Goal: Task Accomplishment & Management: Manage account settings

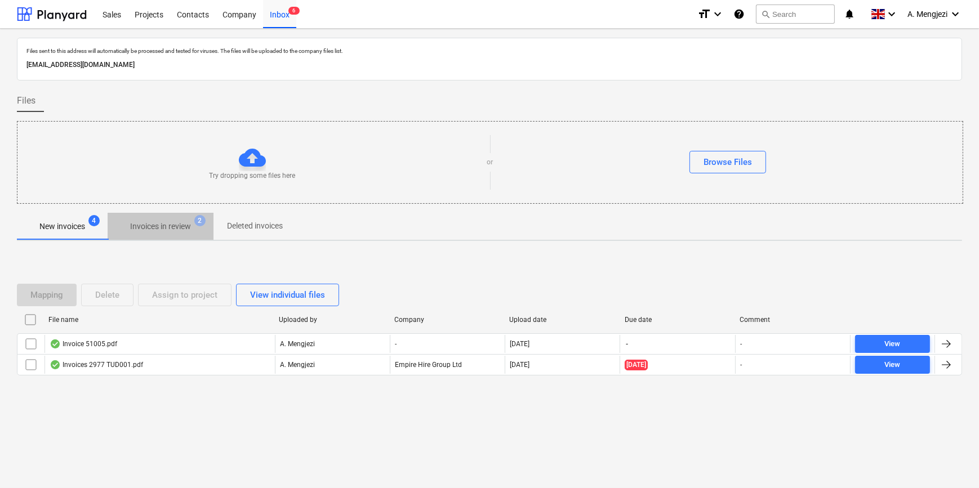
click at [137, 220] on span "Invoices in review 2" at bounding box center [161, 226] width 106 height 20
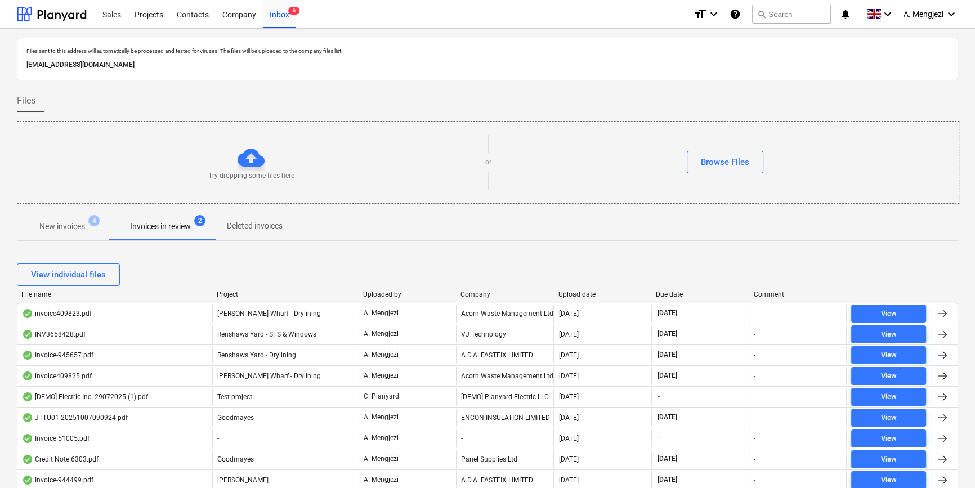
click at [484, 293] on div "Company" at bounding box center [505, 295] width 88 height 8
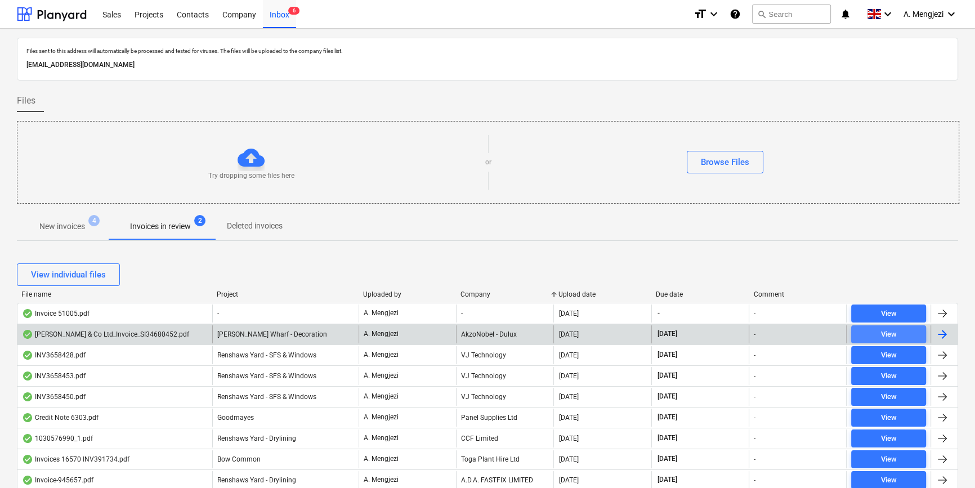
click at [890, 330] on div "View" at bounding box center [889, 334] width 16 height 13
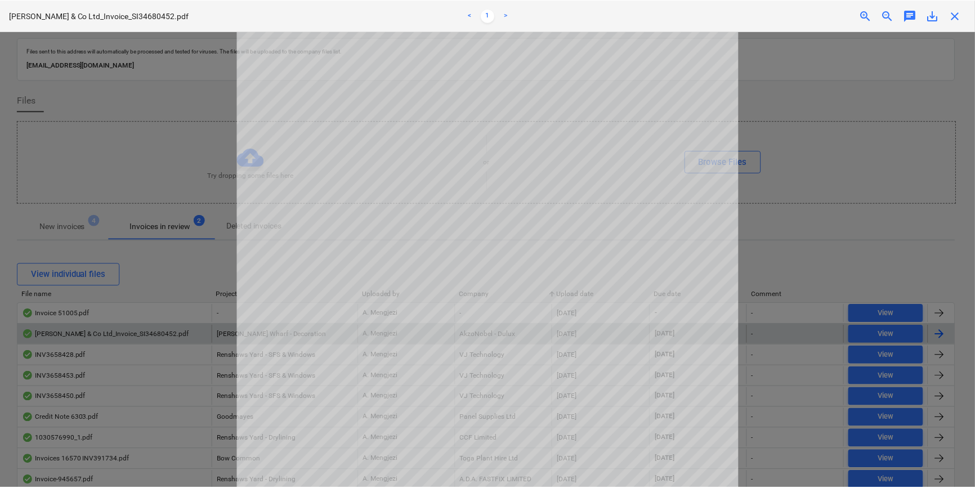
scroll to position [256, 0]
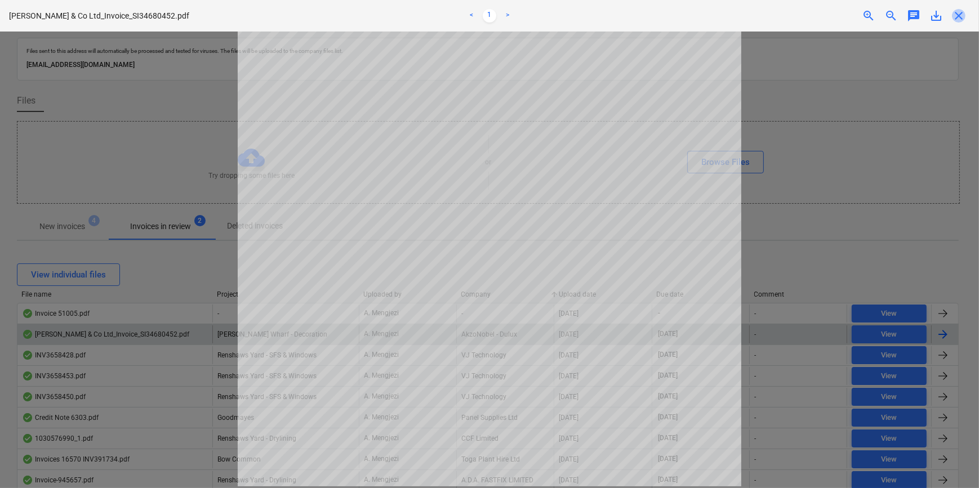
click at [957, 10] on span "close" at bounding box center [958, 16] width 14 height 14
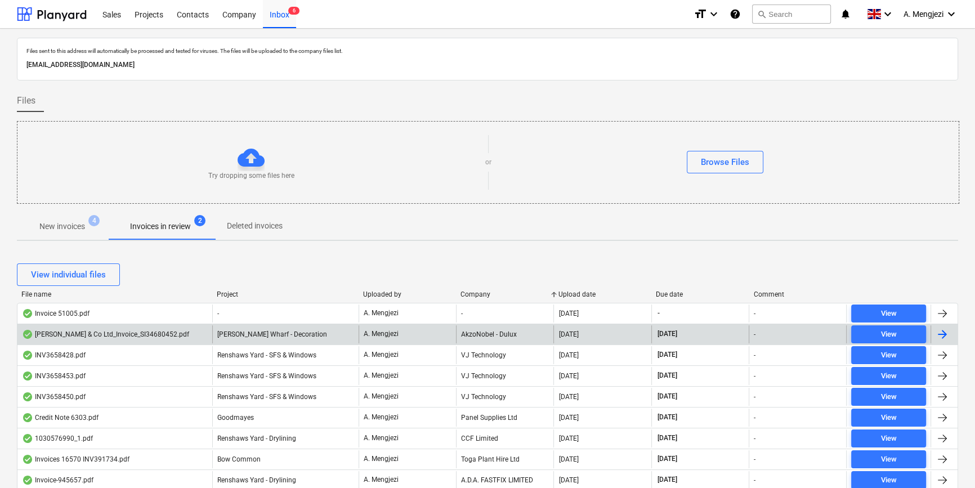
drag, startPoint x: 59, startPoint y: 224, endPoint x: 34, endPoint y: 212, distance: 28.0
click at [59, 224] on p "New invoices" at bounding box center [62, 227] width 46 height 12
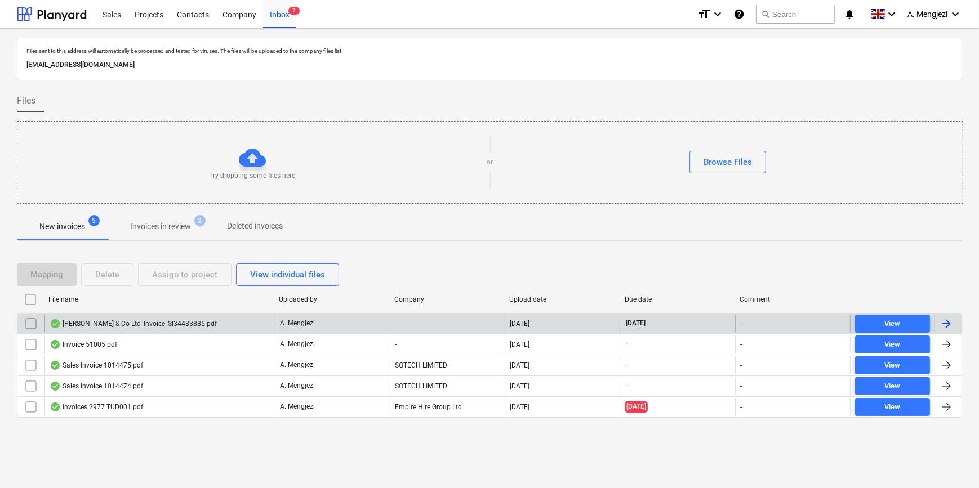
click at [458, 319] on div "-" at bounding box center [447, 324] width 115 height 18
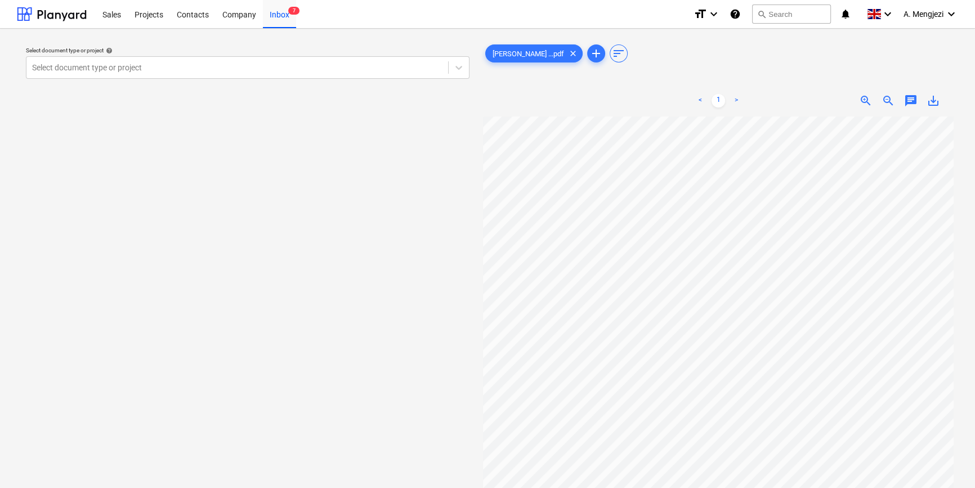
scroll to position [8, 25]
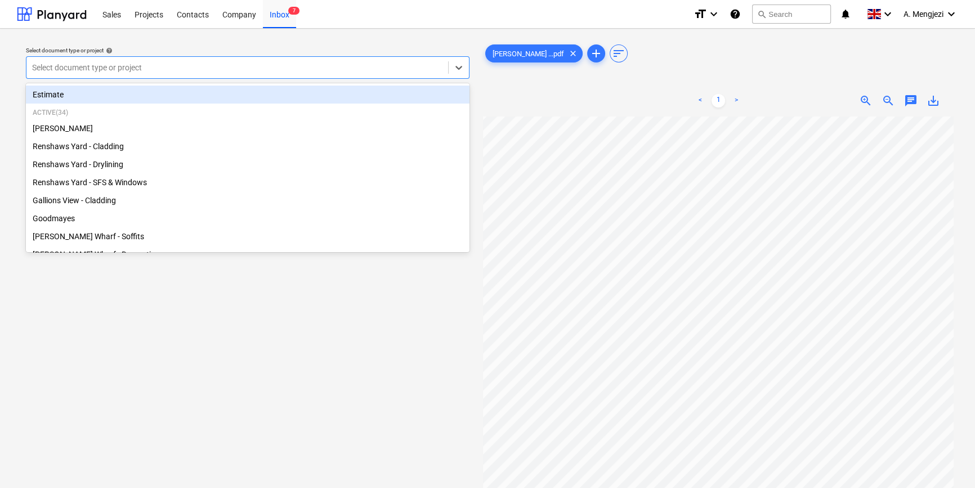
click at [240, 71] on div at bounding box center [237, 67] width 410 height 11
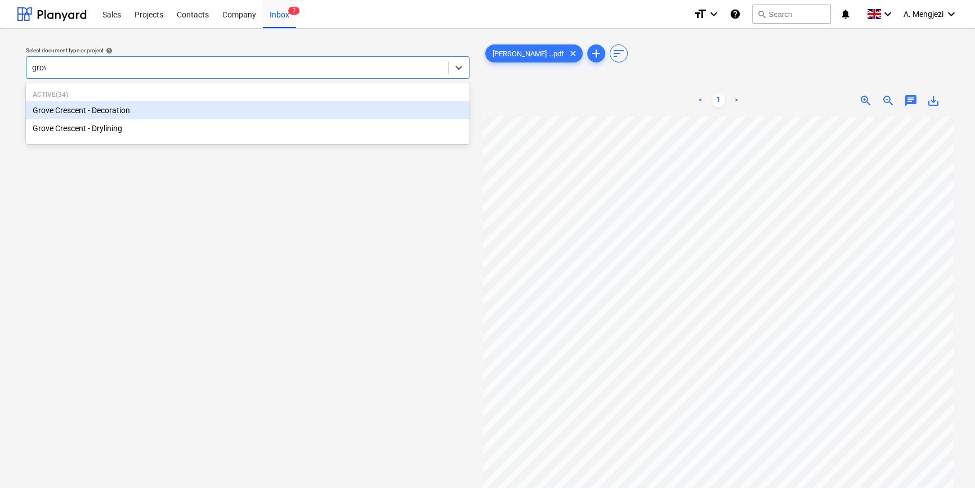
type input "grove"
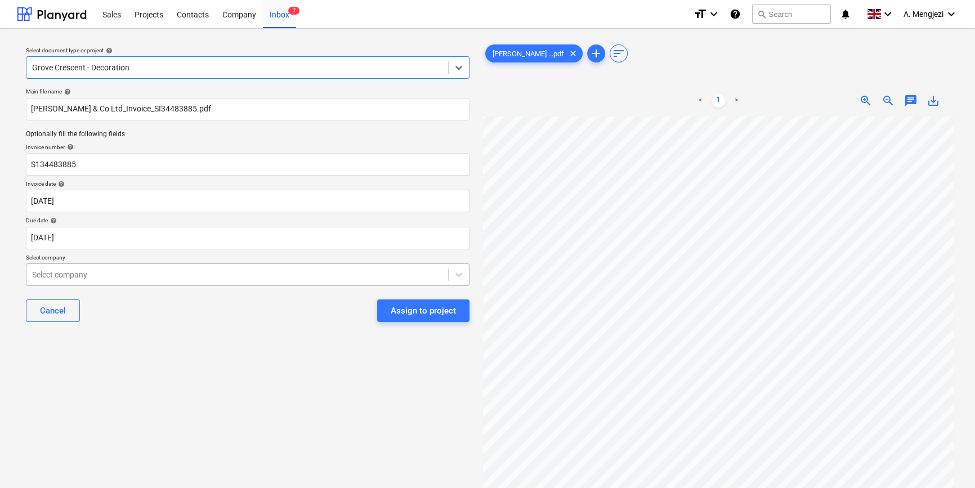
click at [214, 271] on div at bounding box center [237, 274] width 410 height 11
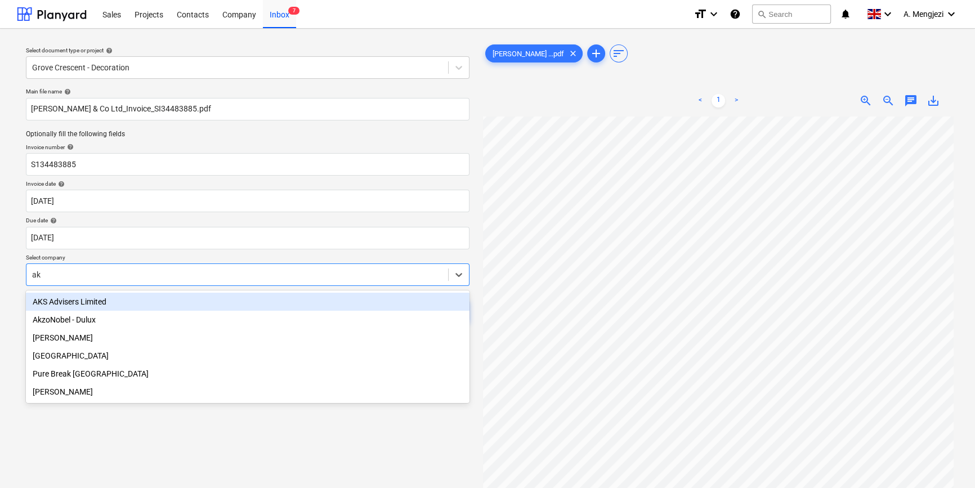
type input "akz"
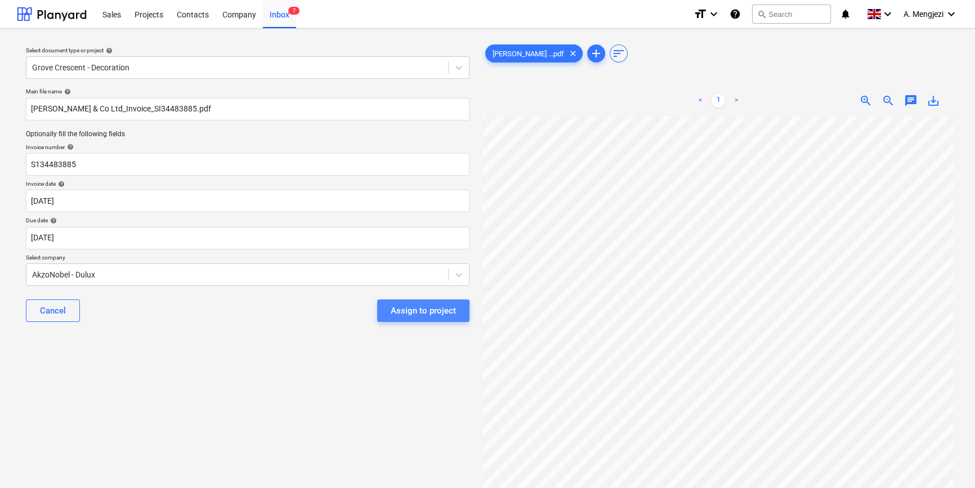
click at [411, 314] on div "Assign to project" at bounding box center [423, 310] width 65 height 15
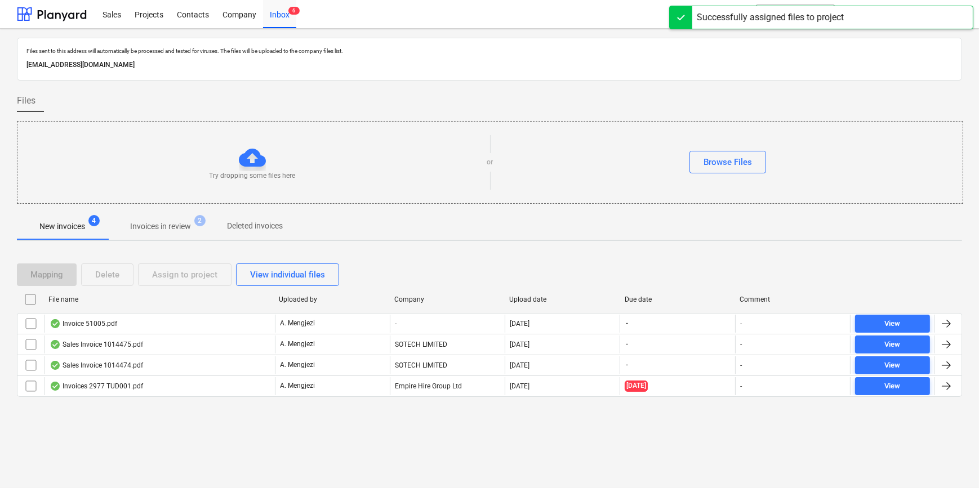
click at [149, 221] on p "Invoices in review" at bounding box center [160, 227] width 61 height 12
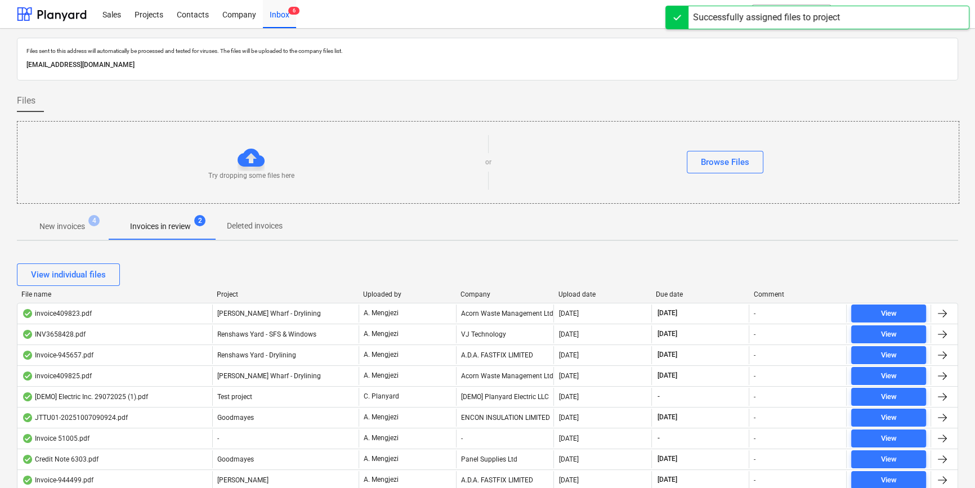
click at [495, 292] on div "Company" at bounding box center [505, 295] width 88 height 8
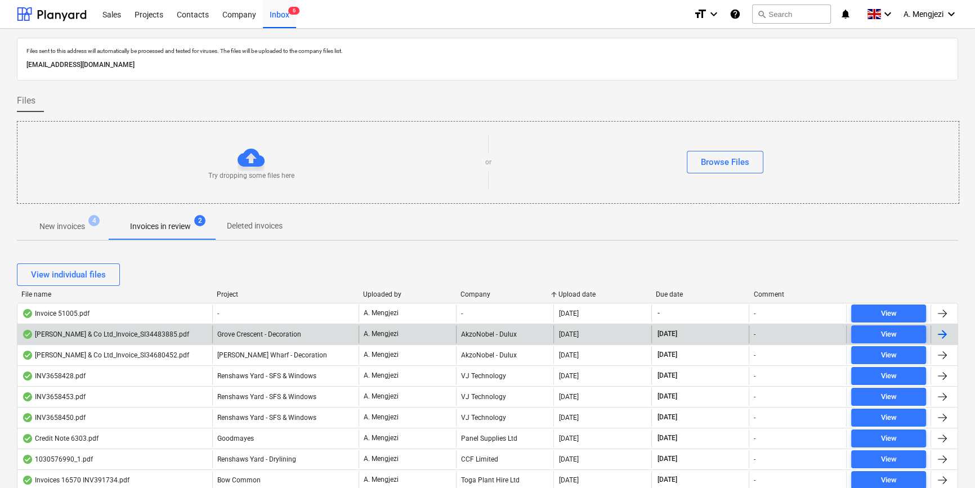
click at [498, 330] on div "AkzoNobel - Dulux" at bounding box center [504, 334] width 97 height 18
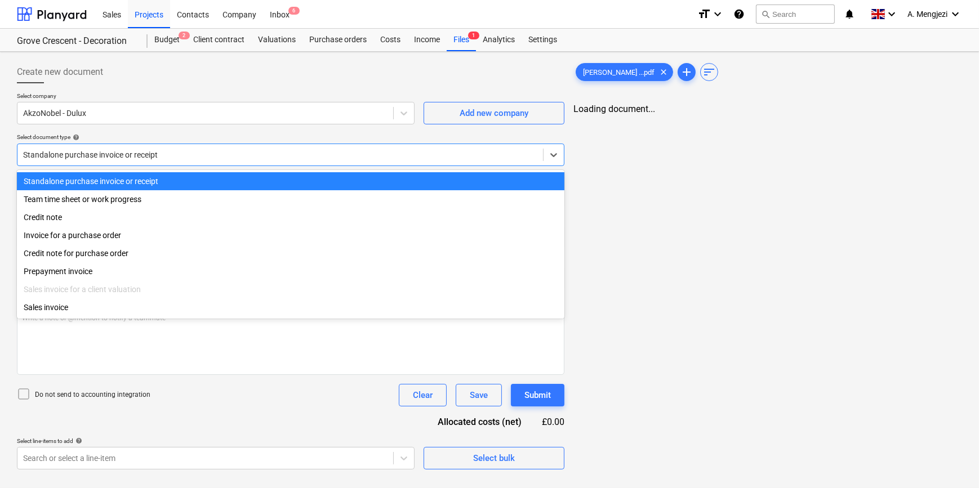
click at [129, 152] on div at bounding box center [280, 154] width 514 height 11
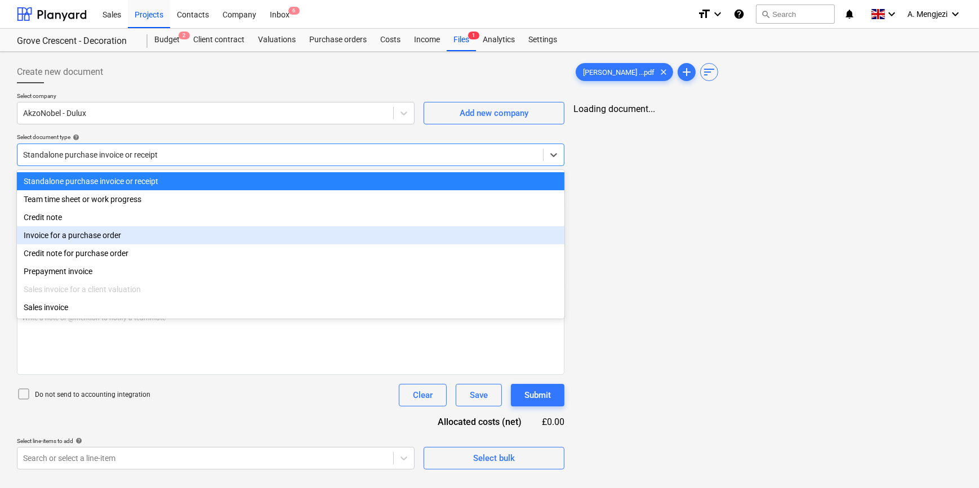
click at [129, 236] on div "Invoice for a purchase order" at bounding box center [290, 235] width 547 height 18
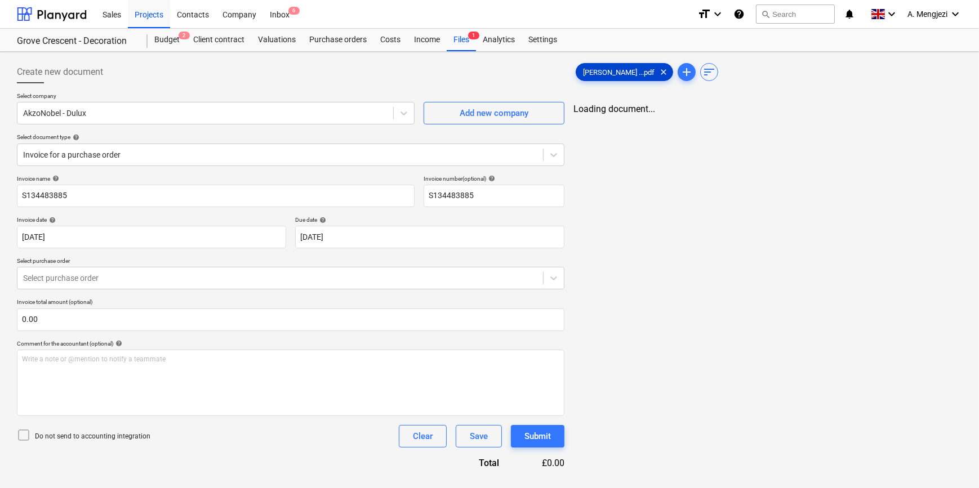
click at [615, 70] on span "J P McDougall ...pdf" at bounding box center [618, 72] width 85 height 8
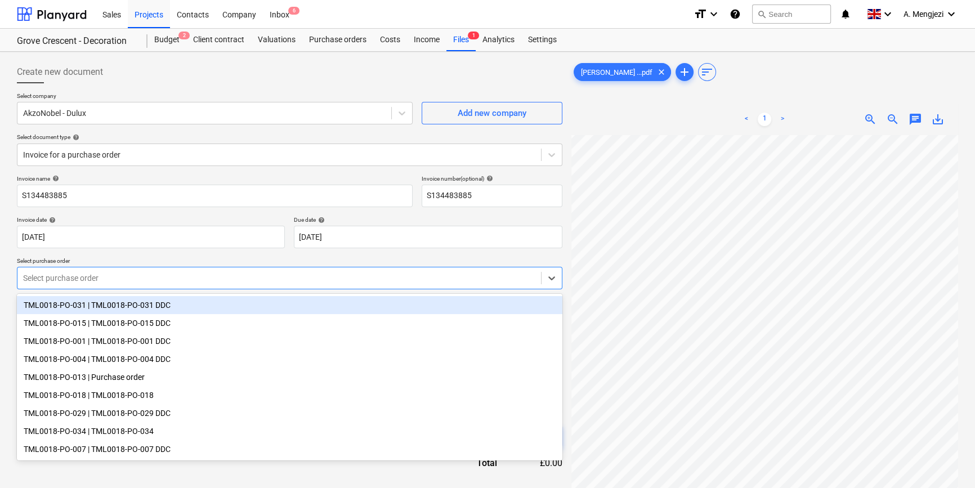
click at [135, 278] on div at bounding box center [279, 277] width 512 height 11
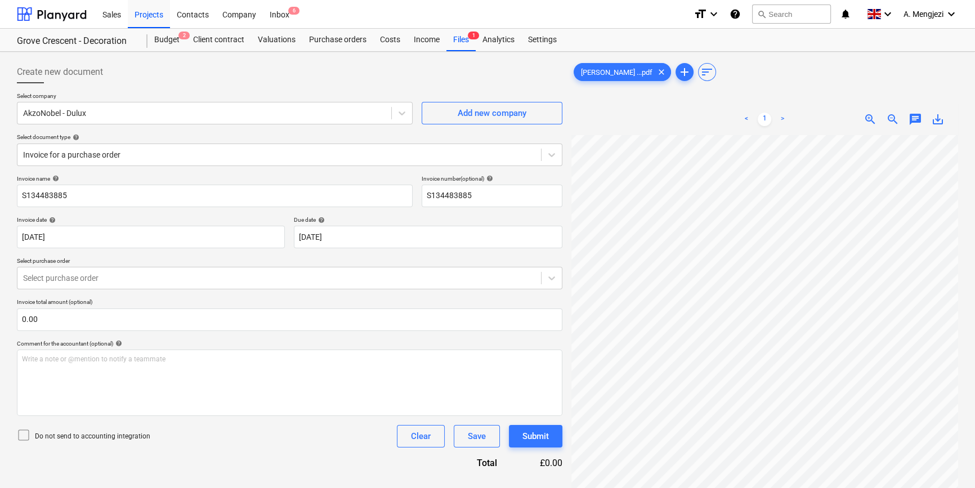
scroll to position [96, 122]
drag, startPoint x: 75, startPoint y: 198, endPoint x: 18, endPoint y: 198, distance: 56.9
click at [18, 198] on input "S134483885" at bounding box center [215, 196] width 396 height 23
click at [792, 488] on html "Sales Projects Contacts Company Inbox 6 format_size keyboard_arrow_down help se…" at bounding box center [487, 244] width 975 height 488
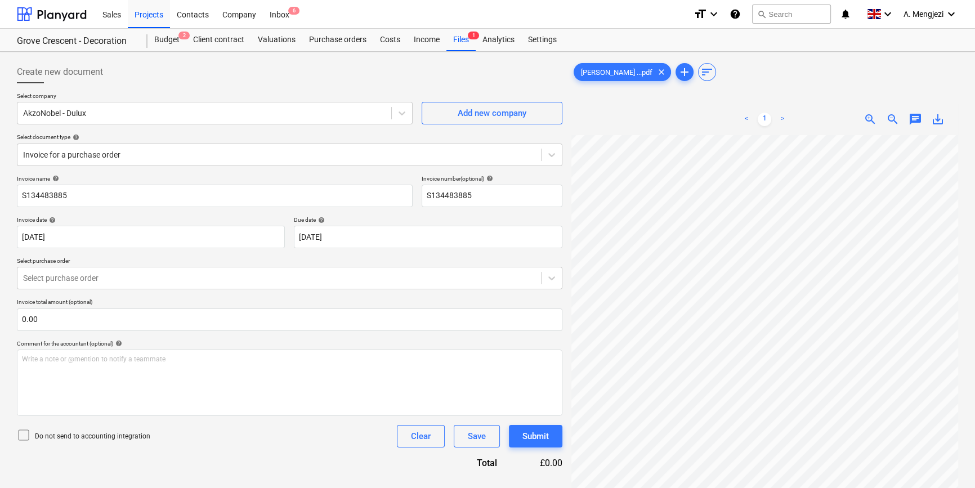
scroll to position [172, 122]
click at [289, 13] on span "6" at bounding box center [293, 11] width 11 height 8
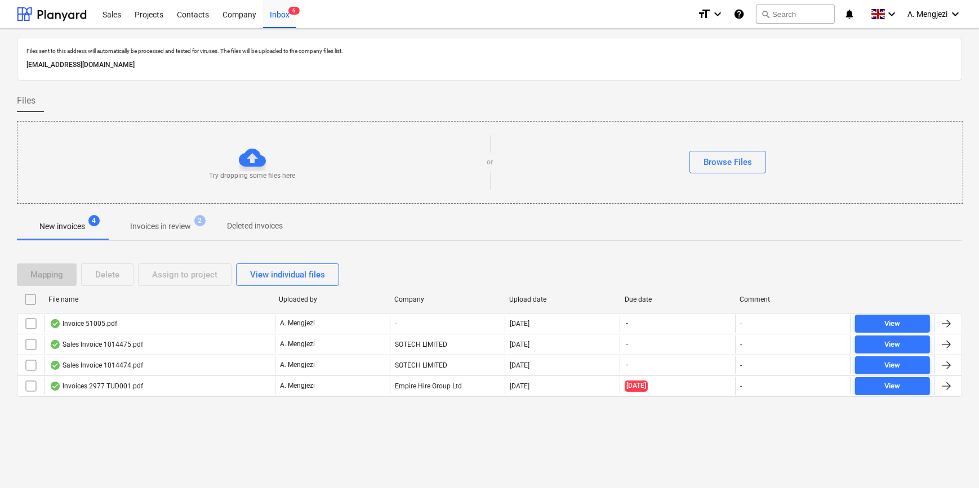
click at [173, 229] on p "Invoices in review" at bounding box center [160, 227] width 61 height 12
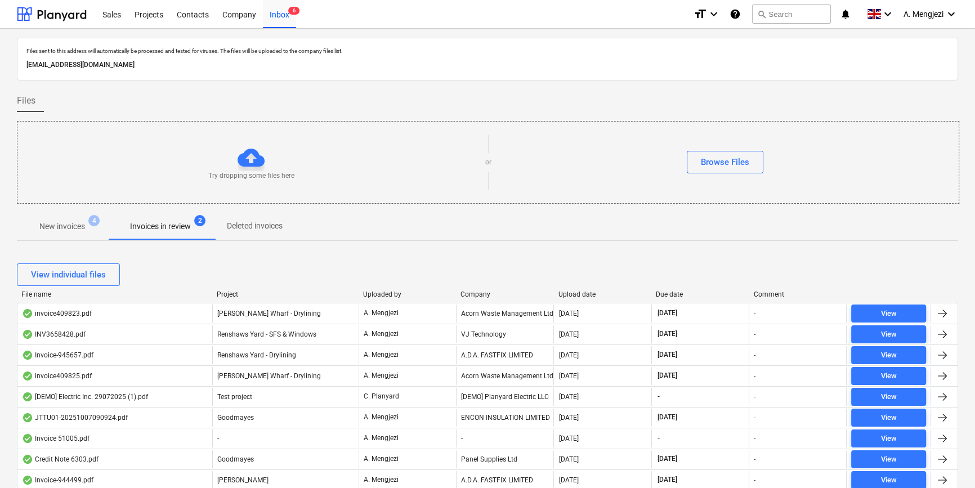
click at [480, 296] on div "Company" at bounding box center [505, 295] width 88 height 8
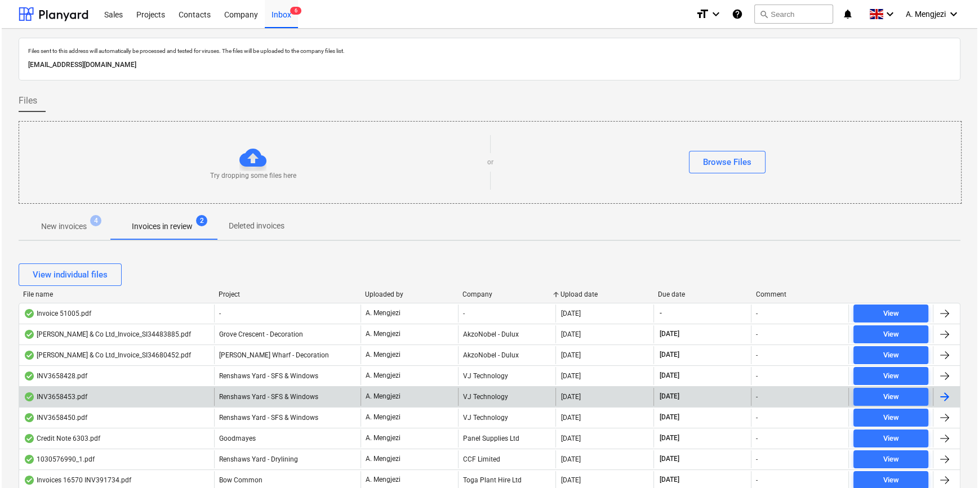
scroll to position [256, 0]
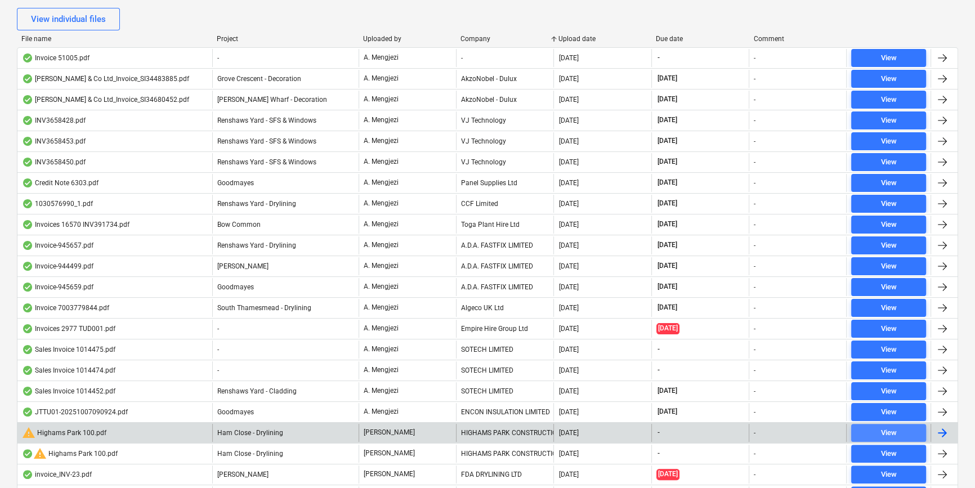
click at [858, 428] on span "View" at bounding box center [889, 433] width 66 height 13
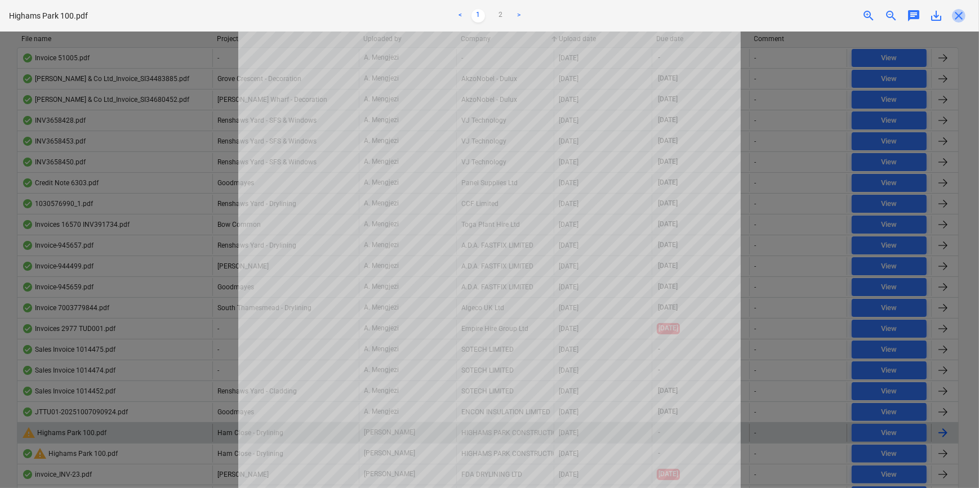
click at [963, 14] on span "close" at bounding box center [958, 16] width 14 height 14
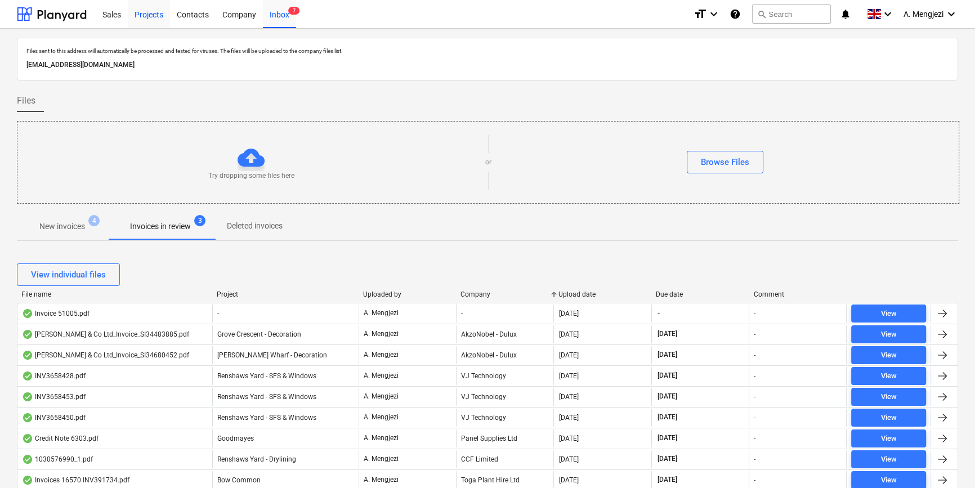
click at [154, 12] on div "Projects" at bounding box center [149, 13] width 42 height 29
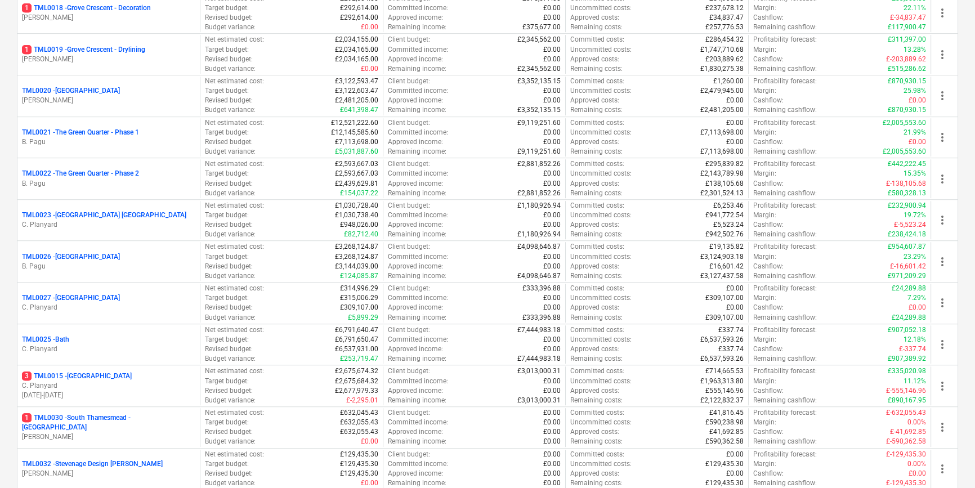
scroll to position [1192, 0]
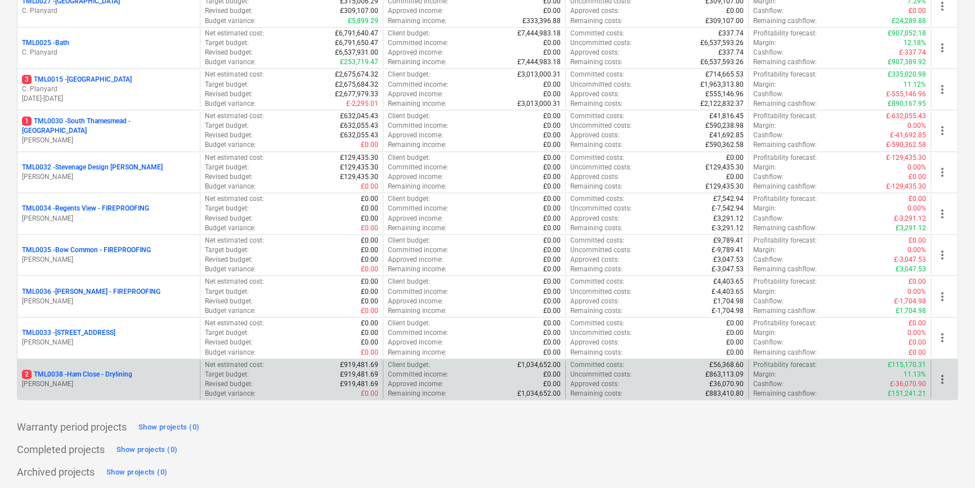
click at [115, 372] on p "2 TML0038 - Ham Close - Drylining" at bounding box center [77, 375] width 110 height 10
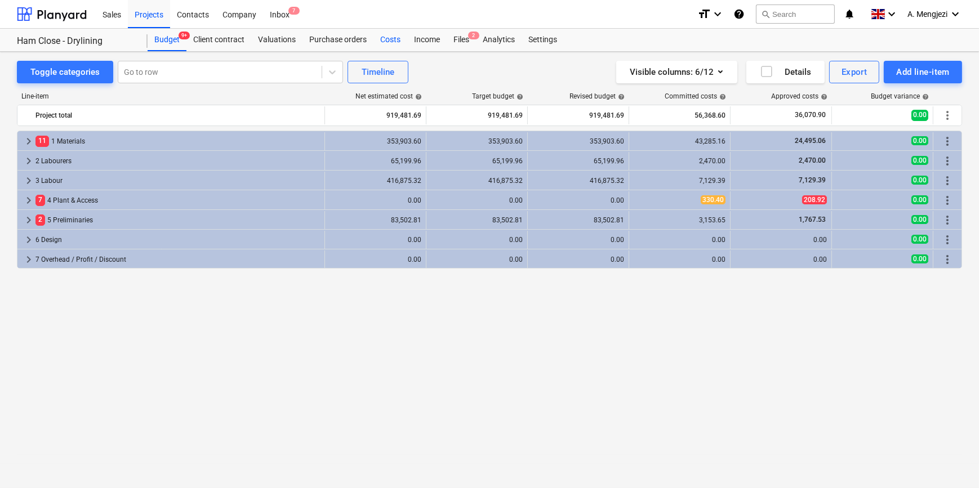
click at [394, 38] on div "Costs" at bounding box center [390, 40] width 34 height 23
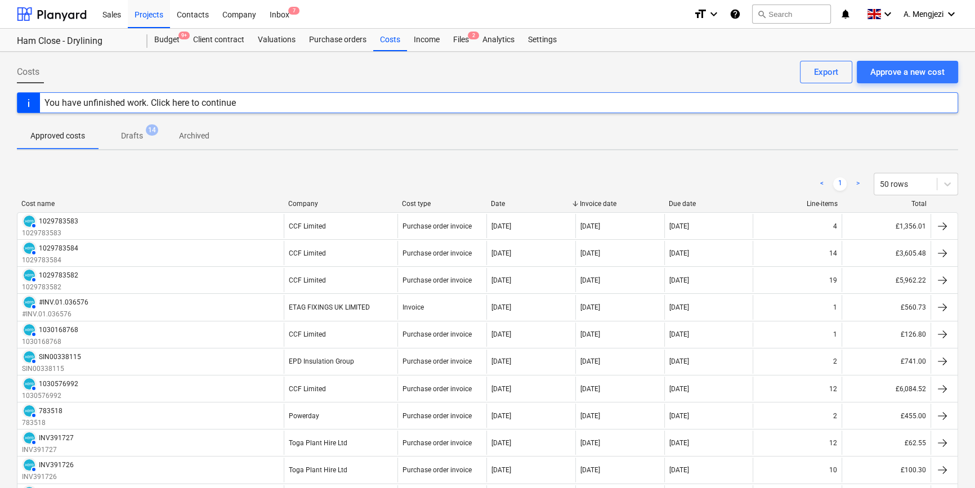
click at [349, 202] on div "Company" at bounding box center [340, 204] width 105 height 8
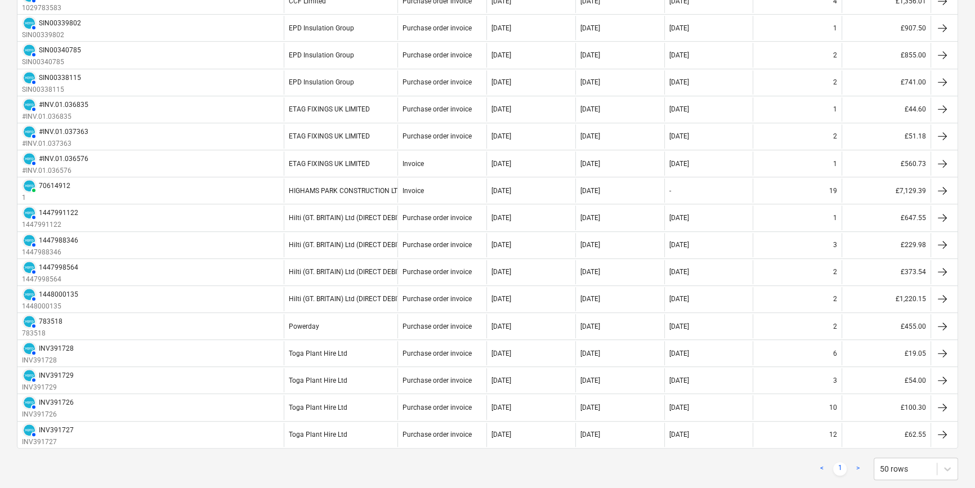
scroll to position [788, 0]
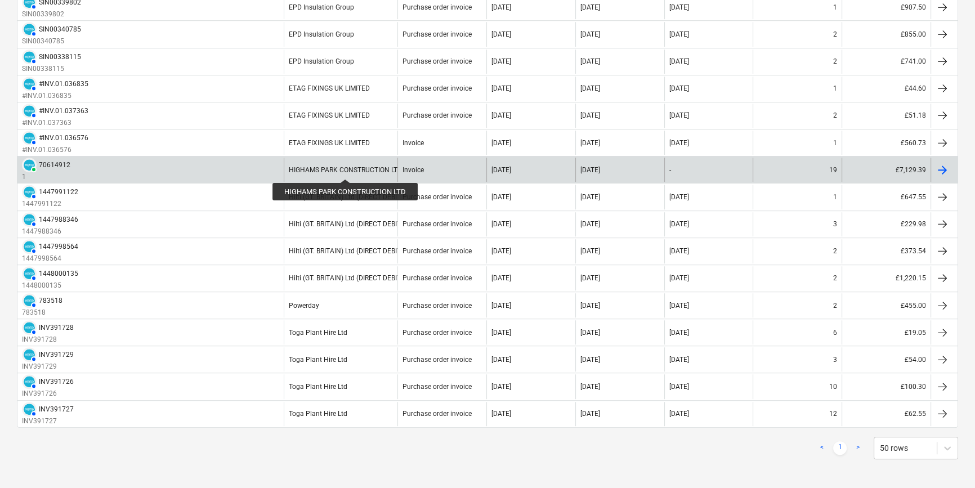
click at [346, 169] on div "HIGHAMS PARK CONSTRUCTION LTD" at bounding box center [345, 170] width 113 height 8
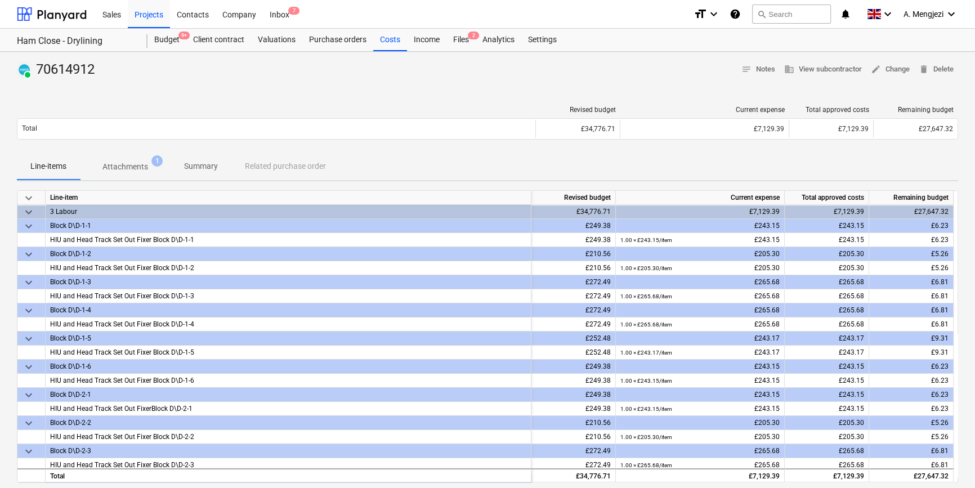
click at [140, 166] on p "Attachments" at bounding box center [125, 167] width 46 height 12
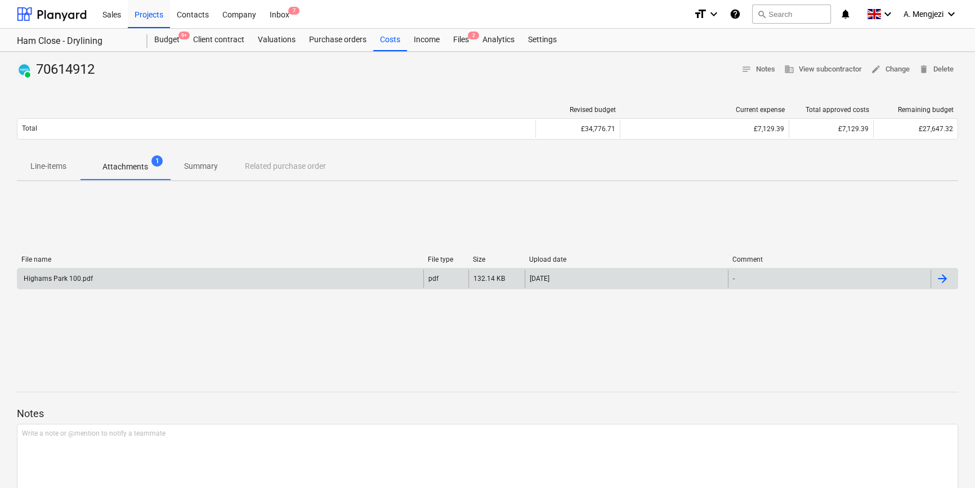
click at [133, 280] on div "Highams Park 100.pdf" at bounding box center [220, 279] width 406 height 18
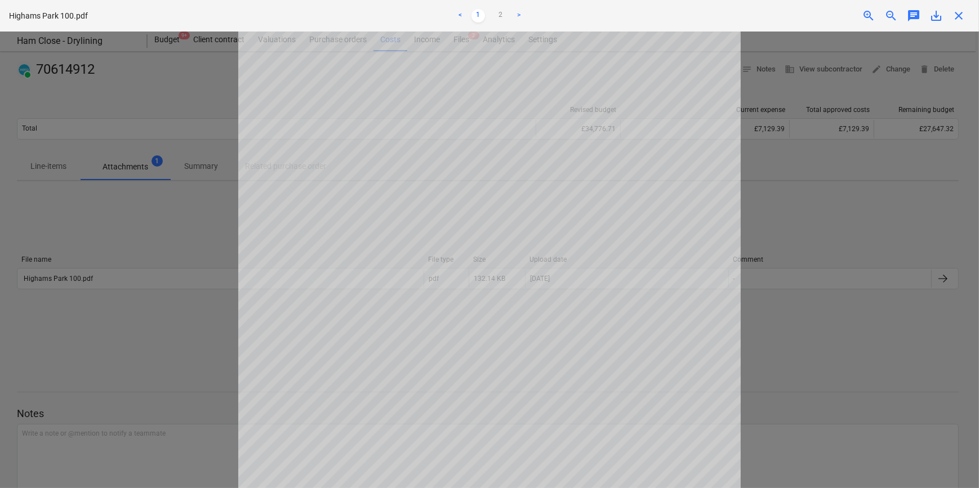
click at [962, 14] on span "close" at bounding box center [958, 16] width 14 height 14
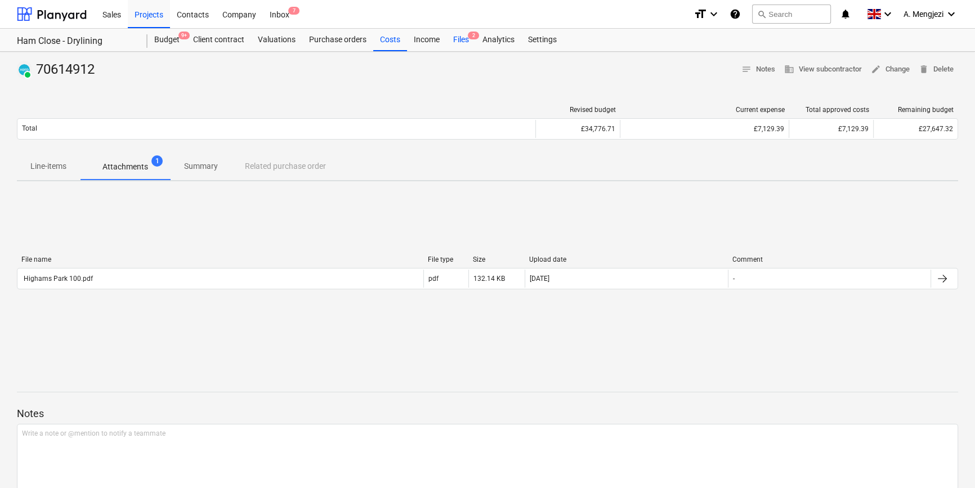
click at [458, 39] on div "Files 2" at bounding box center [460, 40] width 29 height 23
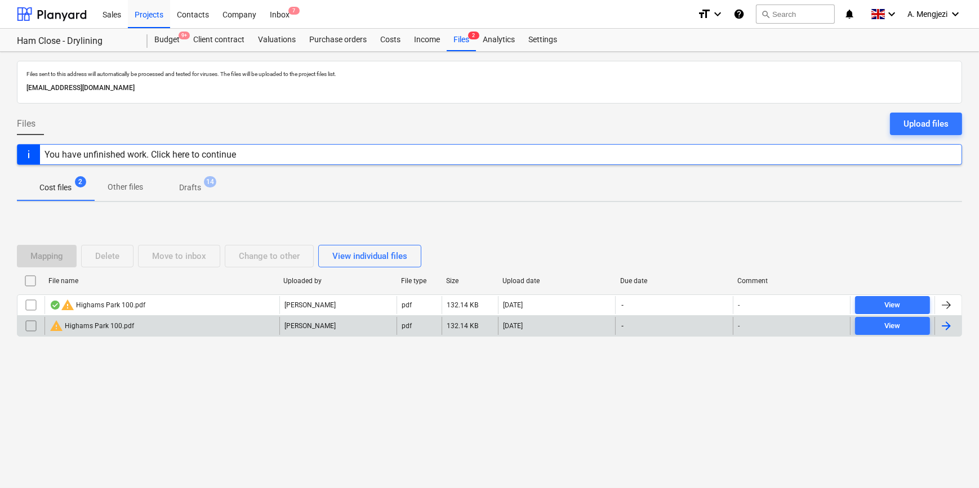
click at [29, 328] on input "checkbox" at bounding box center [31, 326] width 18 height 18
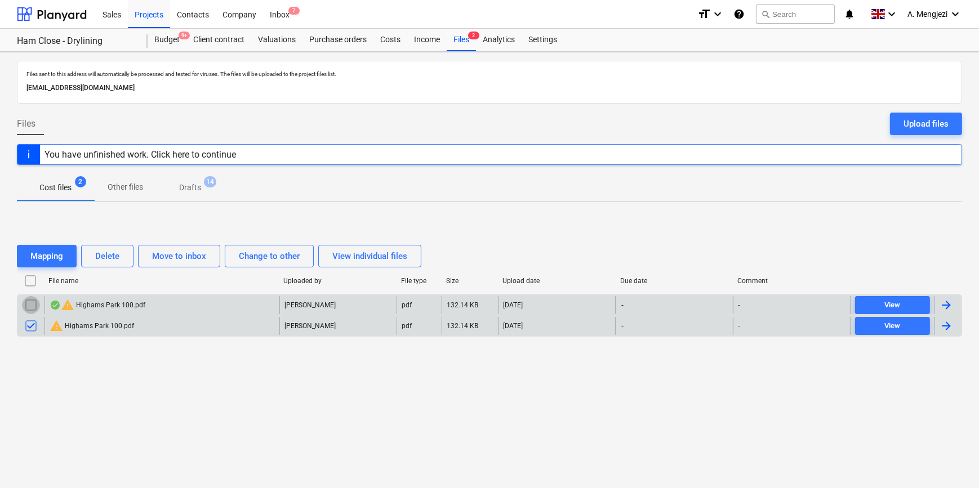
click at [28, 304] on input "checkbox" at bounding box center [31, 305] width 18 height 18
click at [893, 332] on button "View" at bounding box center [892, 326] width 75 height 18
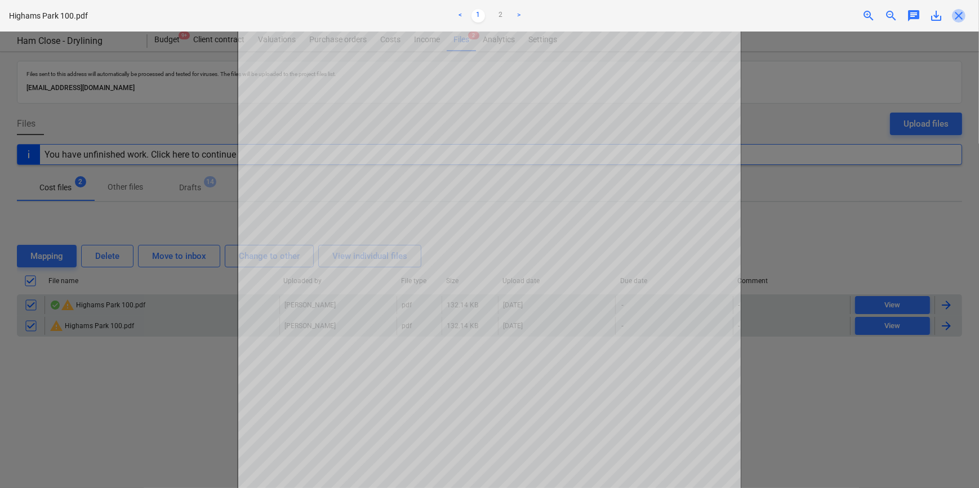
click at [964, 16] on span "close" at bounding box center [958, 16] width 14 height 14
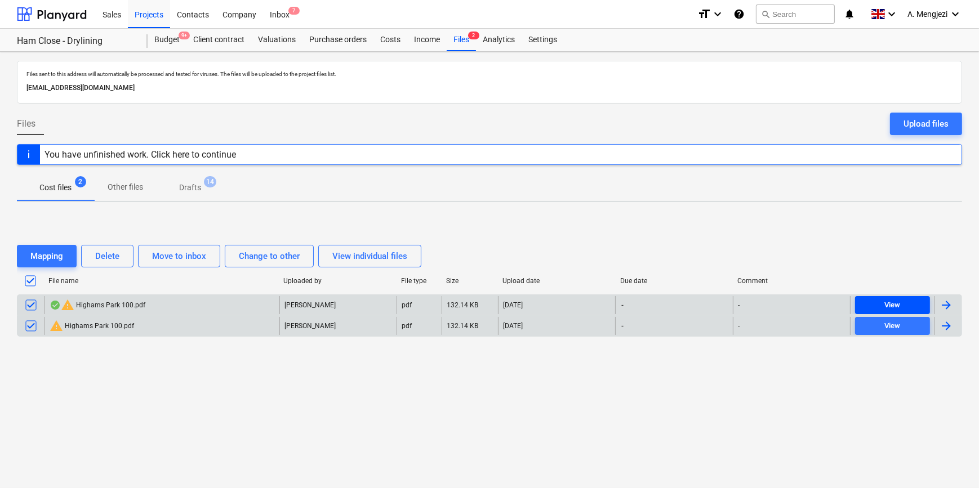
click at [894, 303] on div "View" at bounding box center [892, 305] width 16 height 13
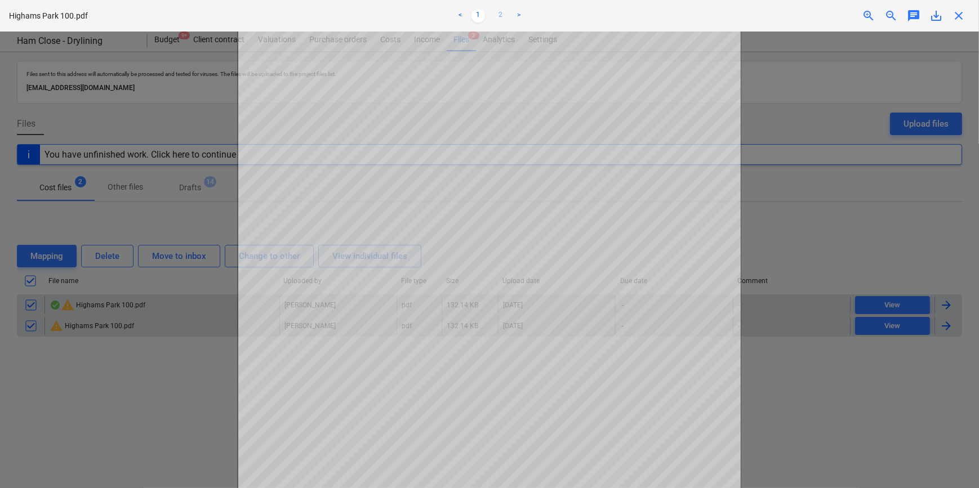
click at [503, 19] on link "2" at bounding box center [501, 16] width 14 height 14
click at [957, 14] on span "close" at bounding box center [958, 16] width 14 height 14
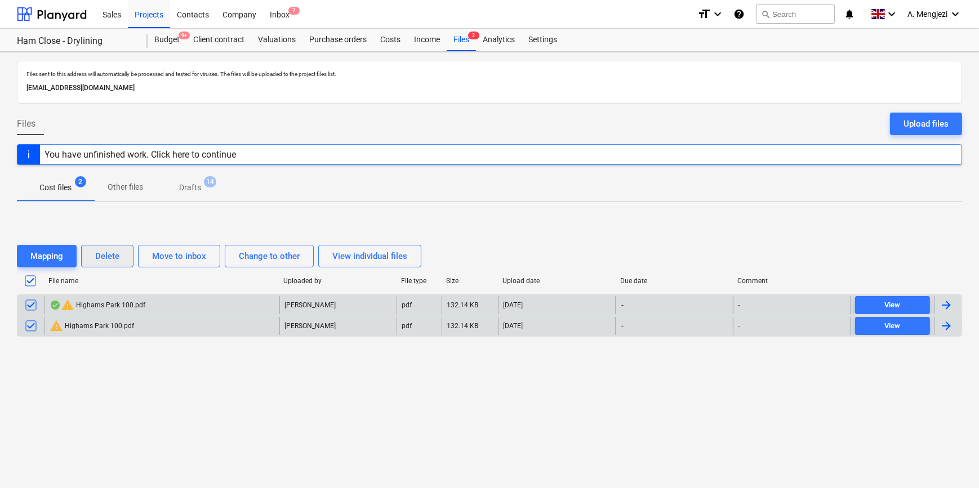
click at [110, 260] on div "Delete" at bounding box center [107, 256] width 24 height 15
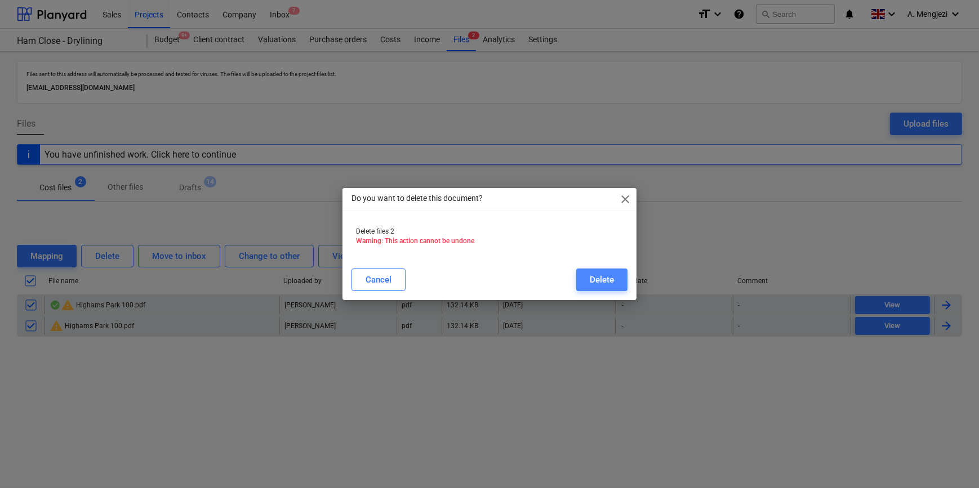
click at [607, 280] on div "Delete" at bounding box center [601, 279] width 24 height 15
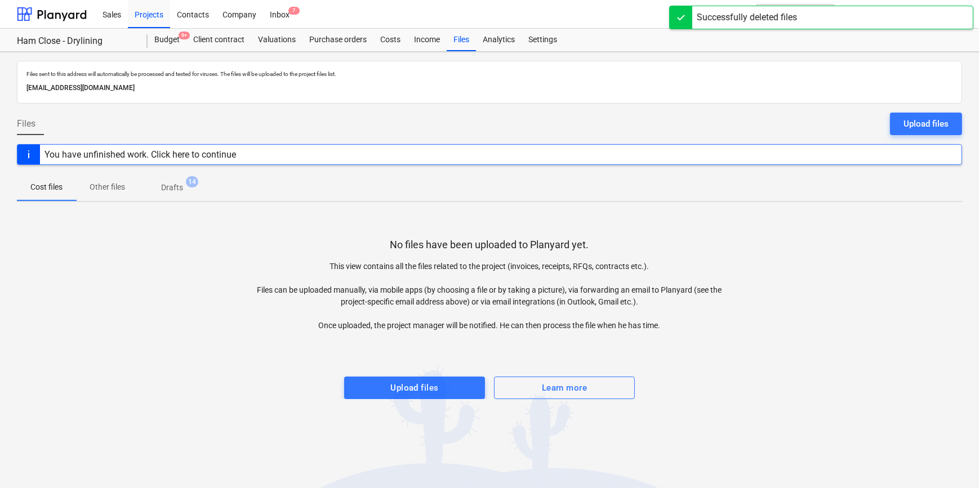
click at [176, 191] on p "Drafts" at bounding box center [172, 188] width 22 height 12
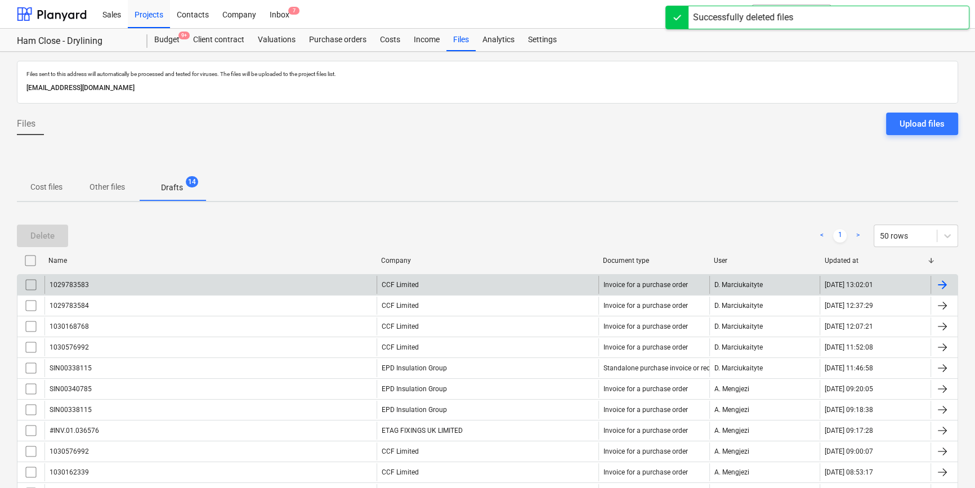
click at [32, 283] on input "checkbox" at bounding box center [31, 285] width 18 height 18
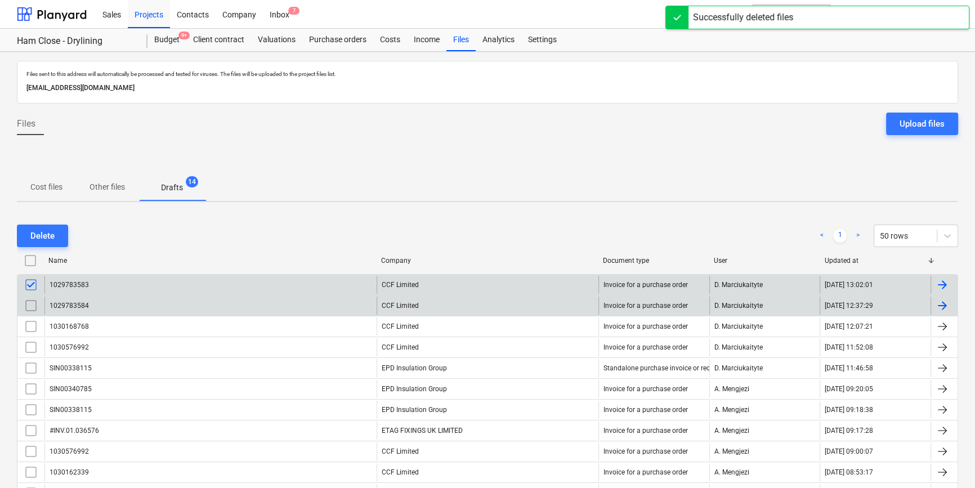
click at [32, 303] on input "checkbox" at bounding box center [31, 306] width 18 height 18
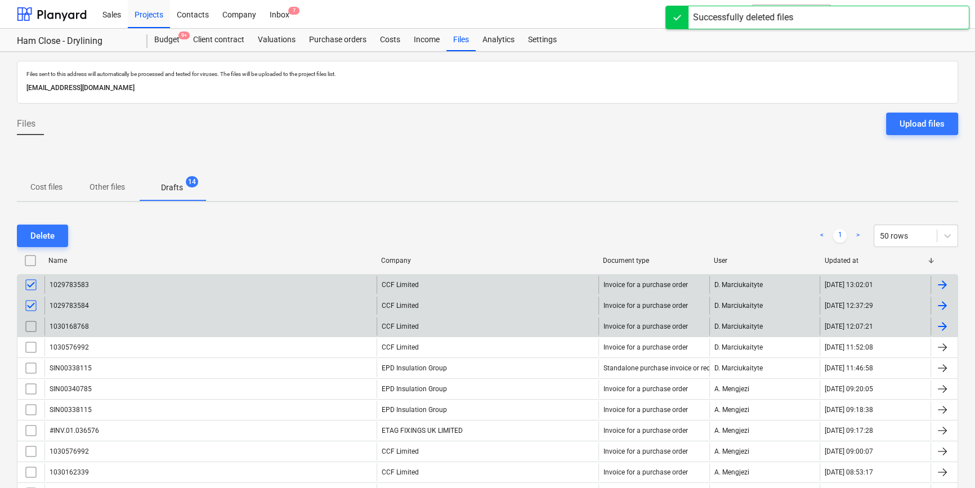
click at [31, 327] on input "checkbox" at bounding box center [31, 327] width 18 height 18
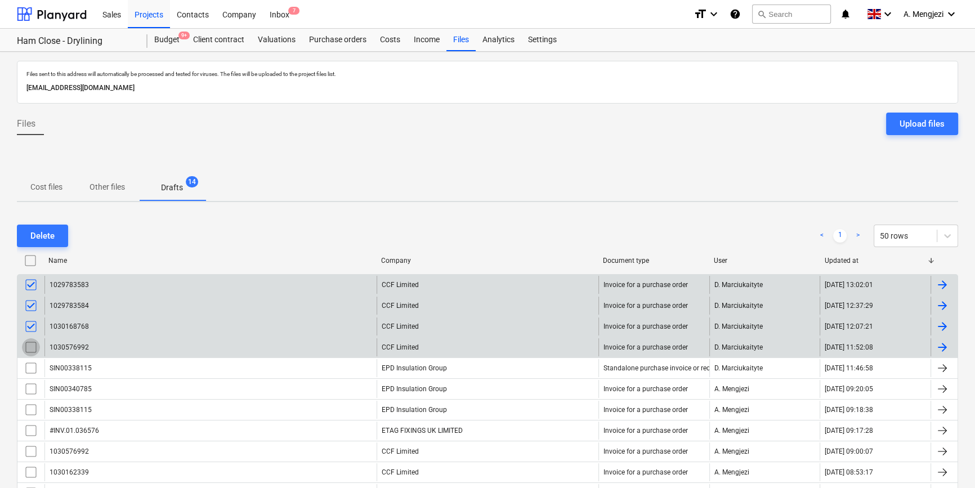
click at [32, 346] on input "checkbox" at bounding box center [31, 347] width 18 height 18
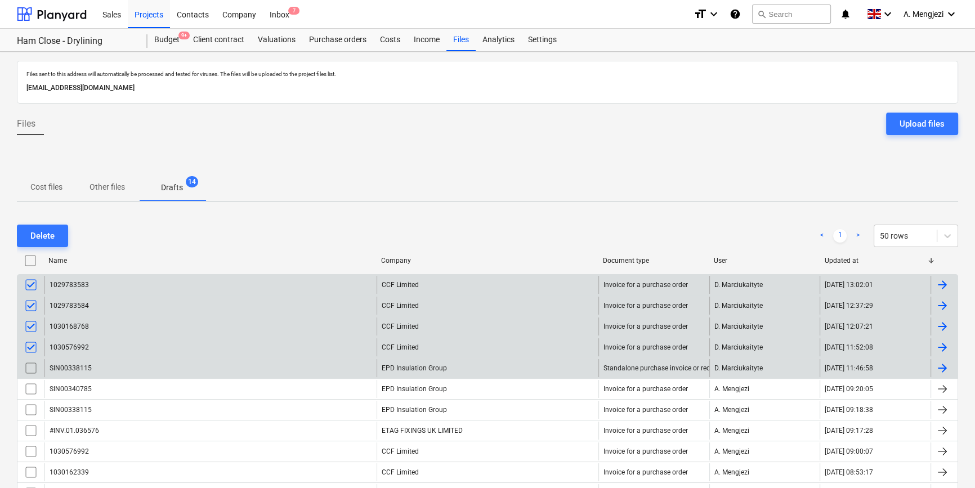
click at [30, 372] on input "checkbox" at bounding box center [31, 368] width 18 height 18
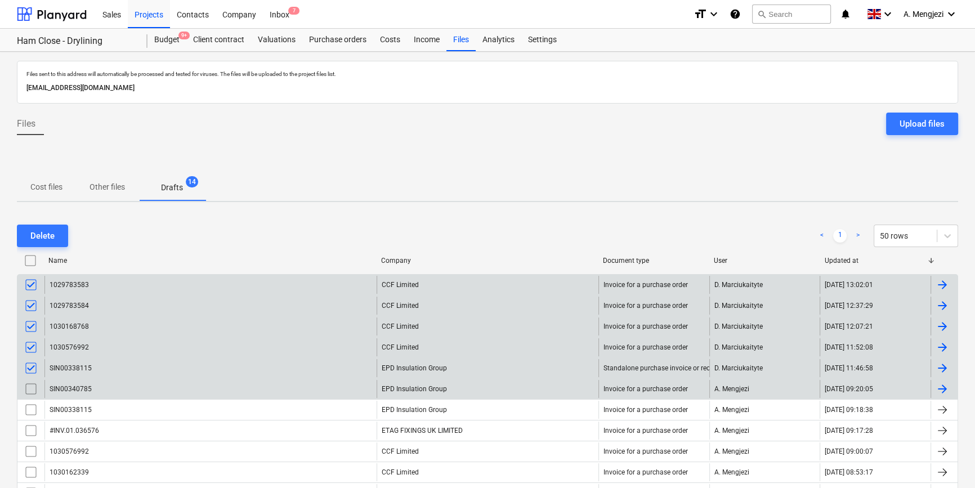
click at [29, 390] on input "checkbox" at bounding box center [31, 389] width 18 height 18
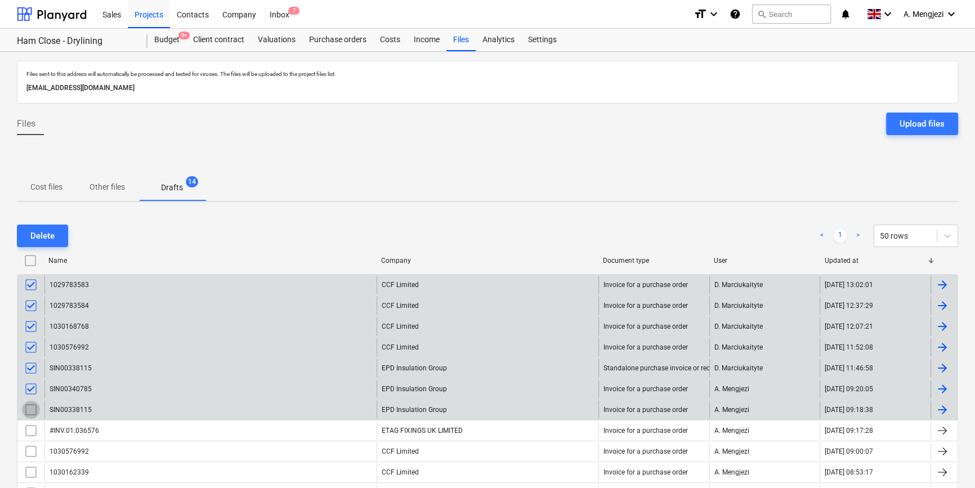
click at [29, 403] on input "checkbox" at bounding box center [31, 410] width 18 height 18
click at [30, 422] on input "checkbox" at bounding box center [31, 431] width 18 height 18
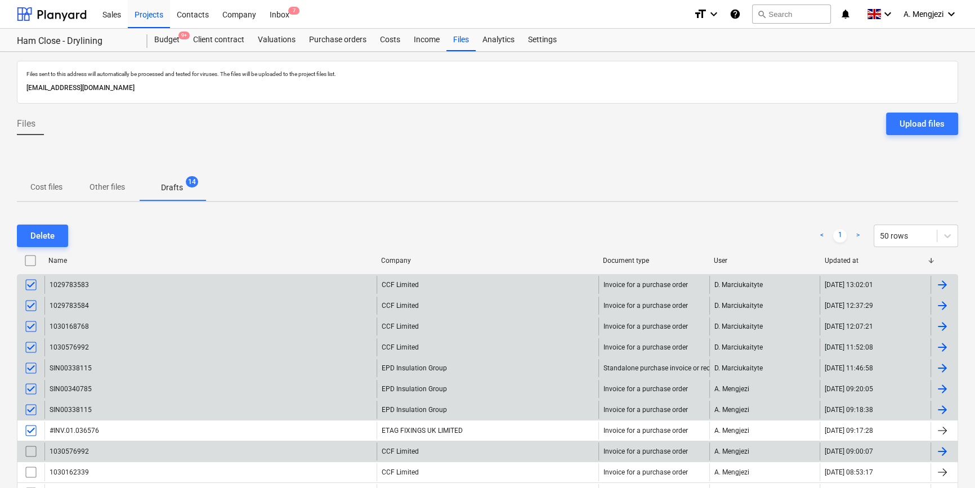
click at [31, 446] on input "checkbox" at bounding box center [31, 452] width 18 height 18
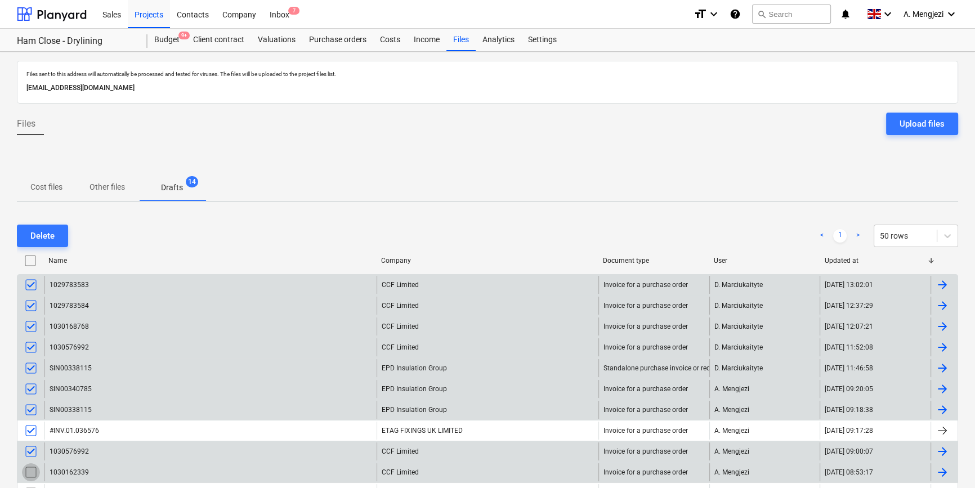
click at [30, 468] on input "checkbox" at bounding box center [31, 472] width 18 height 18
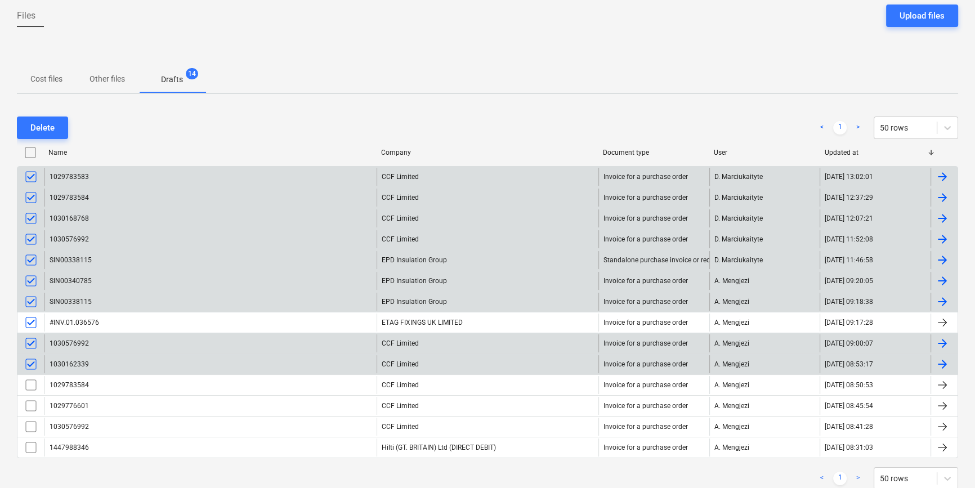
scroll to position [140, 0]
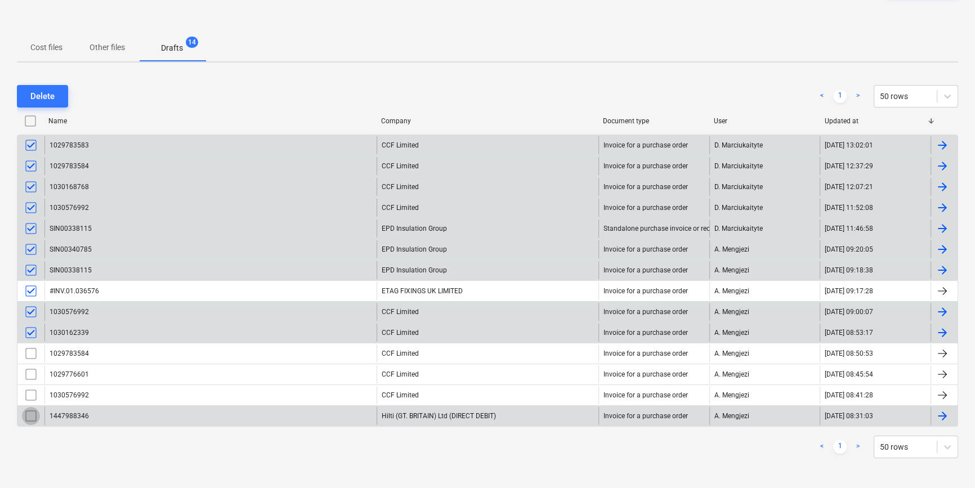
click at [24, 412] on input "checkbox" at bounding box center [31, 416] width 18 height 18
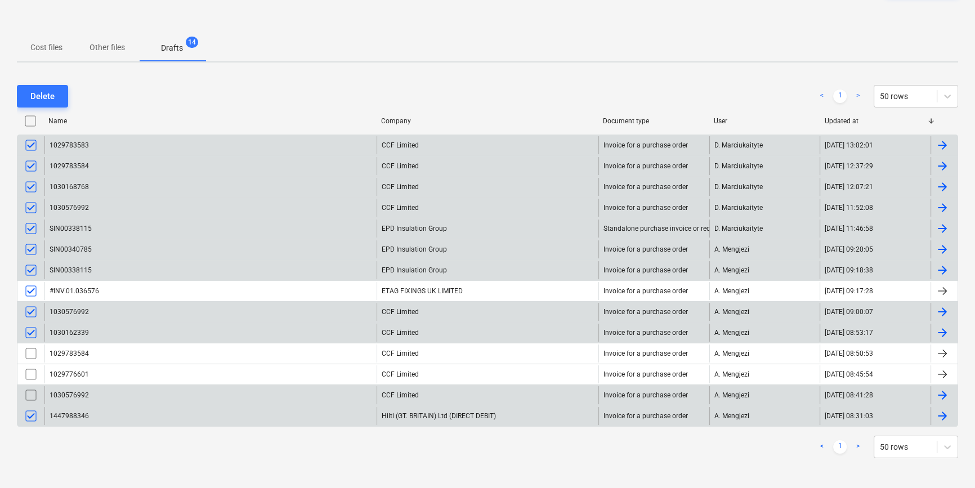
click at [26, 394] on input "checkbox" at bounding box center [31, 395] width 18 height 18
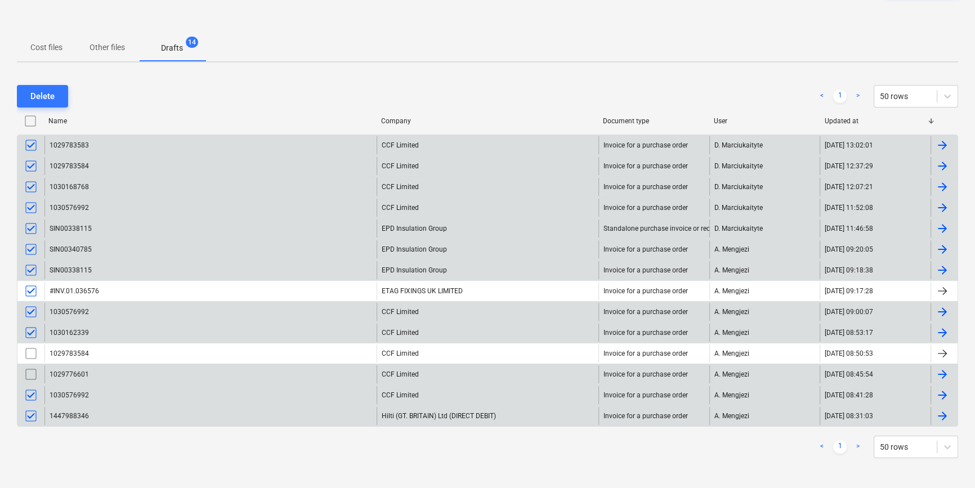
click at [32, 365] on input "checkbox" at bounding box center [31, 374] width 18 height 18
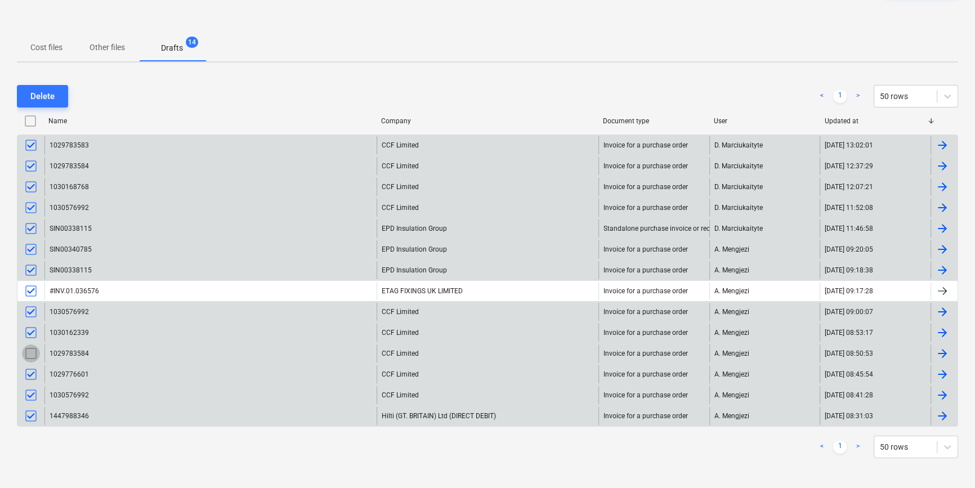
click at [30, 352] on input "checkbox" at bounding box center [31, 354] width 18 height 18
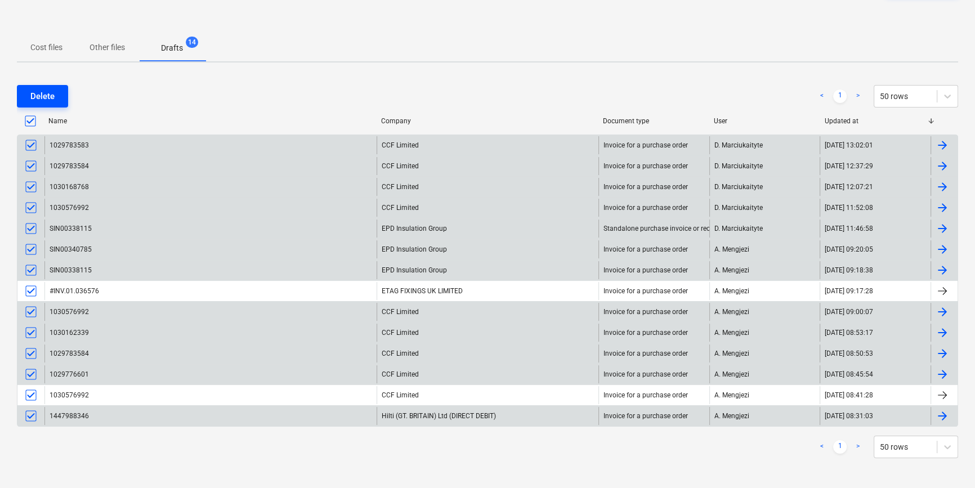
click at [50, 91] on div "Delete" at bounding box center [42, 96] width 24 height 15
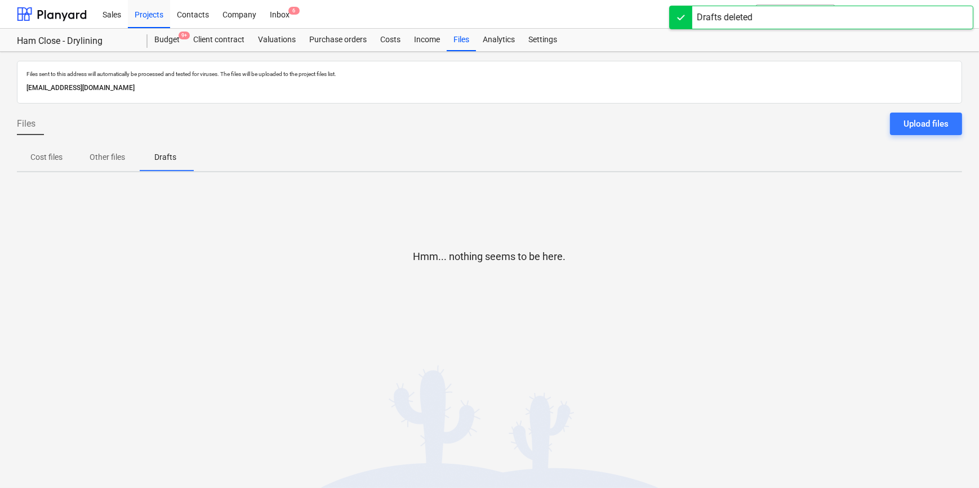
click at [55, 162] on p "Cost files" at bounding box center [46, 157] width 32 height 12
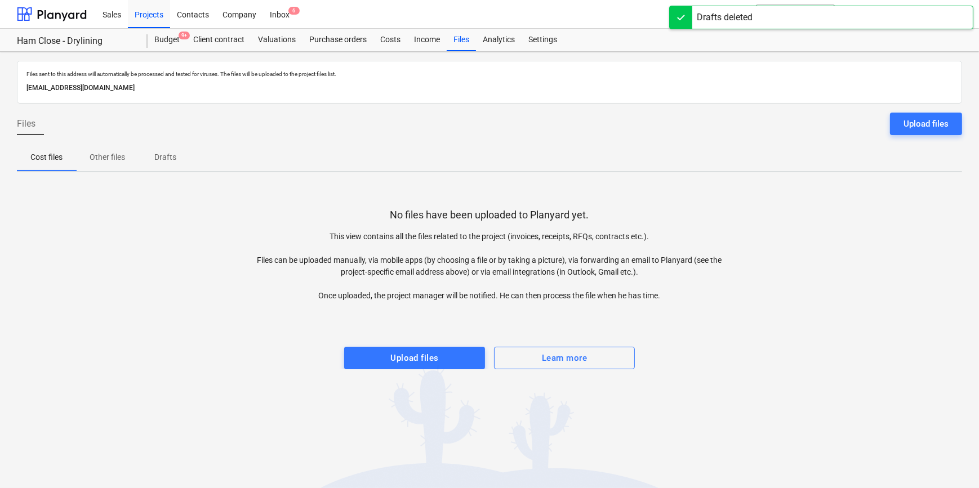
click at [109, 158] on p "Other files" at bounding box center [107, 157] width 35 height 12
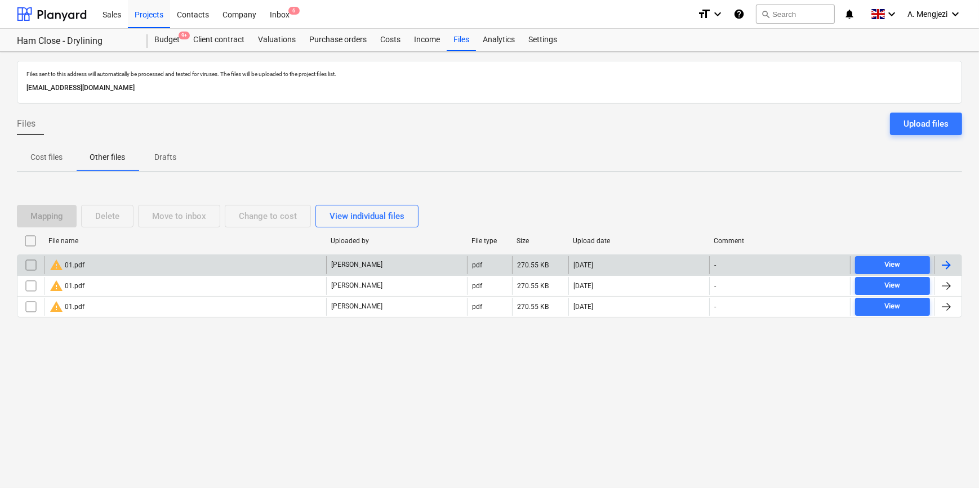
click at [25, 263] on input "checkbox" at bounding box center [31, 265] width 18 height 18
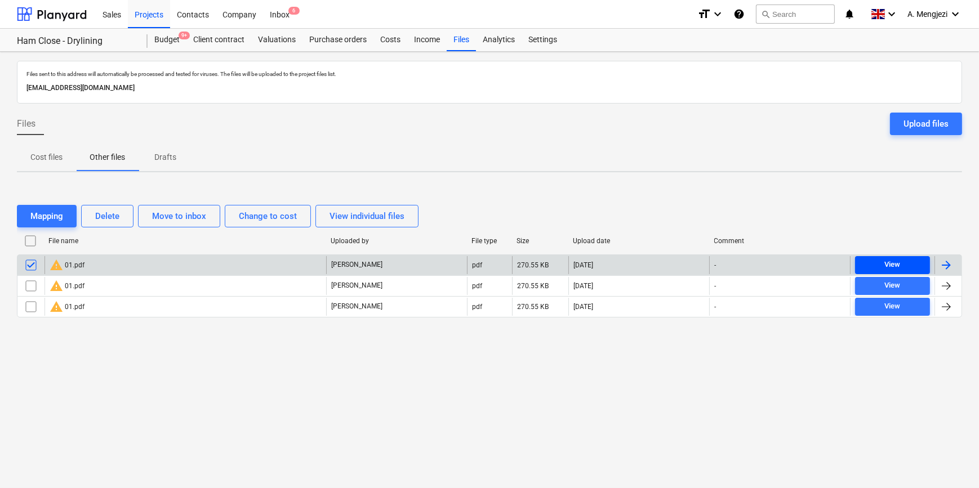
click at [887, 262] on div "View" at bounding box center [892, 264] width 16 height 13
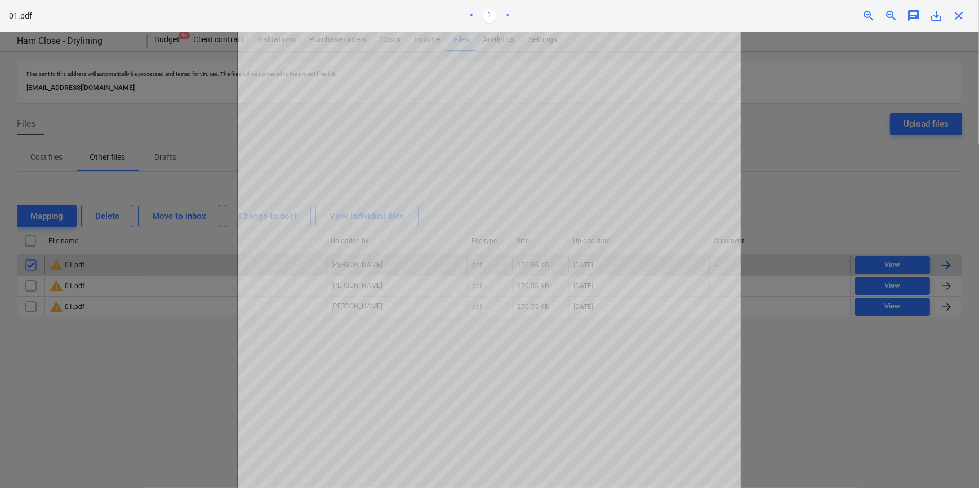
click at [960, 19] on span "close" at bounding box center [958, 16] width 14 height 14
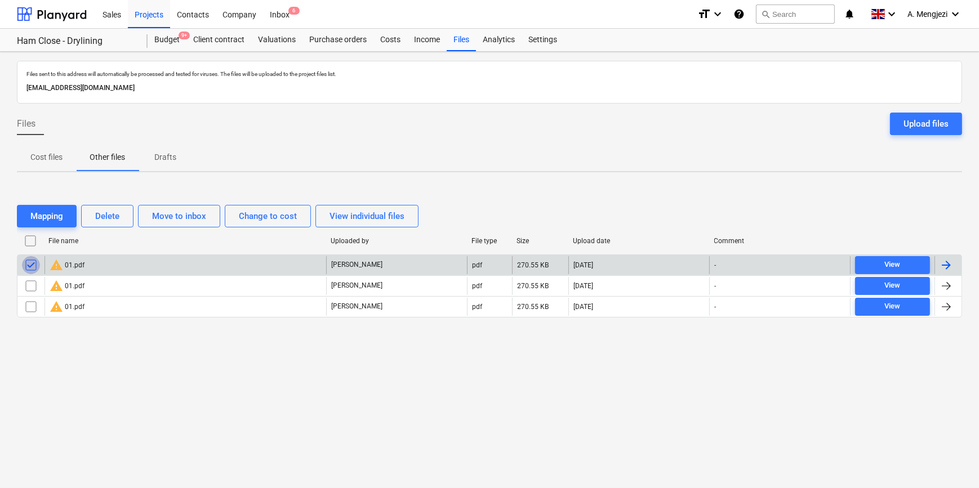
click at [30, 263] on input "checkbox" at bounding box center [31, 265] width 18 height 18
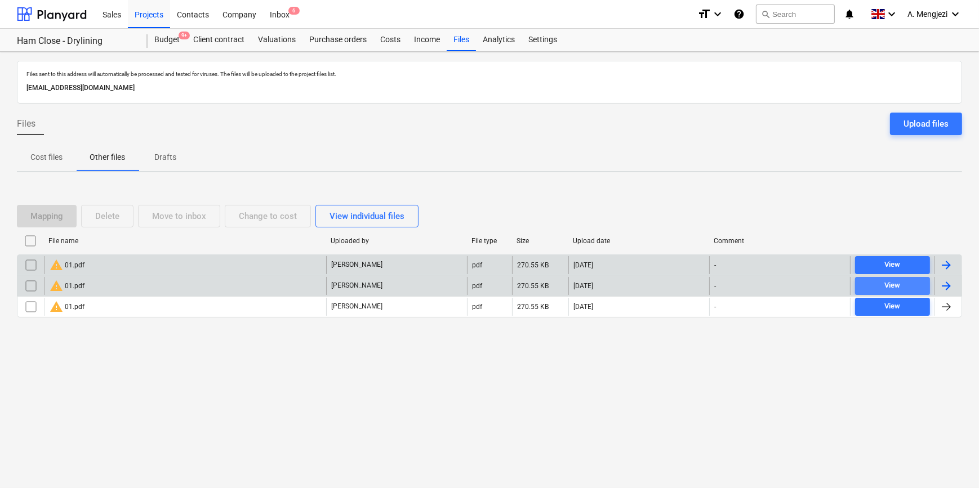
click at [874, 283] on span "View" at bounding box center [892, 285] width 66 height 13
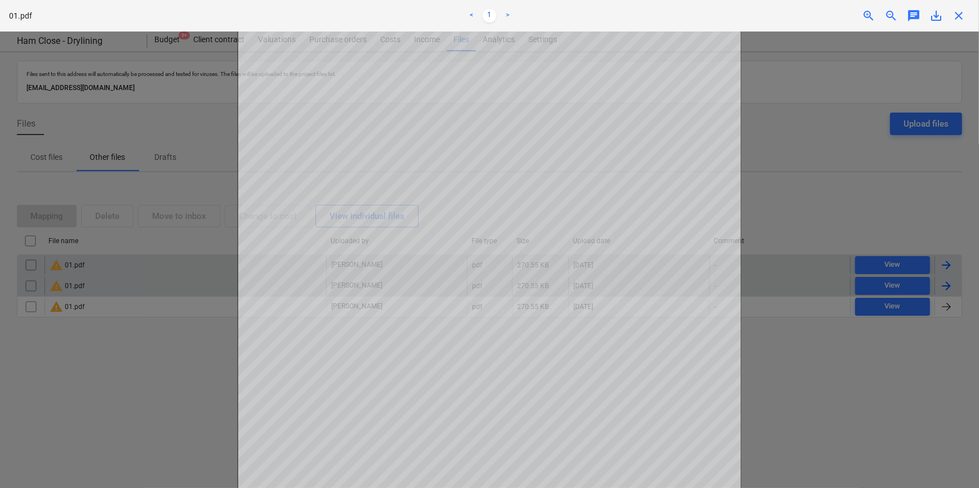
click at [957, 13] on span "close" at bounding box center [958, 16] width 14 height 14
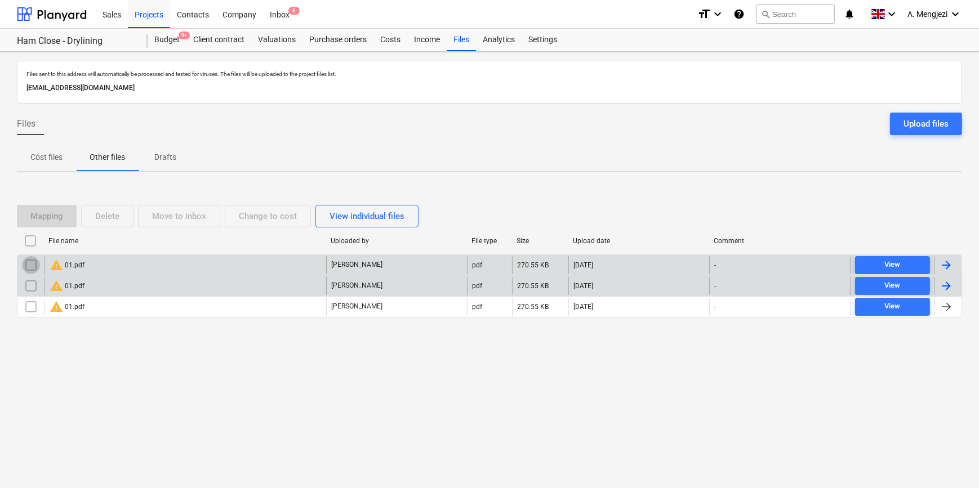
click at [32, 260] on input "checkbox" at bounding box center [31, 265] width 18 height 18
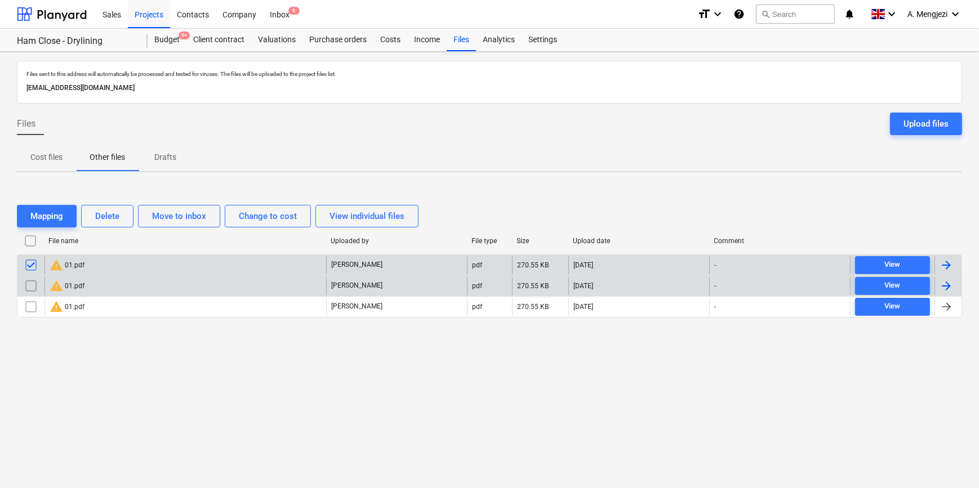
click at [33, 279] on input "checkbox" at bounding box center [31, 286] width 18 height 18
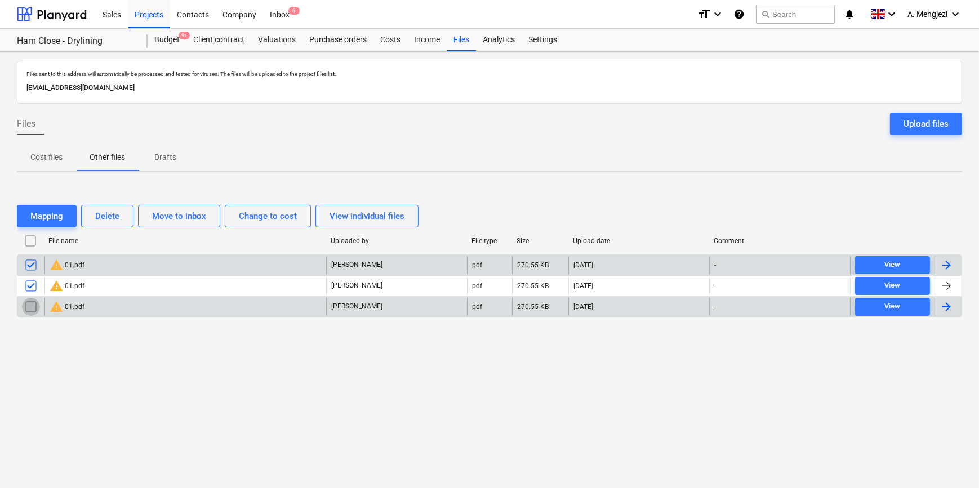
click at [27, 301] on input "checkbox" at bounding box center [31, 307] width 18 height 18
click at [105, 220] on div "Delete" at bounding box center [107, 216] width 24 height 15
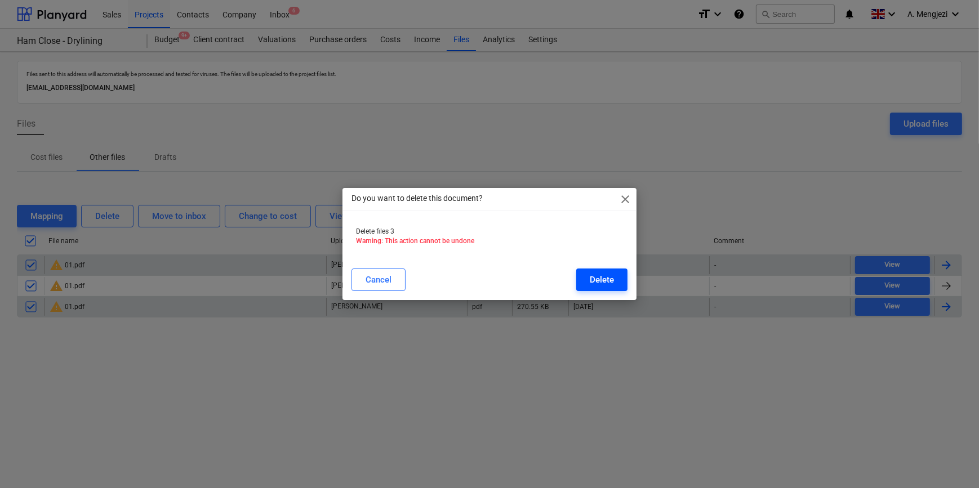
click at [594, 283] on div "Delete" at bounding box center [601, 279] width 24 height 15
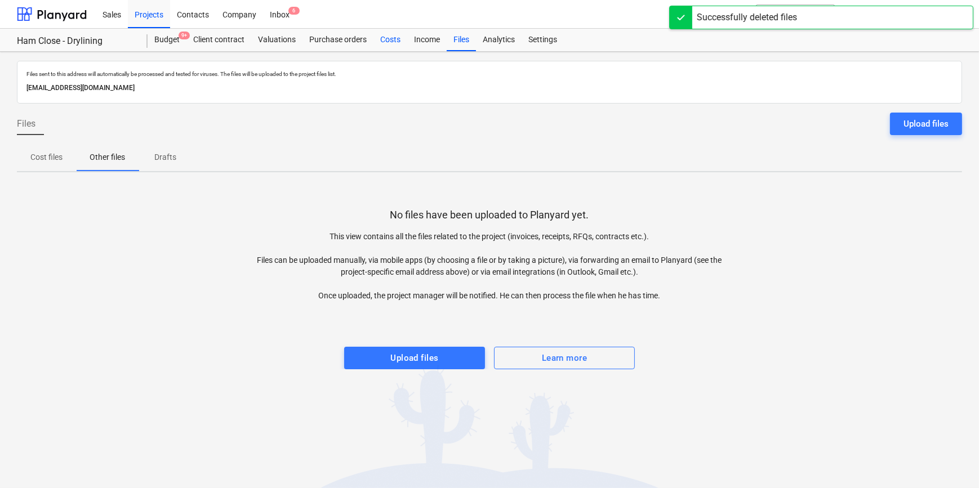
click at [392, 39] on div "Costs" at bounding box center [390, 40] width 34 height 23
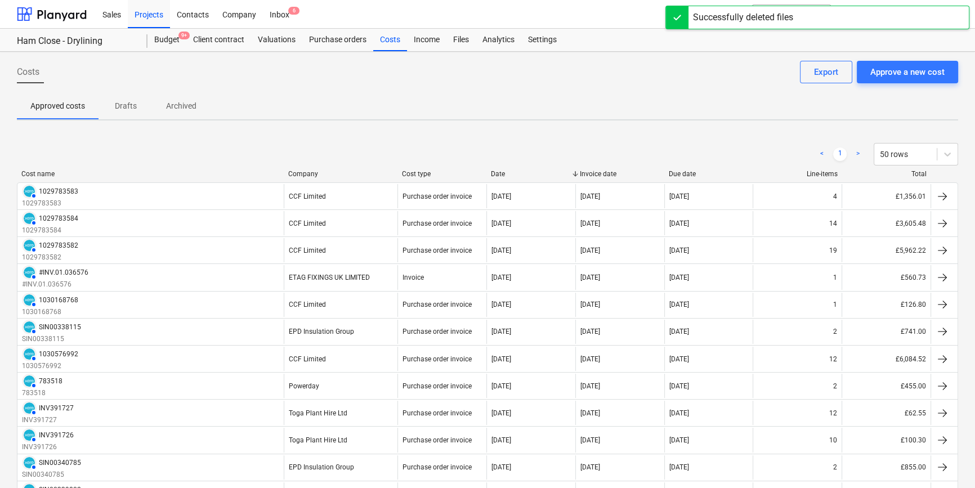
click at [308, 175] on div "Company" at bounding box center [340, 174] width 105 height 8
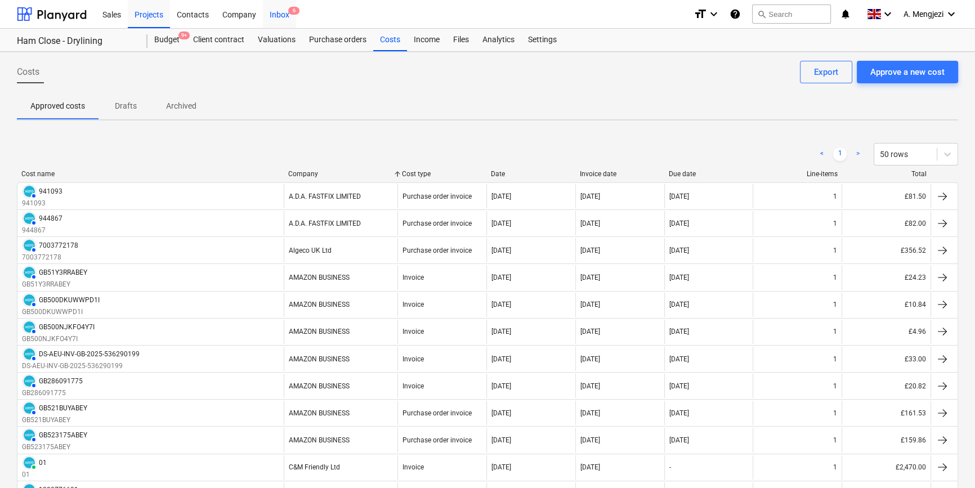
click at [274, 16] on div "Inbox 6" at bounding box center [279, 13] width 33 height 29
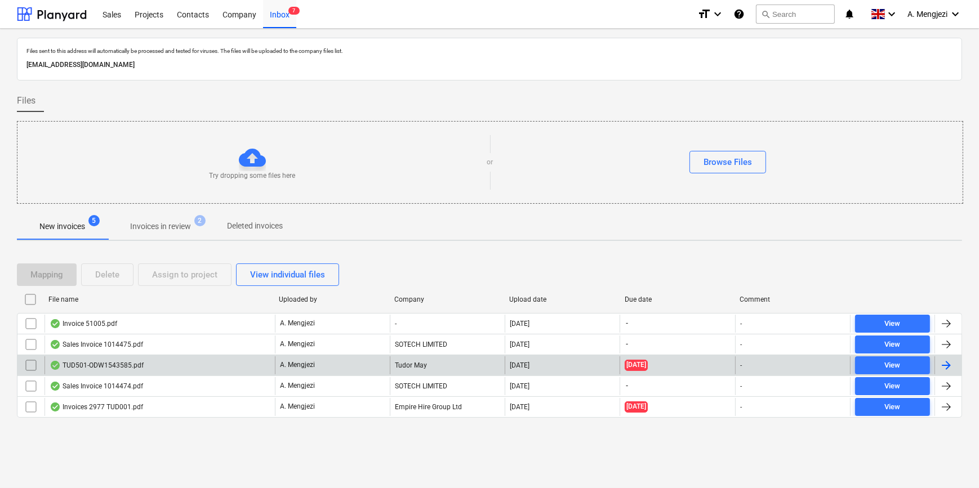
click at [203, 360] on div "TUD501-ODW1543585.pdf" at bounding box center [159, 365] width 230 height 18
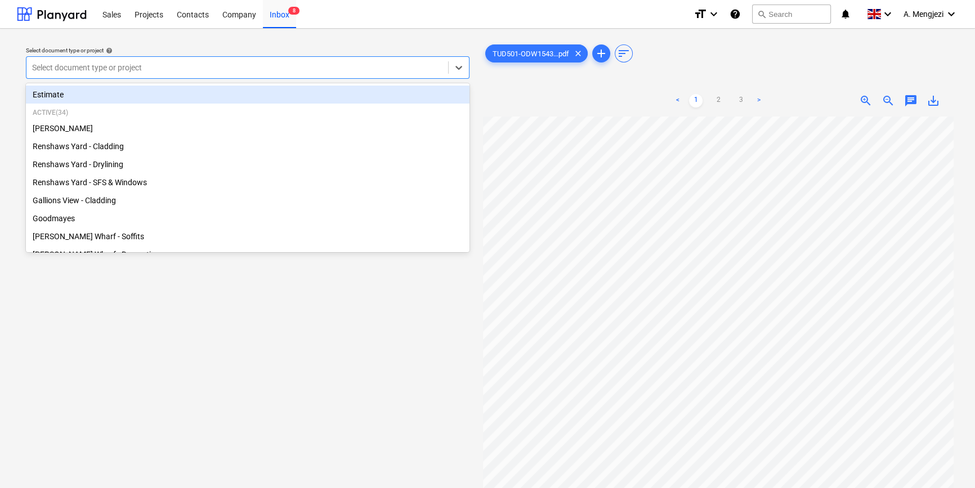
click at [176, 63] on div at bounding box center [237, 67] width 410 height 11
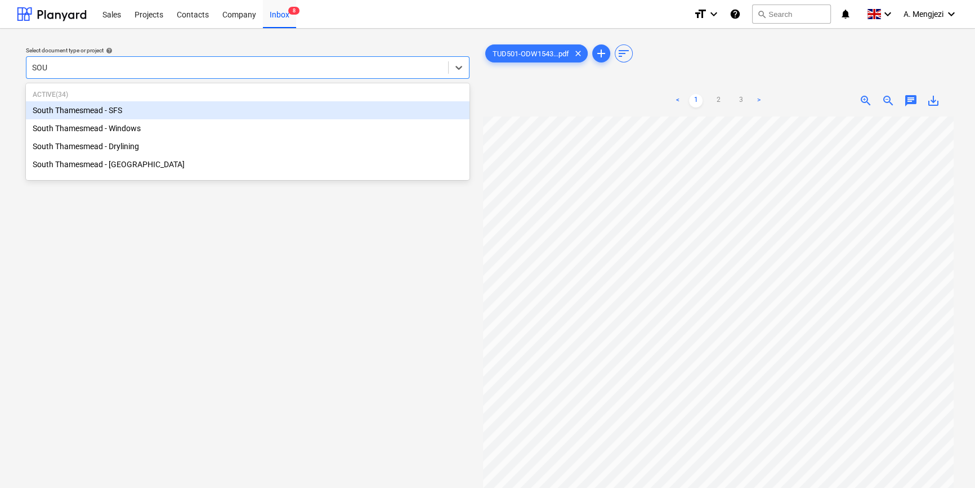
type input "SOUT"
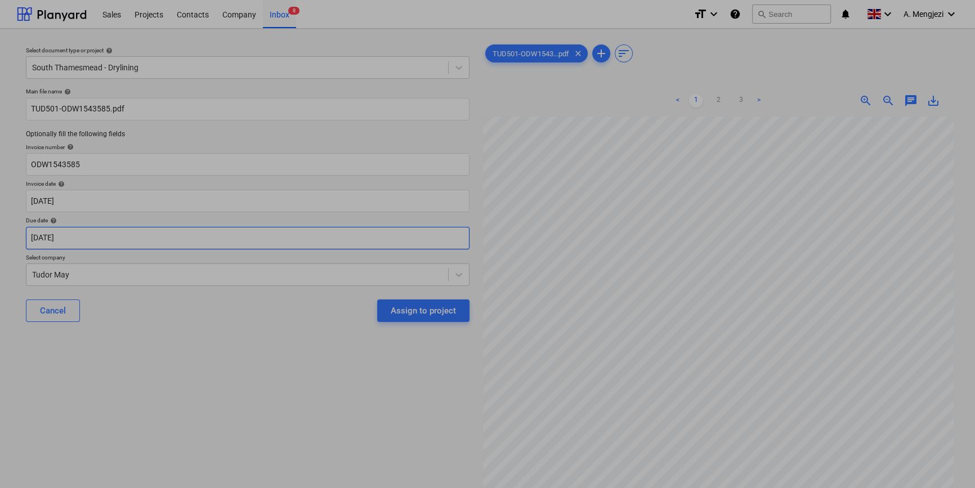
click at [338, 238] on body "Sales Projects Contacts Company Inbox 8 format_size keyboard_arrow_down help se…" at bounding box center [487, 244] width 975 height 488
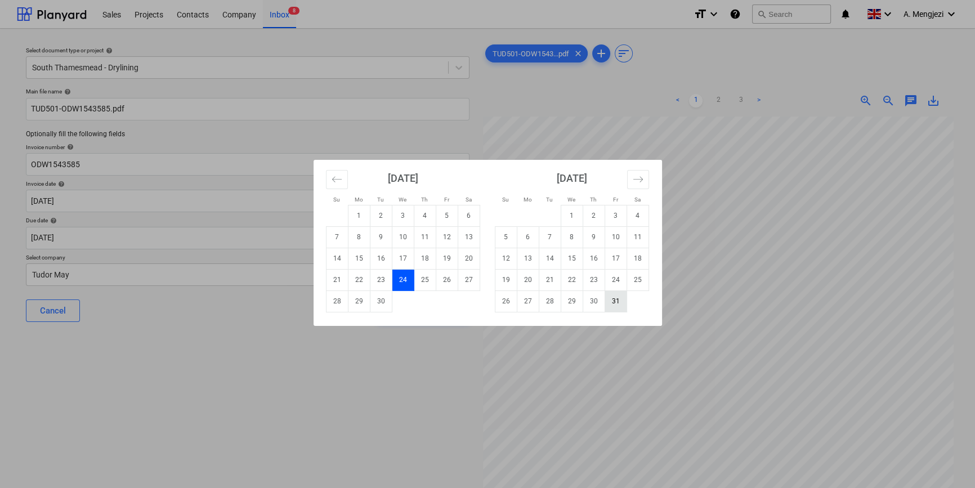
click at [620, 300] on td "31" at bounding box center [616, 301] width 22 height 21
type input "31 Oct 2025"
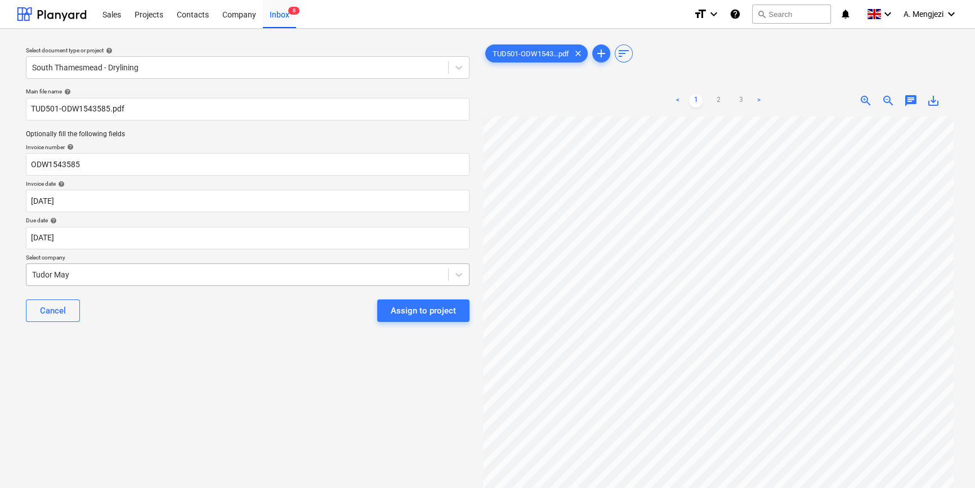
click at [194, 275] on div at bounding box center [237, 274] width 410 height 11
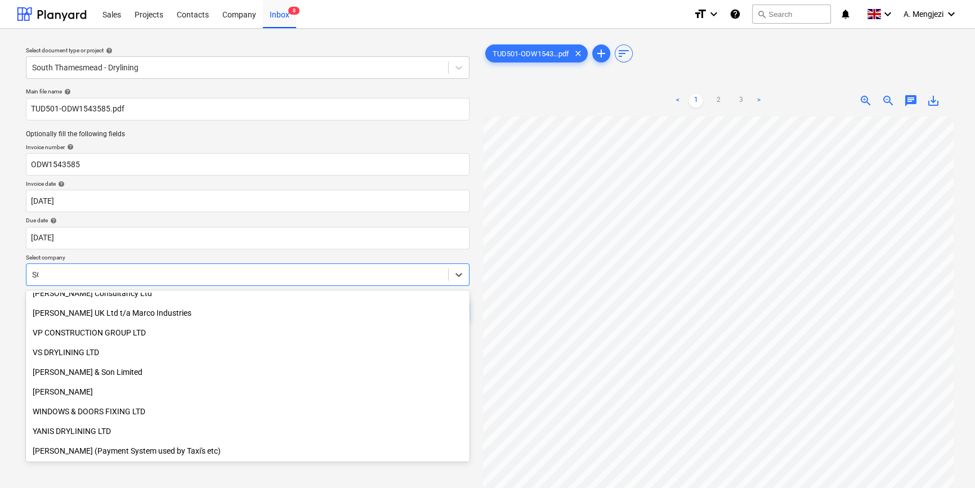
scroll to position [462, 0]
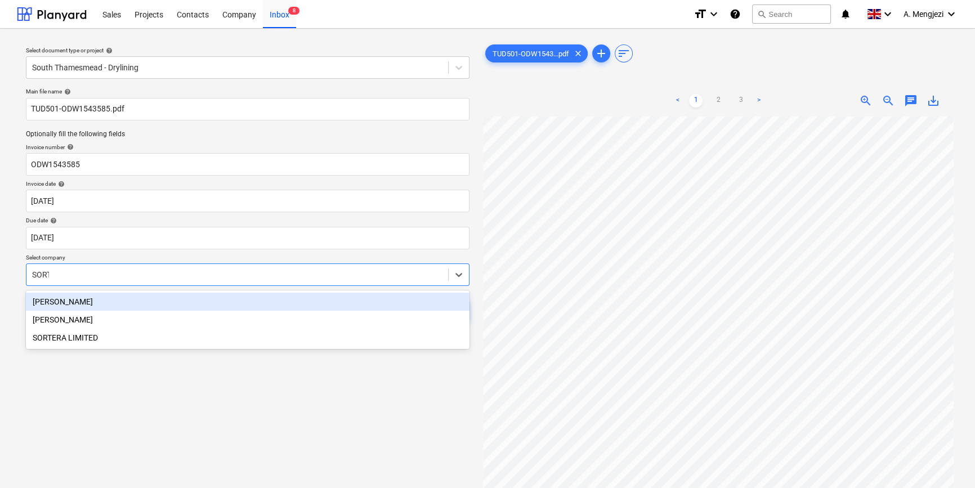
type input "SORTE"
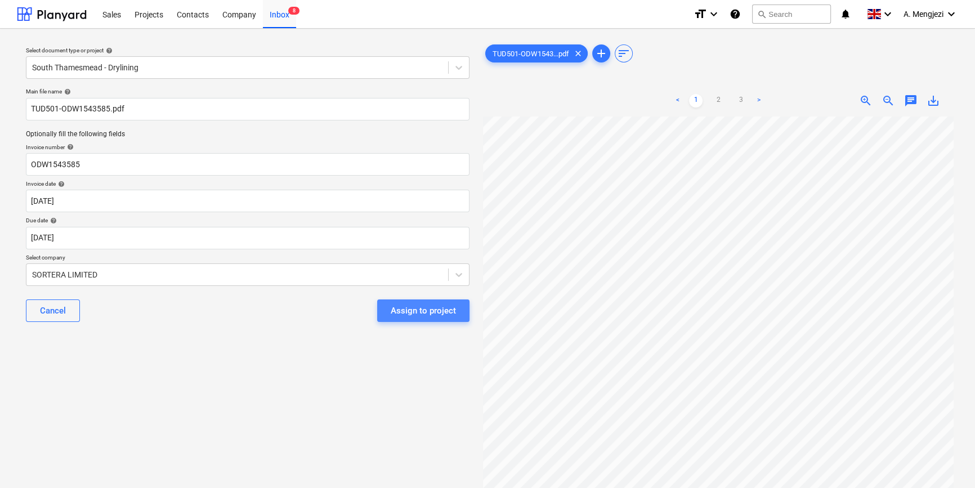
click at [413, 312] on div "Assign to project" at bounding box center [423, 310] width 65 height 15
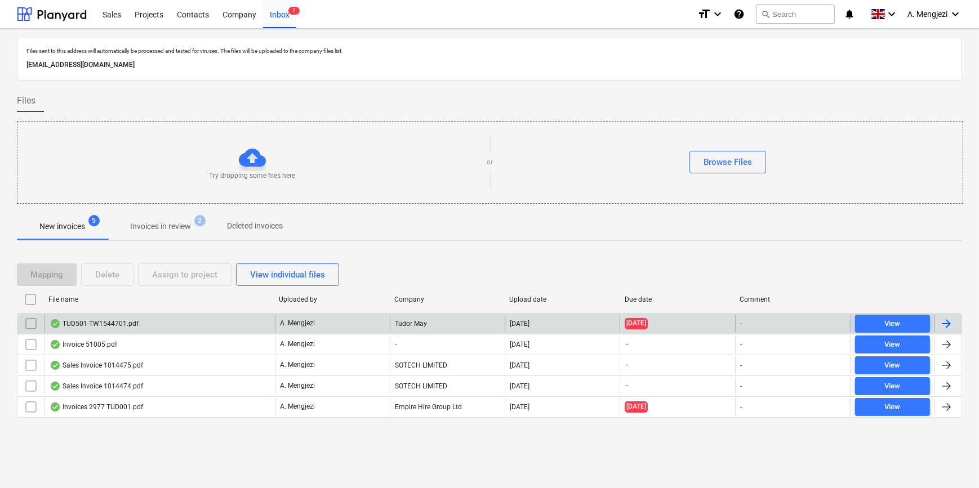
click at [197, 323] on div "TUD501-TW1544701.pdf" at bounding box center [159, 324] width 230 height 18
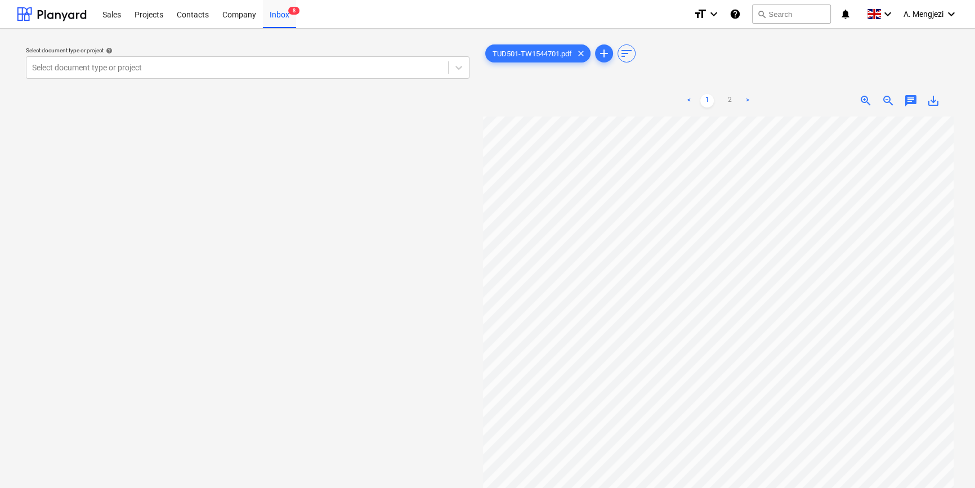
scroll to position [6, 0]
click at [209, 63] on div at bounding box center [237, 67] width 410 height 11
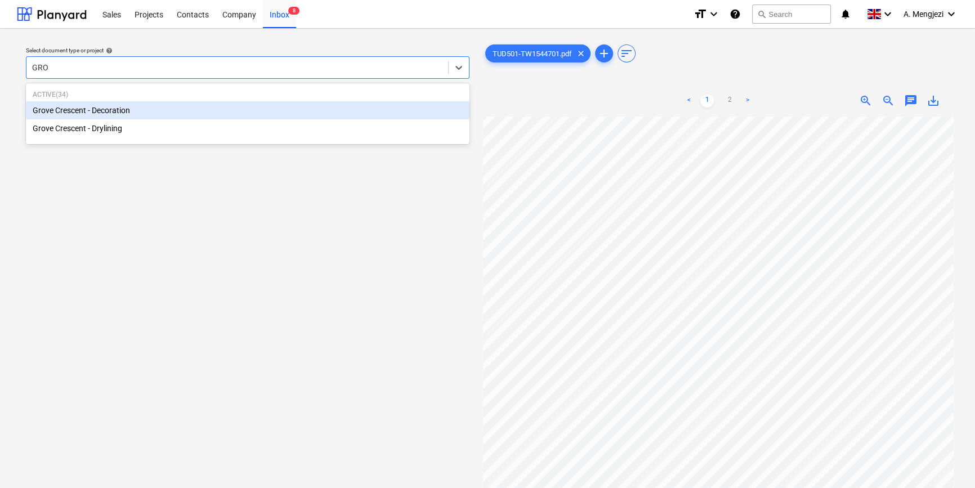
type input "GROV"
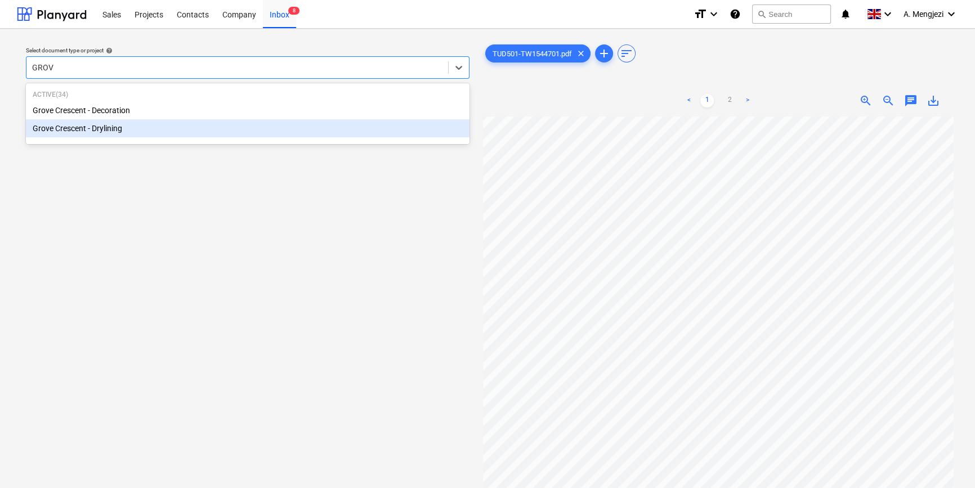
click at [171, 126] on div "Grove Crescent - Drylining" at bounding box center [248, 128] width 444 height 18
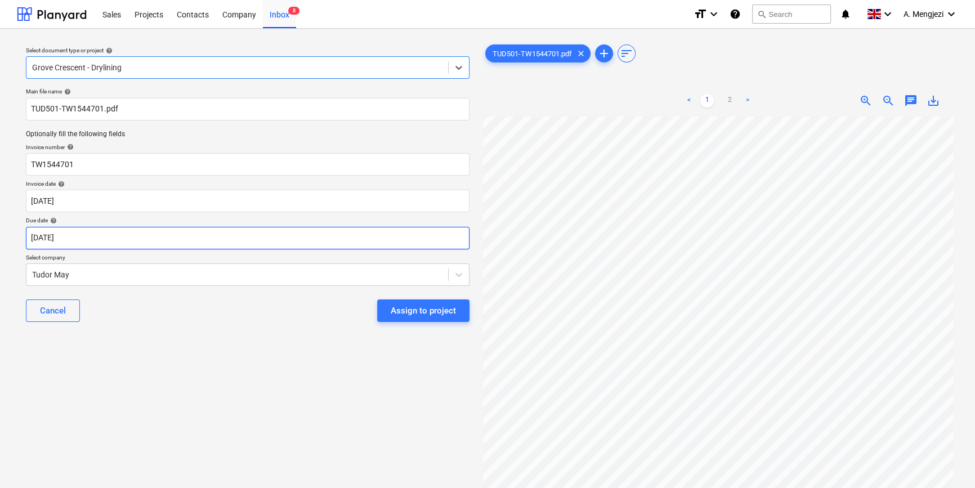
click at [163, 242] on body "Sales Projects Contacts Company Inbox 8 format_size keyboard_arrow_down help se…" at bounding box center [487, 244] width 975 height 488
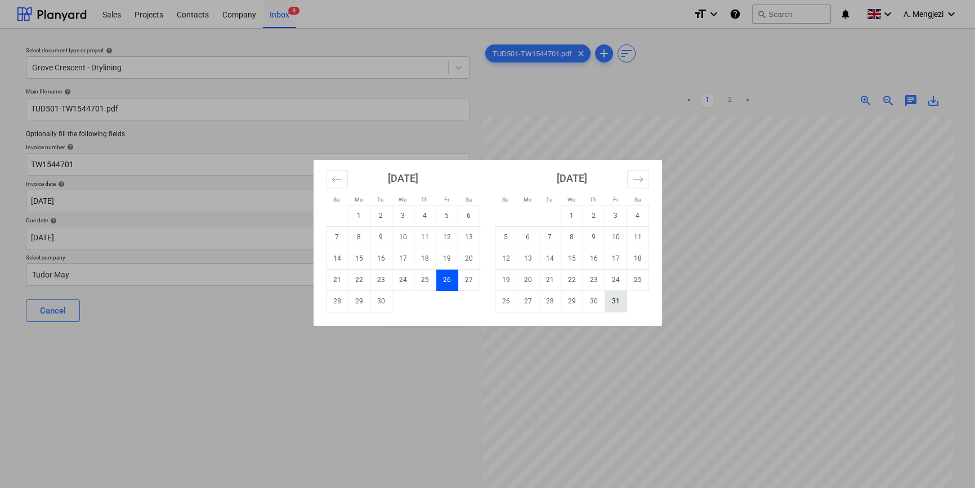
click at [614, 303] on td "31" at bounding box center [616, 301] width 22 height 21
type input "31 Oct 2025"
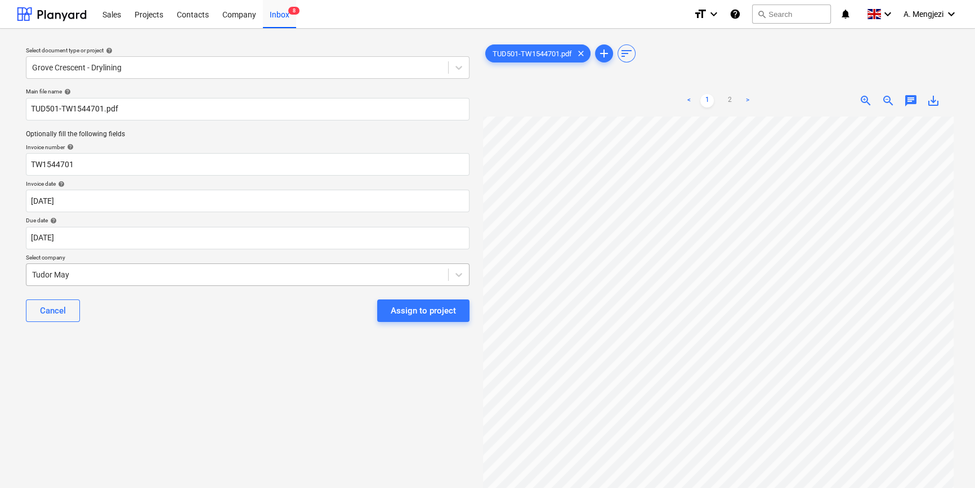
click at [154, 275] on div at bounding box center [237, 274] width 410 height 11
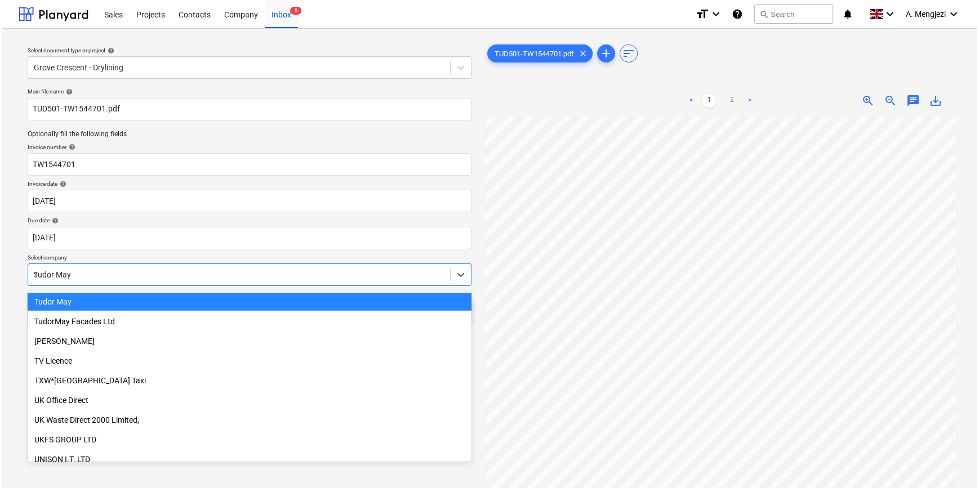
scroll to position [462, 0]
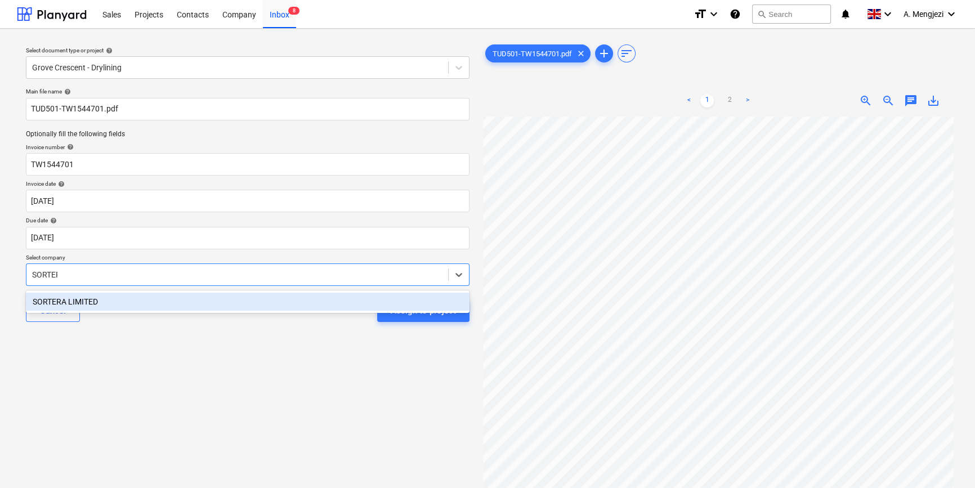
type input "SORTERA"
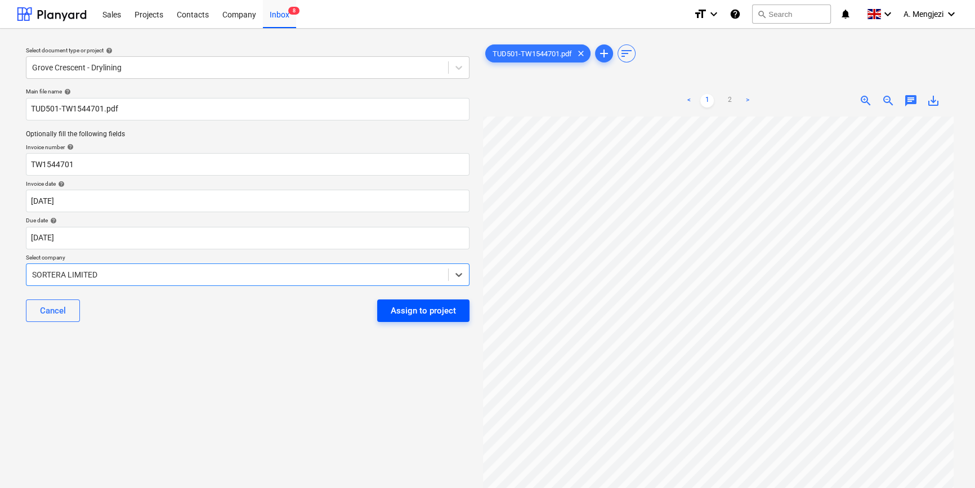
click at [412, 311] on div "Assign to project" at bounding box center [423, 310] width 65 height 15
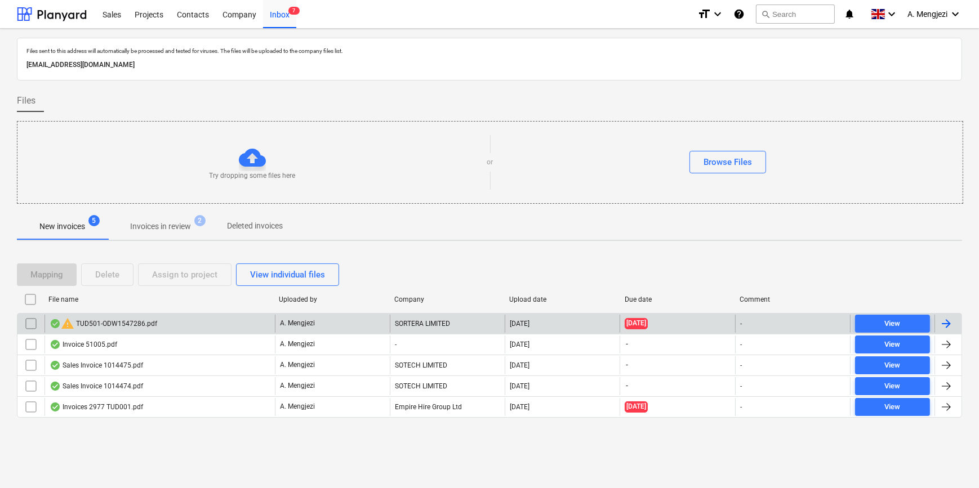
click at [32, 322] on input "checkbox" at bounding box center [31, 324] width 18 height 18
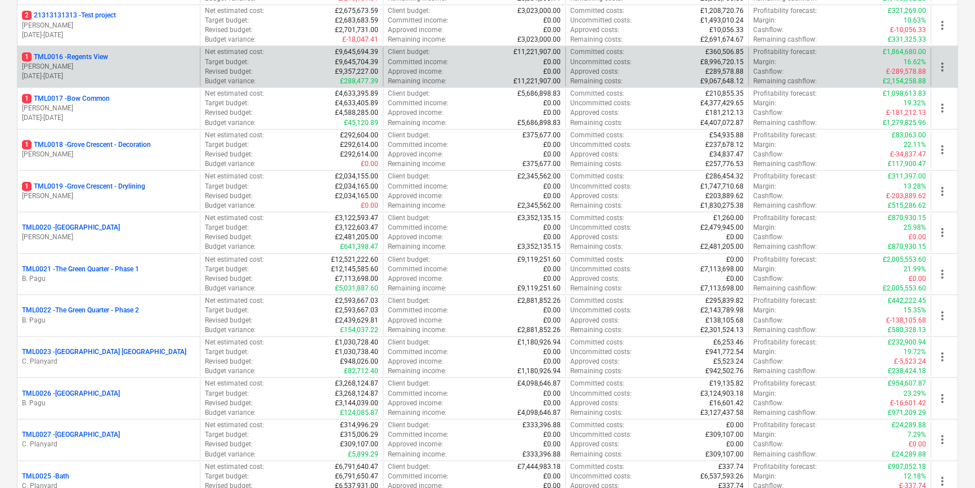
scroll to position [767, 0]
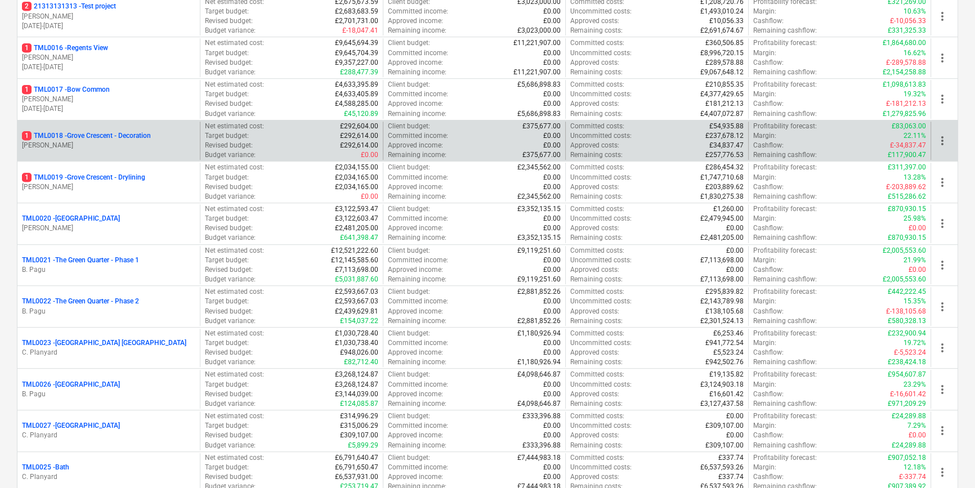
click at [69, 131] on p "1 TML0018 - Grove Crescent - Decoration" at bounding box center [86, 136] width 129 height 10
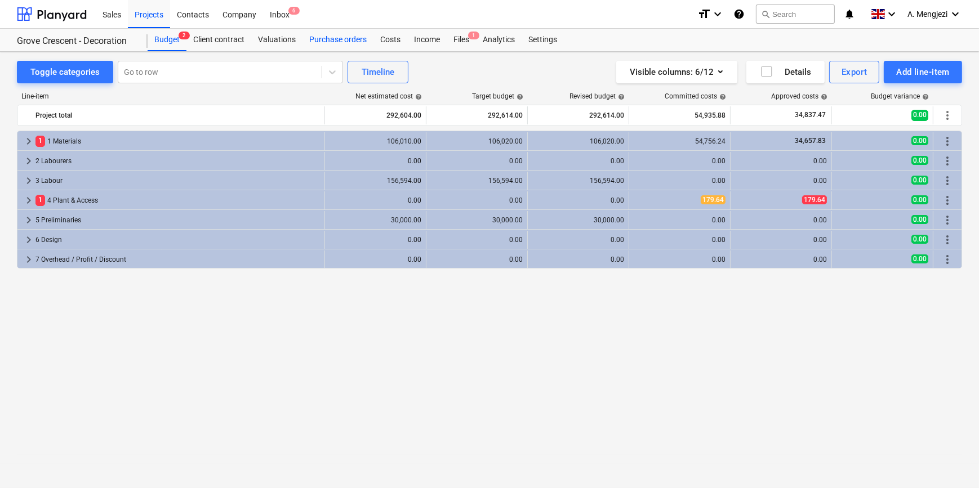
click at [340, 42] on div "Purchase orders" at bounding box center [337, 40] width 71 height 23
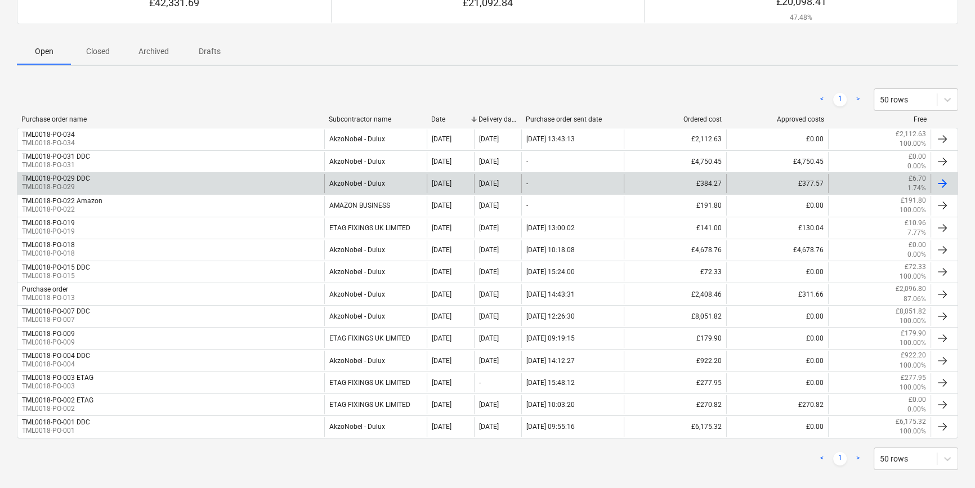
scroll to position [139, 0]
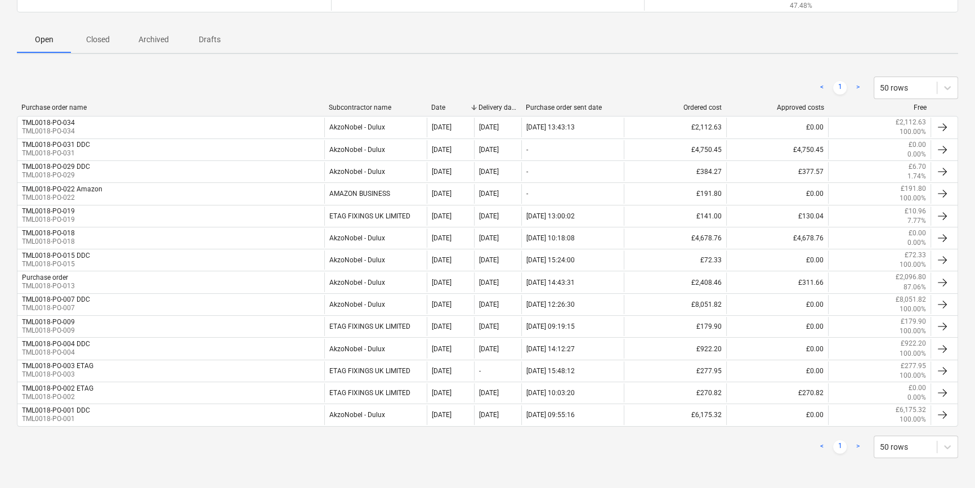
click at [99, 39] on p "Closed" at bounding box center [97, 40] width 27 height 12
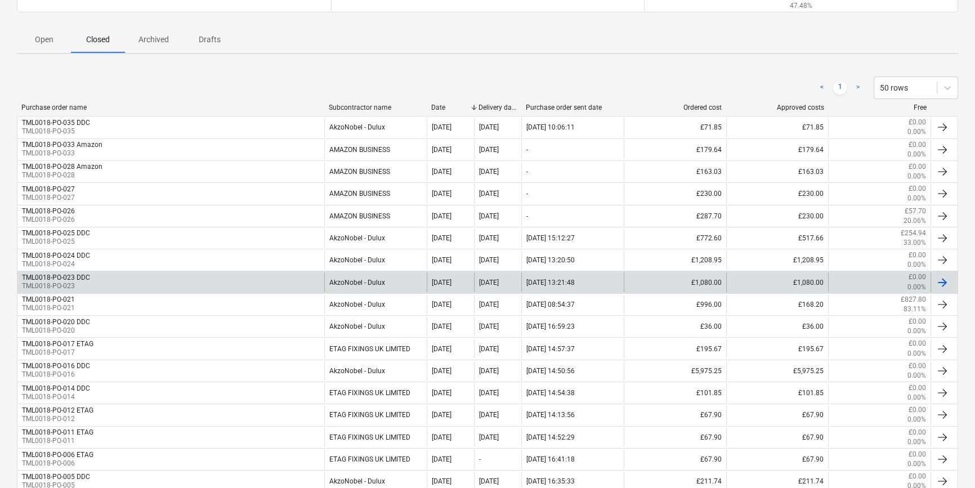
click at [114, 274] on div "TML0018-PO-023 DDC TML0018-PO-023" at bounding box center [170, 281] width 307 height 19
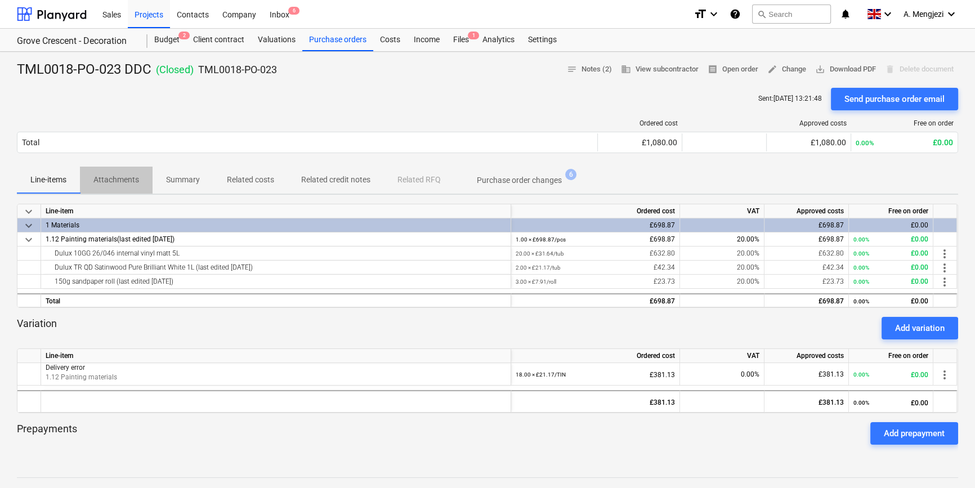
click at [120, 176] on p "Attachments" at bounding box center [116, 180] width 46 height 12
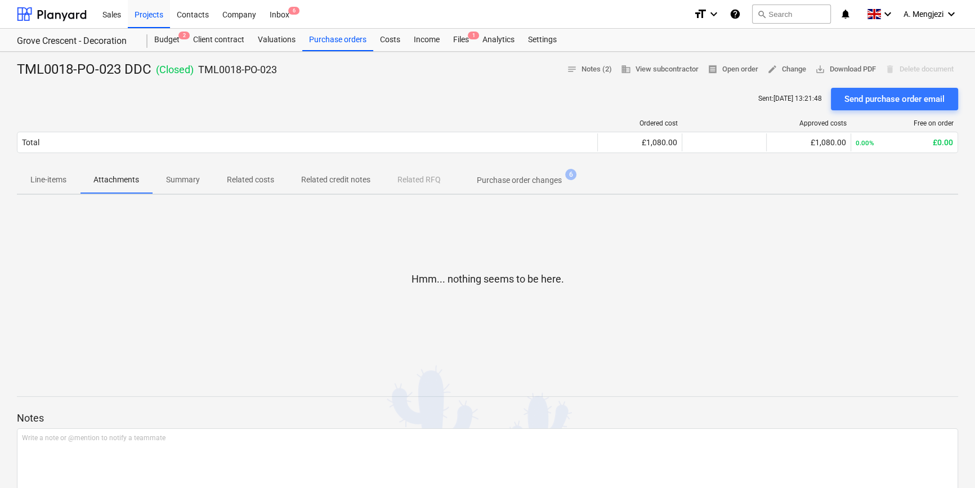
click at [251, 172] on span "Related costs" at bounding box center [250, 180] width 74 height 19
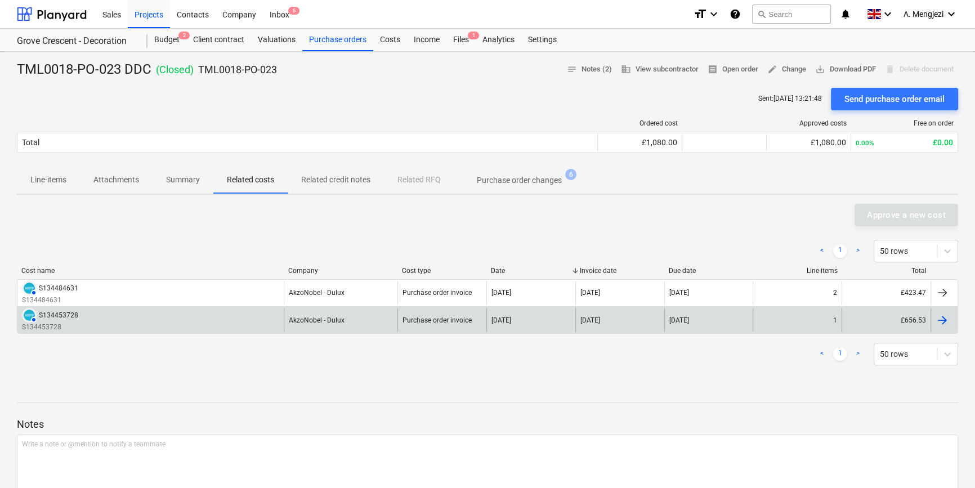
click at [131, 316] on div "AUTHORISED S134453728 S134453728" at bounding box center [150, 320] width 266 height 24
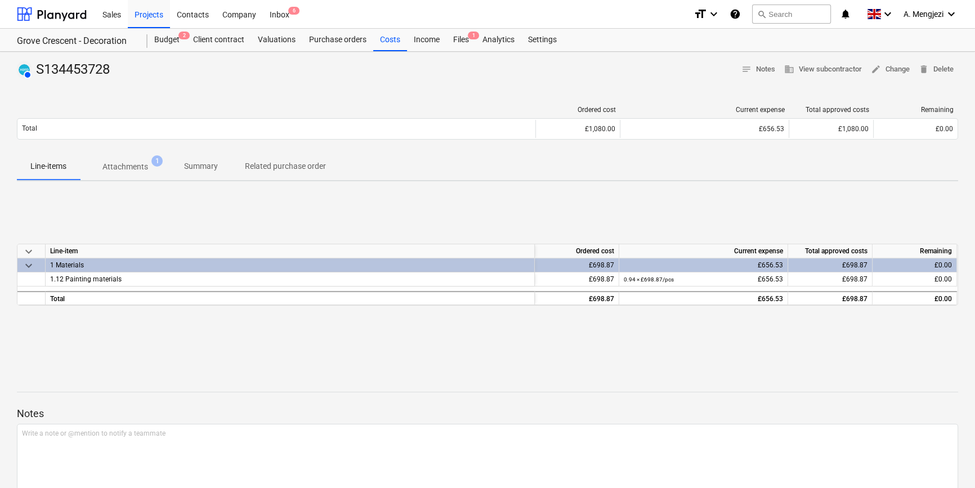
click at [130, 170] on p "Attachments" at bounding box center [125, 167] width 46 height 12
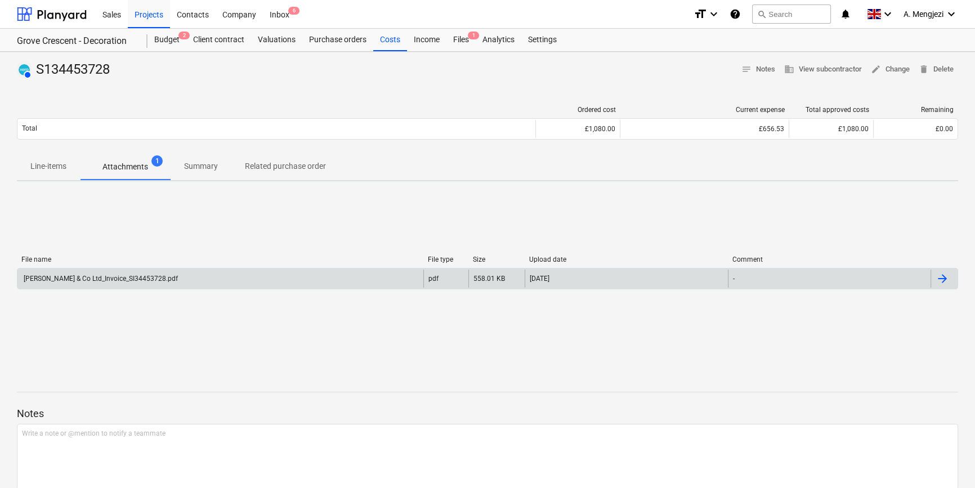
click at [133, 272] on div "J P McDougall & Co Ltd_Invoice_SI34453728.pdf" at bounding box center [220, 279] width 406 height 18
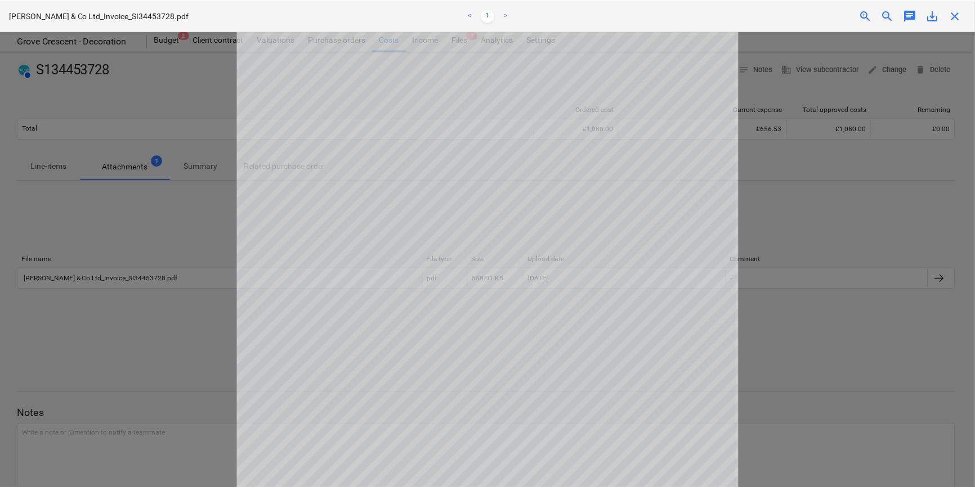
scroll to position [256, 0]
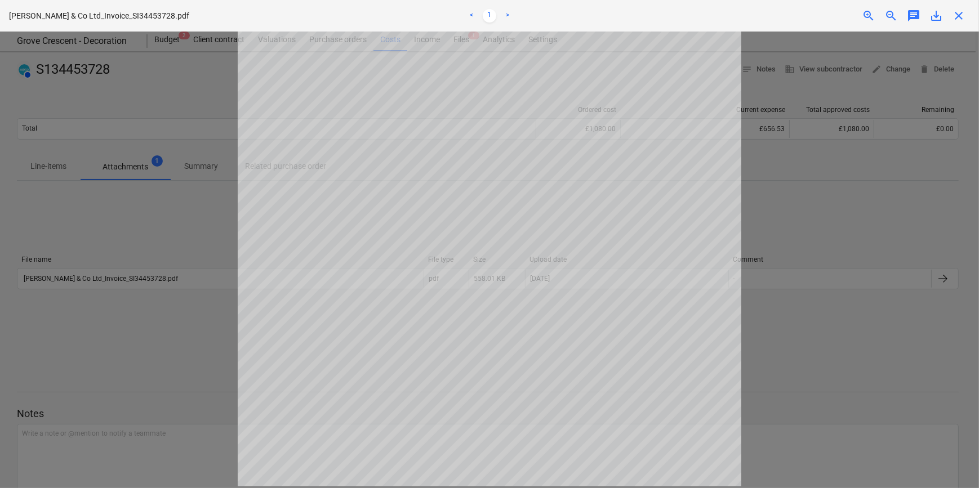
click at [934, 17] on span "save_alt" at bounding box center [936, 16] width 14 height 14
click at [961, 14] on span "close" at bounding box center [958, 16] width 14 height 14
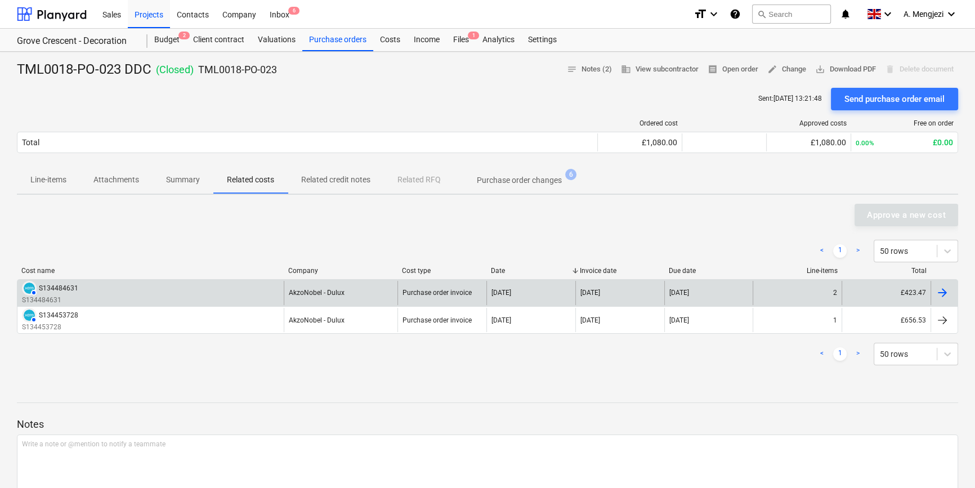
click at [66, 285] on div "S134484631" at bounding box center [58, 288] width 39 height 8
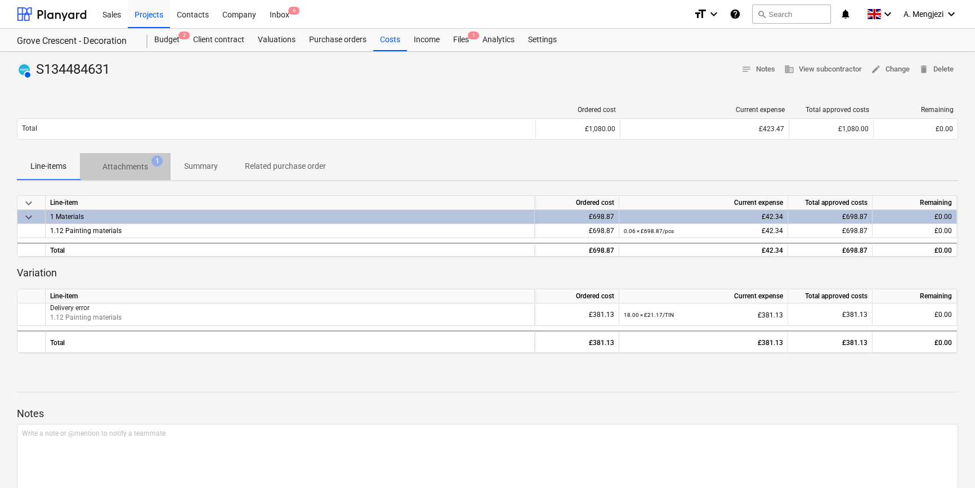
click at [129, 160] on span "Attachments 1" at bounding box center [125, 167] width 91 height 20
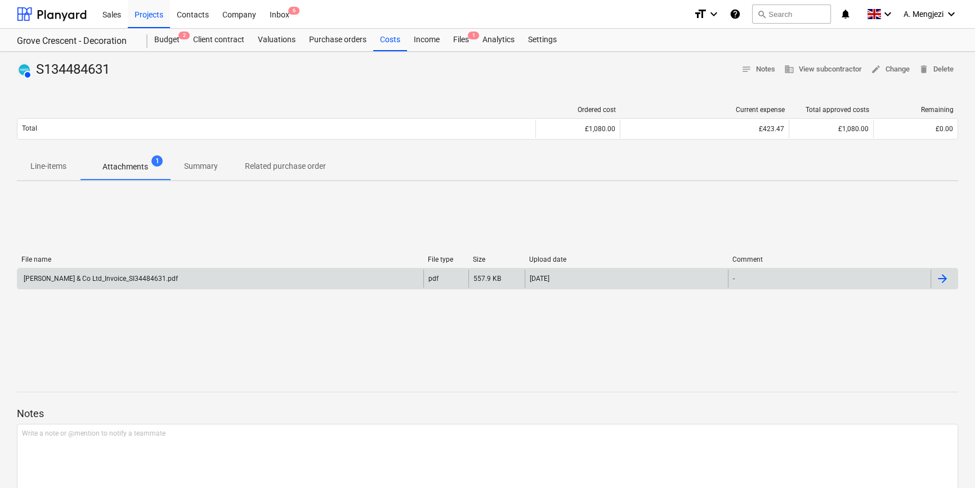
click at [125, 276] on div "J P McDougall & Co Ltd_Invoice_SI34484631.pdf" at bounding box center [100, 279] width 156 height 8
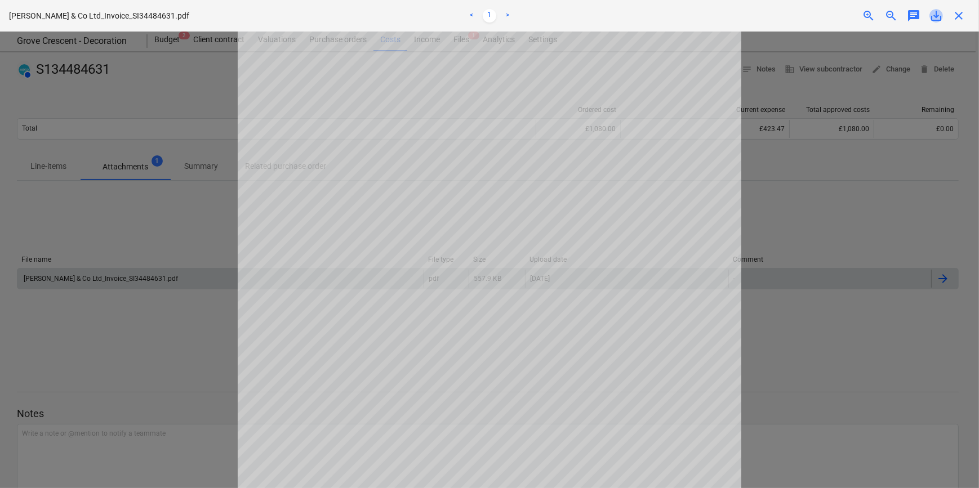
click at [934, 14] on span "save_alt" at bounding box center [936, 16] width 14 height 14
click at [958, 15] on span "close" at bounding box center [958, 16] width 14 height 14
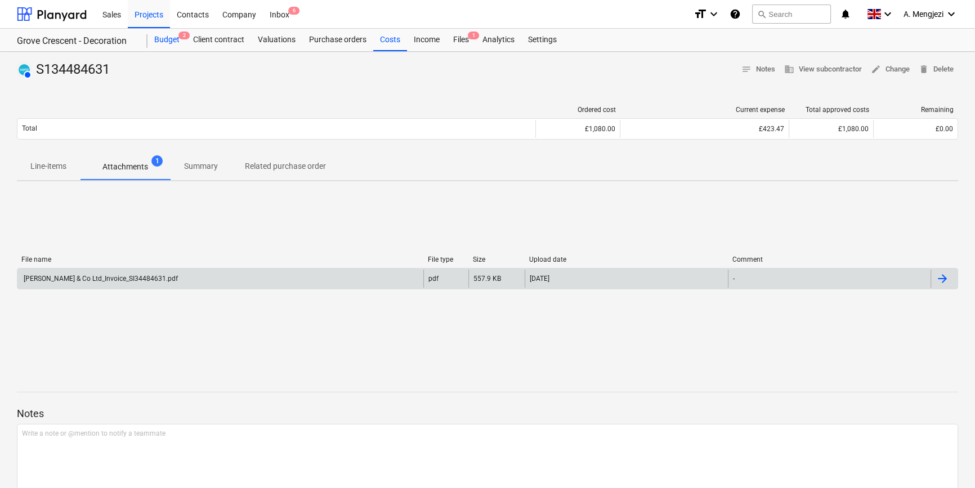
click at [157, 43] on div "Budget 2" at bounding box center [167, 40] width 39 height 23
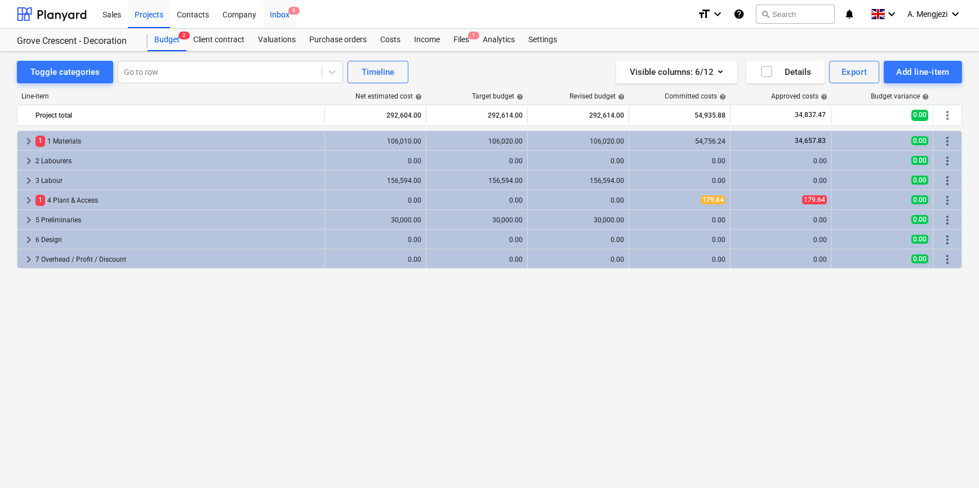
click at [275, 8] on div "Inbox 6" at bounding box center [279, 13] width 33 height 29
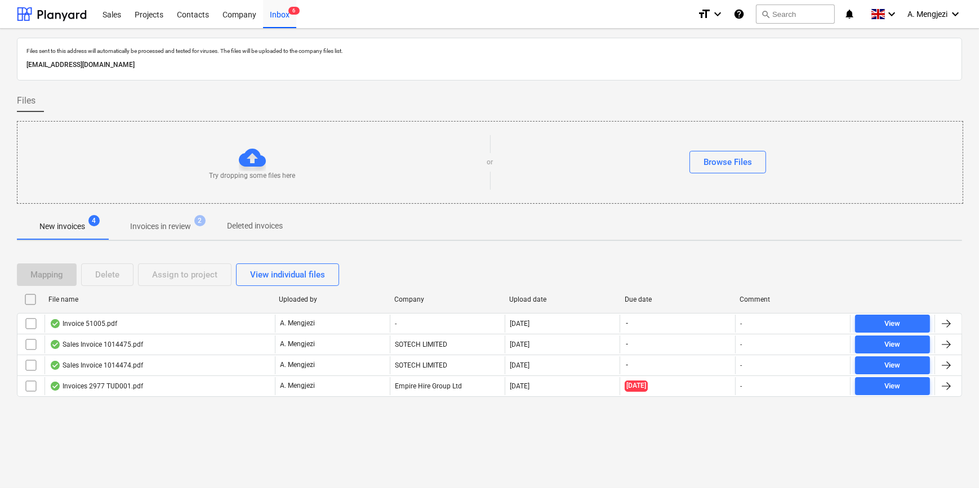
click at [168, 221] on p "Invoices in review" at bounding box center [160, 227] width 61 height 12
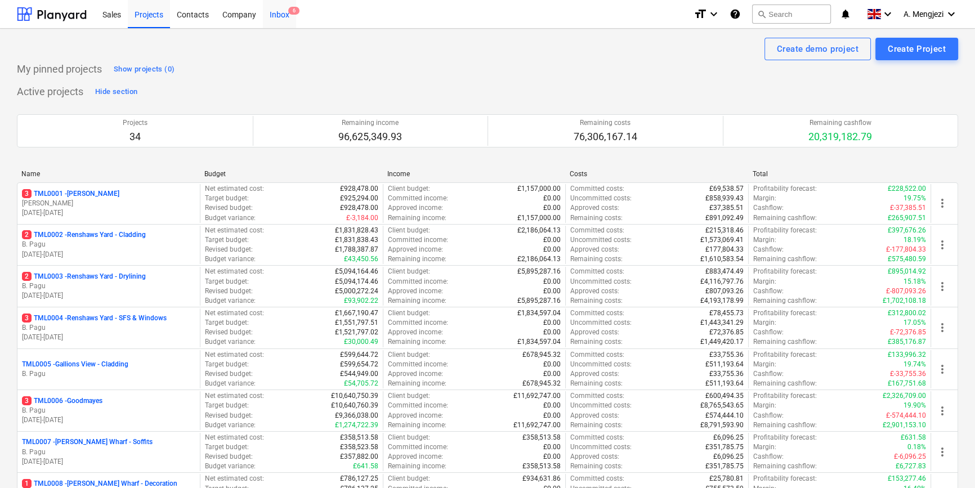
click at [278, 15] on div "Inbox 6" at bounding box center [279, 13] width 33 height 29
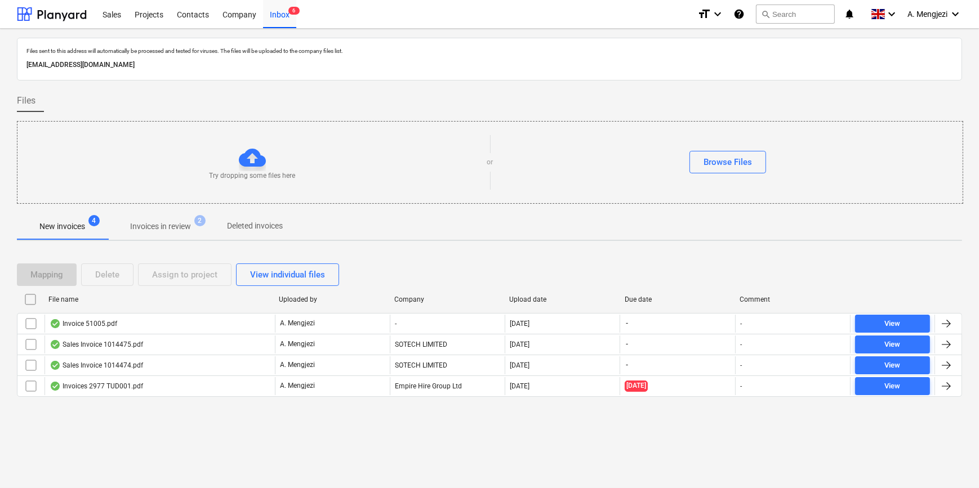
click at [164, 224] on p "Invoices in review" at bounding box center [160, 227] width 61 height 12
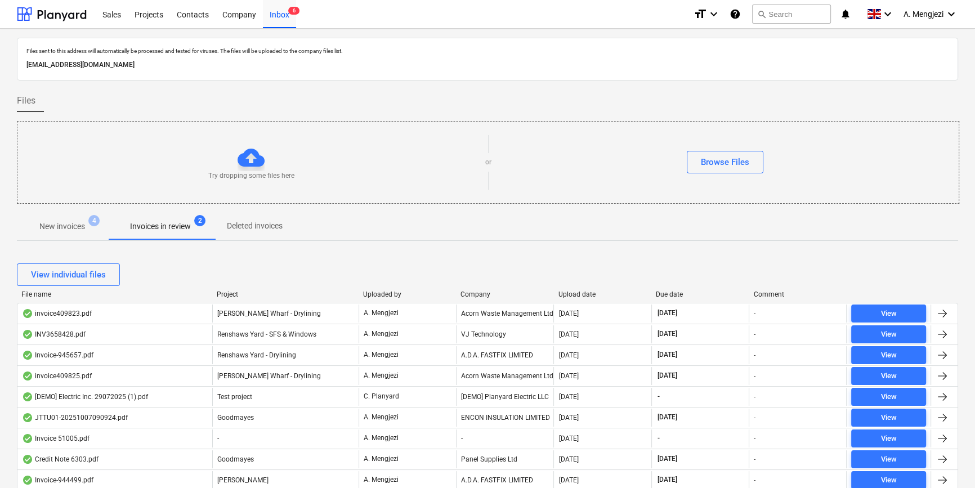
click at [485, 291] on div "Company" at bounding box center [505, 295] width 88 height 8
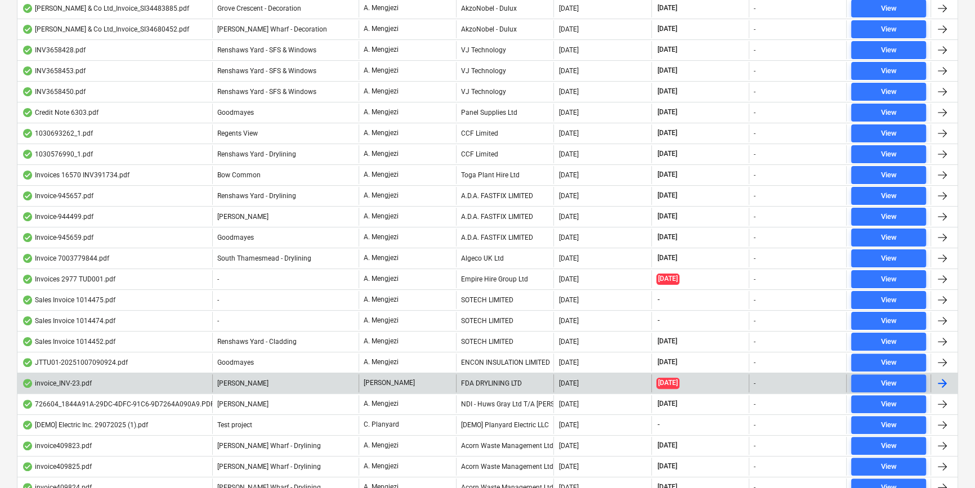
scroll to position [70, 0]
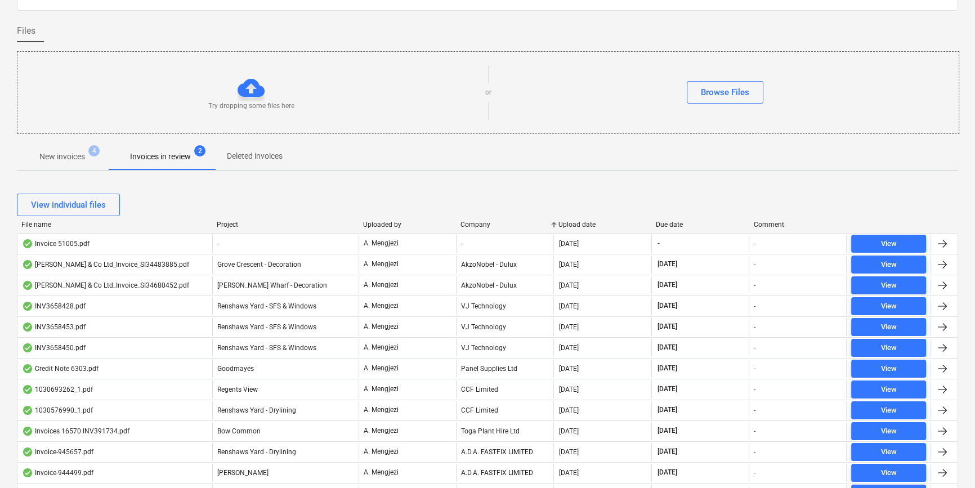
click at [77, 148] on span "New invoices 4" at bounding box center [62, 156] width 91 height 20
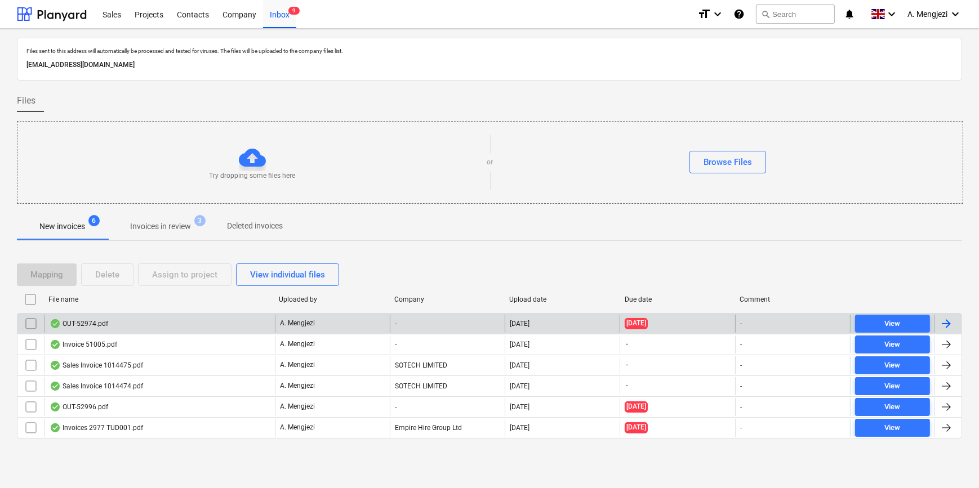
click at [199, 321] on div "OUT-52974.pdf" at bounding box center [159, 324] width 230 height 18
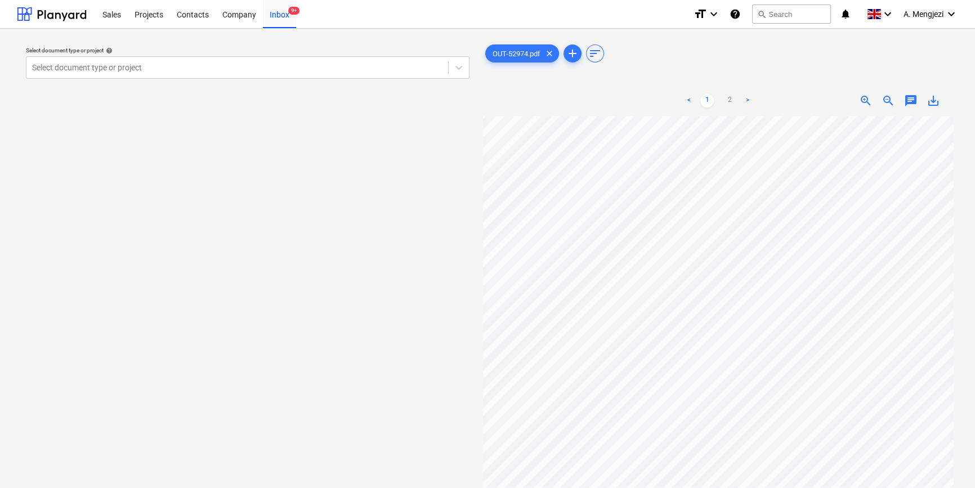
scroll to position [158, 38]
click at [761, 87] on div "< 1 2 > zoom_in zoom_out chat 0 save_alt" at bounding box center [718, 329] width 471 height 488
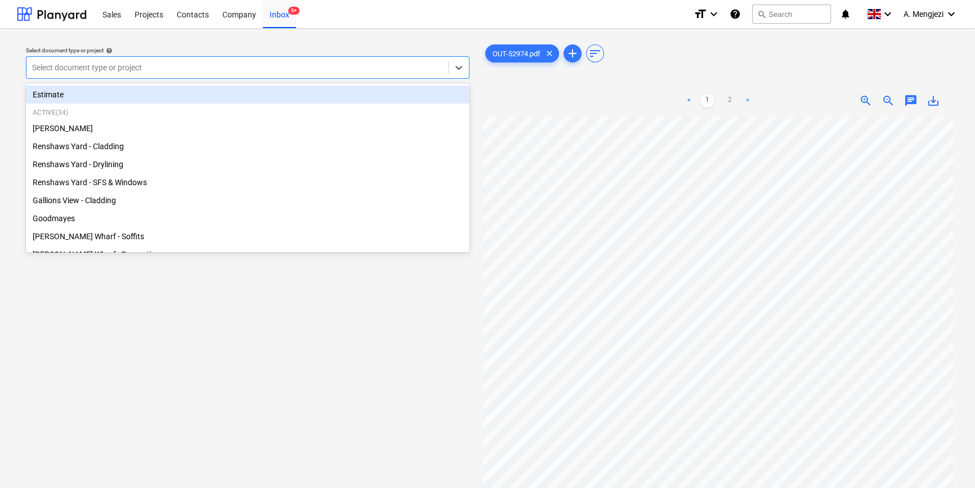
click at [261, 68] on div at bounding box center [237, 67] width 410 height 11
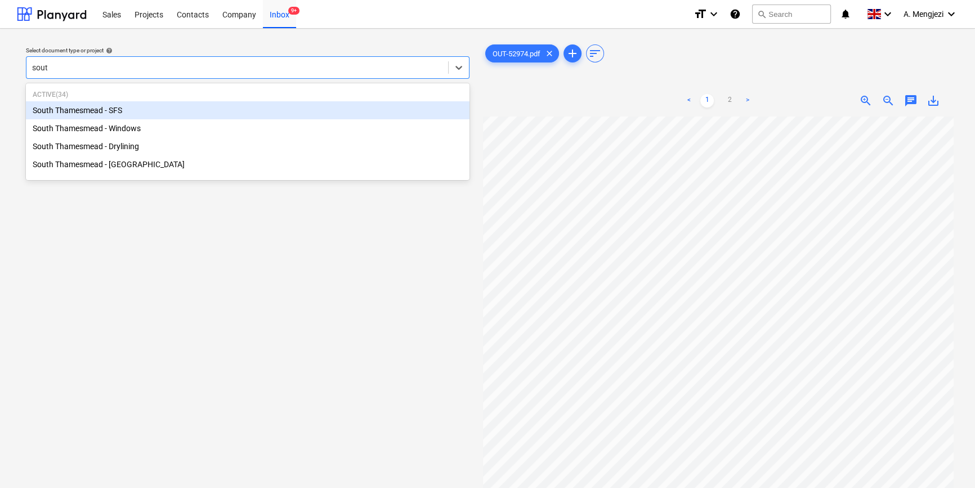
type input "south"
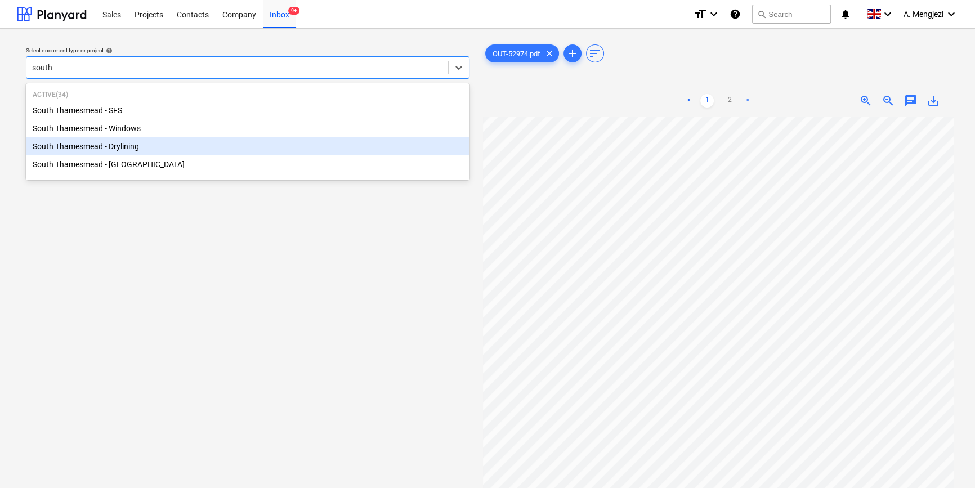
click at [185, 146] on div "South Thamesmead - Drylining" at bounding box center [248, 146] width 444 height 18
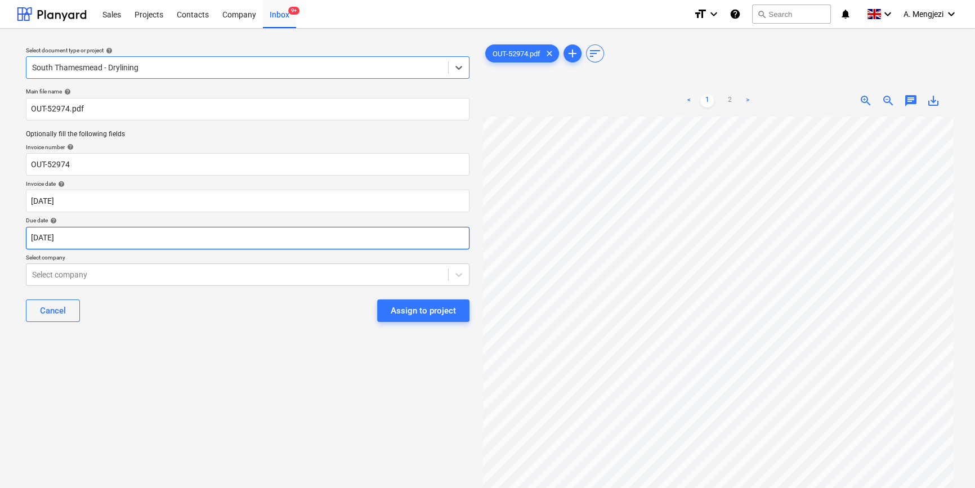
click at [127, 240] on body "Sales Projects Contacts Company Inbox 9+ format_size keyboard_arrow_down help s…" at bounding box center [487, 244] width 975 height 488
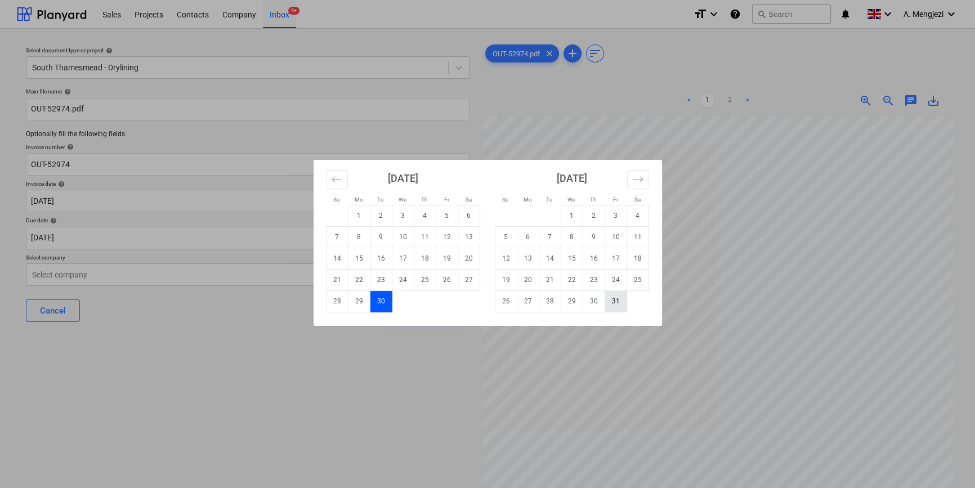
click at [615, 302] on td "31" at bounding box center [616, 301] width 22 height 21
type input "[DATE]"
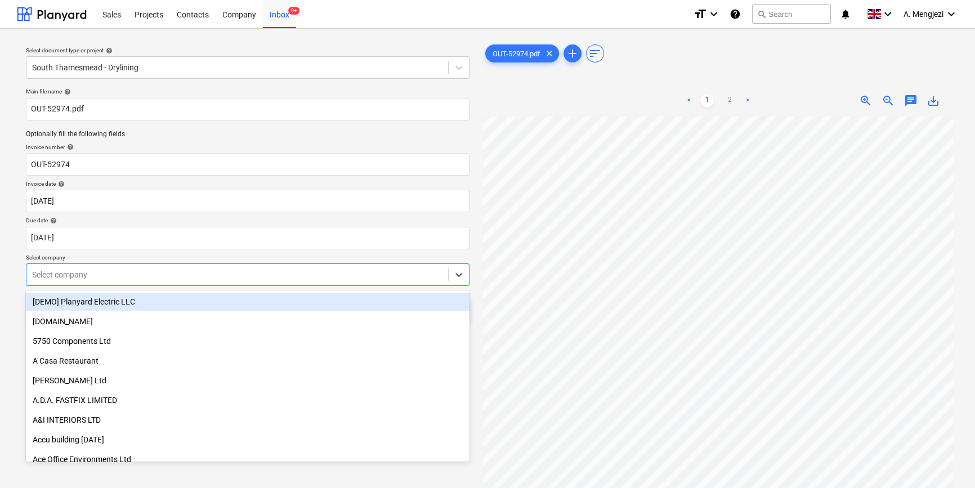
click at [248, 276] on div at bounding box center [237, 274] width 410 height 11
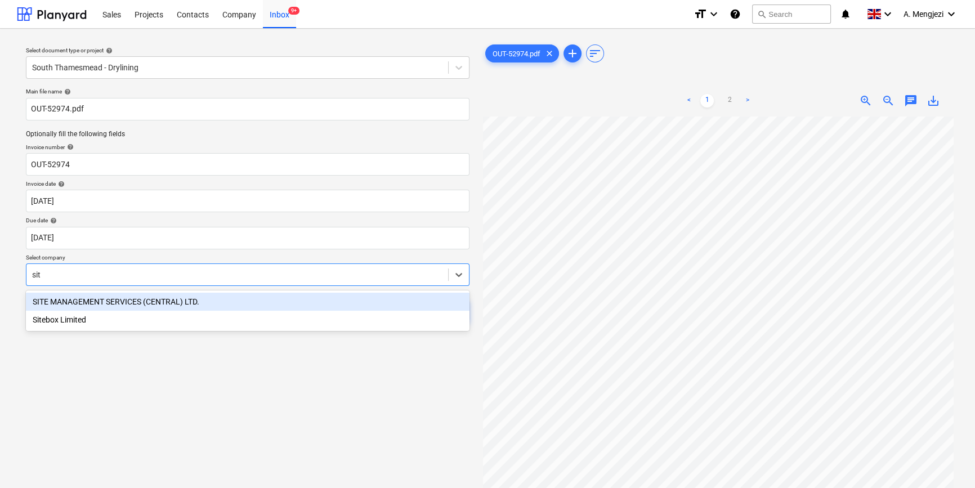
type input "site"
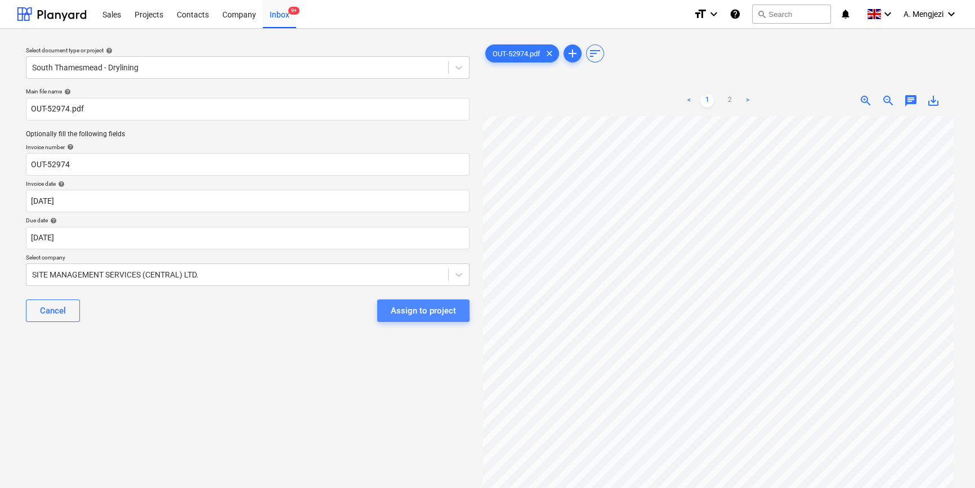
click at [406, 310] on div "Assign to project" at bounding box center [423, 310] width 65 height 15
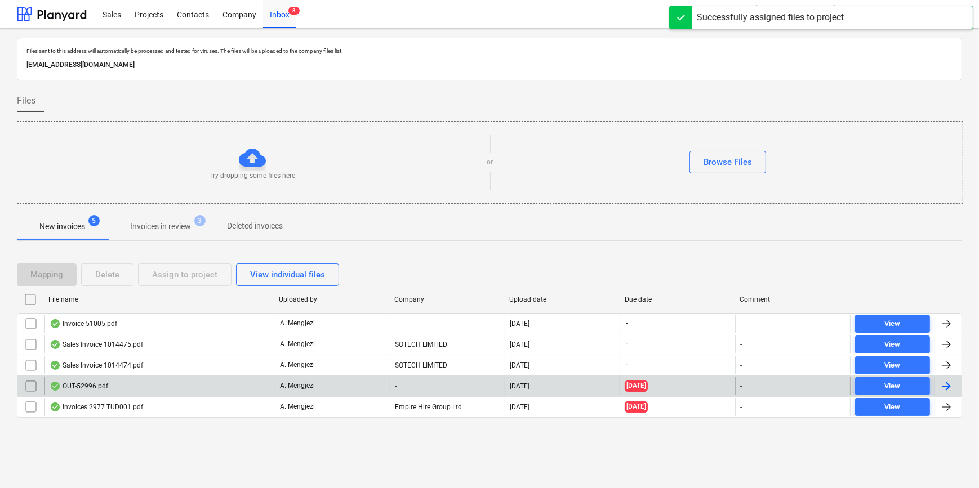
click at [121, 381] on div "OUT-52996.pdf" at bounding box center [159, 386] width 230 height 18
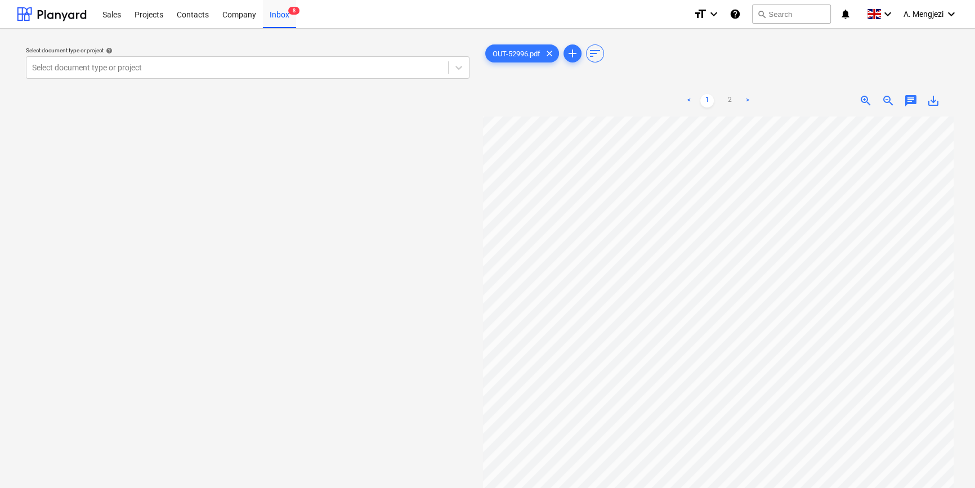
scroll to position [51, 12]
click at [139, 65] on div at bounding box center [237, 67] width 410 height 11
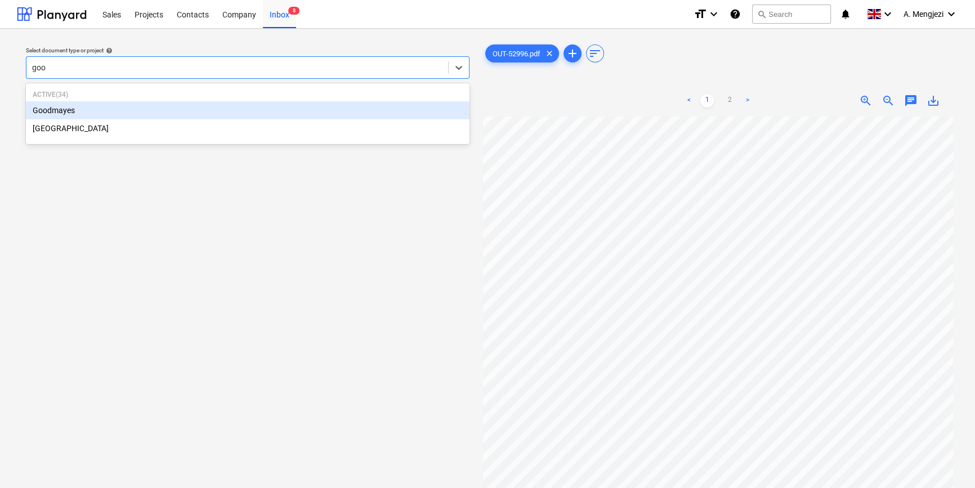
type input "good"
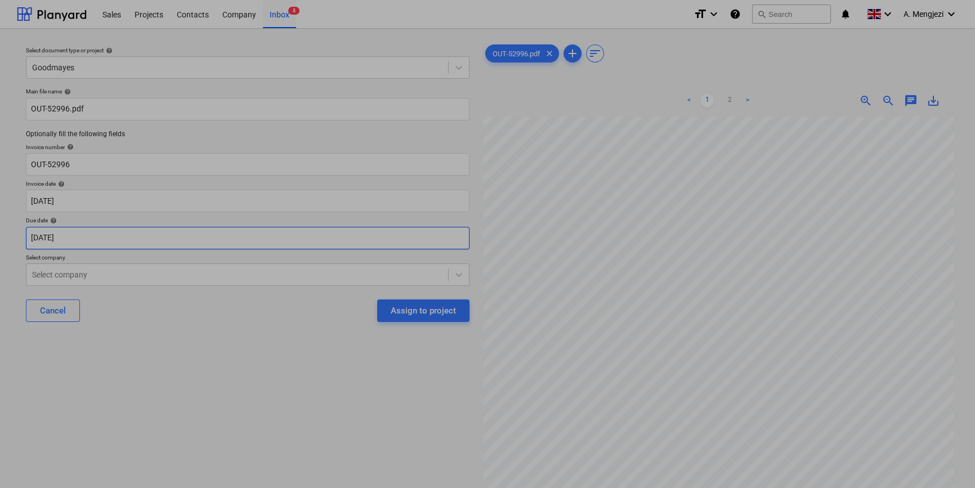
click at [189, 242] on body "Sales Projects Contacts Company Inbox 8 format_size keyboard_arrow_down help se…" at bounding box center [487, 244] width 975 height 488
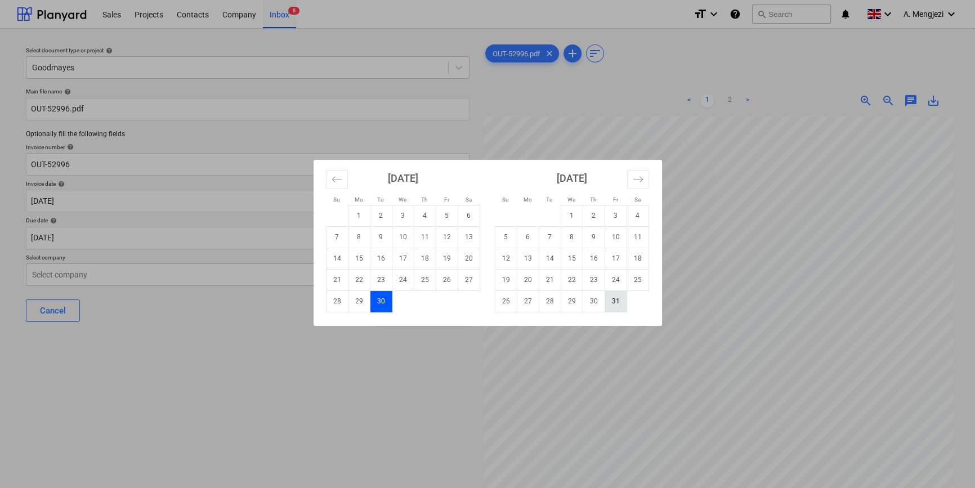
click at [616, 300] on td "31" at bounding box center [616, 301] width 22 height 21
type input "[DATE]"
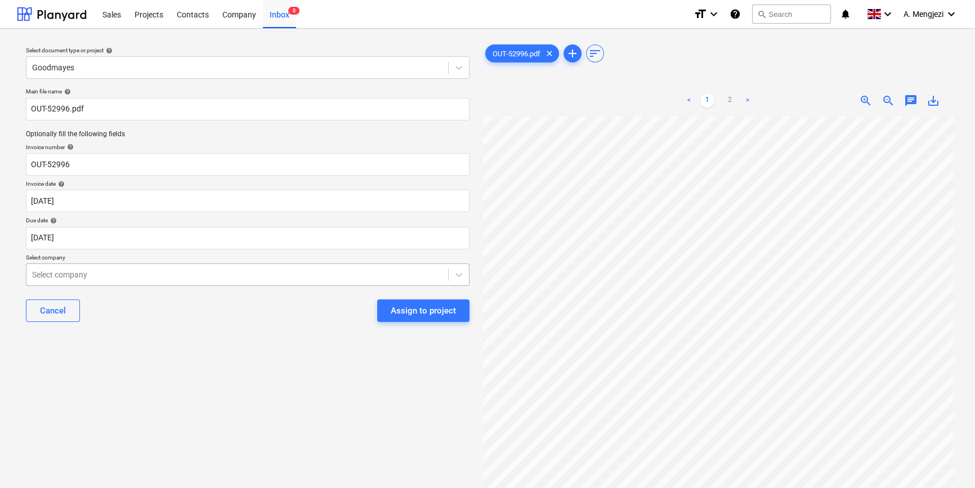
click at [163, 276] on div at bounding box center [237, 274] width 410 height 11
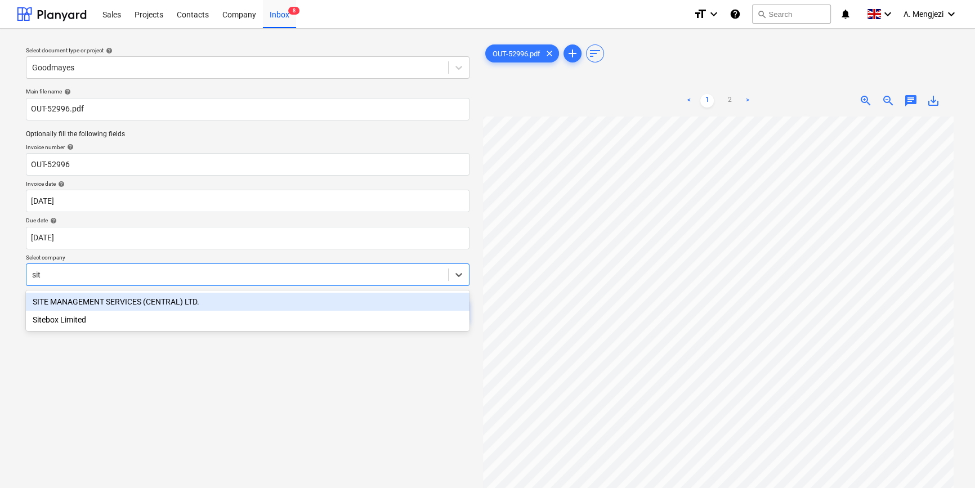
type input "site"
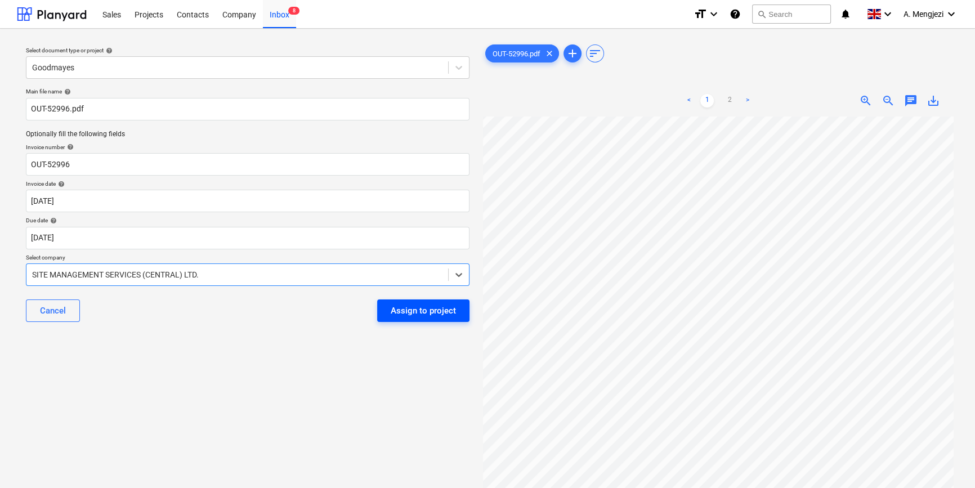
click at [426, 305] on div "Assign to project" at bounding box center [423, 310] width 65 height 15
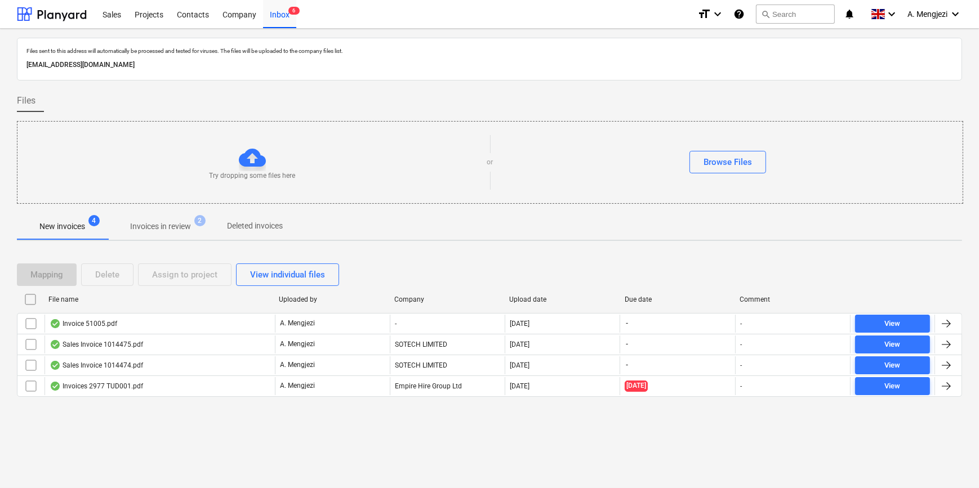
click at [173, 224] on p "Invoices in review" at bounding box center [160, 227] width 61 height 12
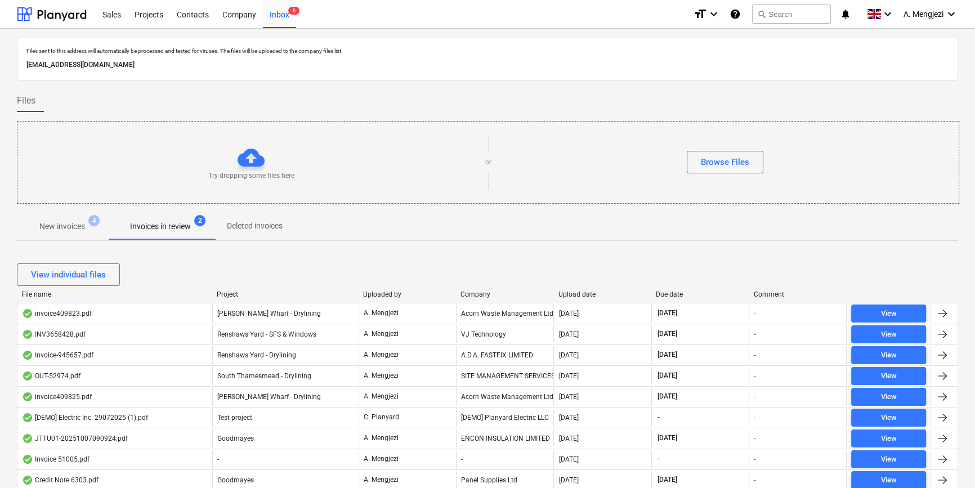
click at [475, 292] on div "Company" at bounding box center [505, 295] width 88 height 8
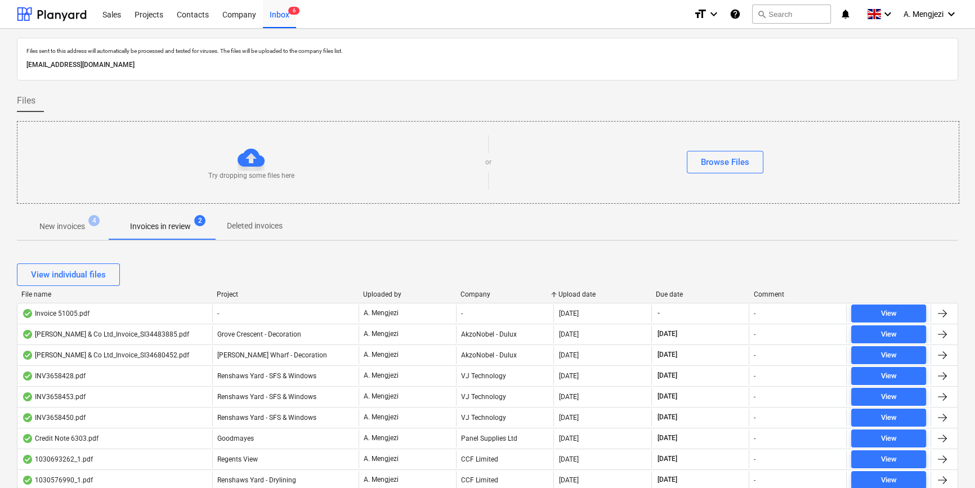
click at [180, 223] on p "Invoices in review" at bounding box center [160, 227] width 61 height 12
click at [508, 291] on div "Company" at bounding box center [505, 295] width 88 height 8
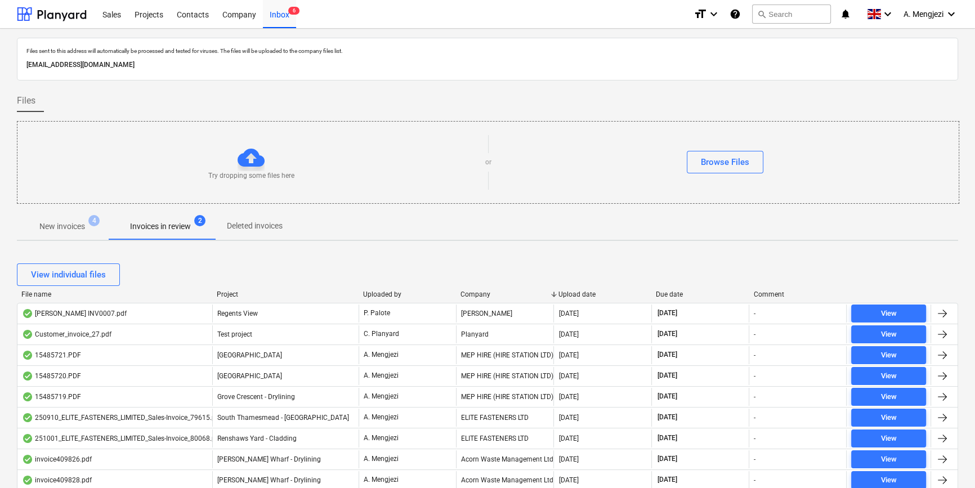
click at [503, 295] on div "Company" at bounding box center [505, 295] width 88 height 8
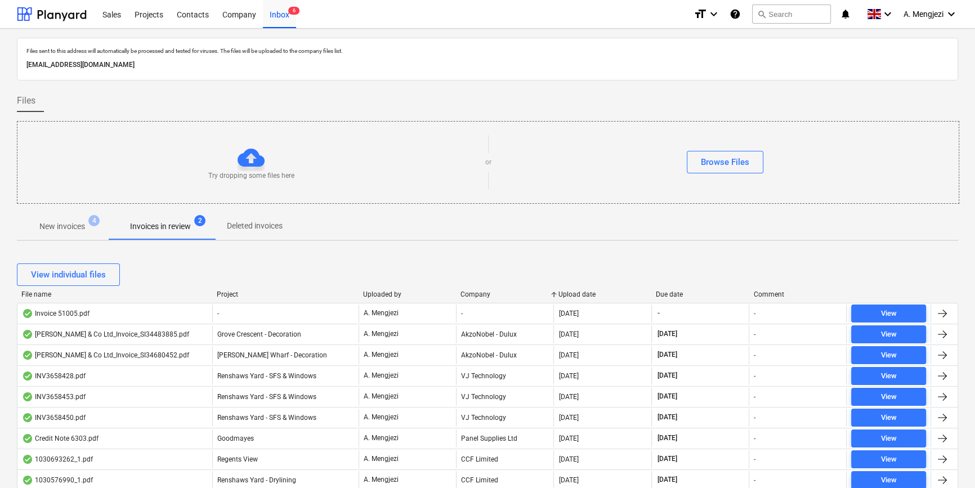
click at [62, 228] on p "New invoices" at bounding box center [62, 227] width 46 height 12
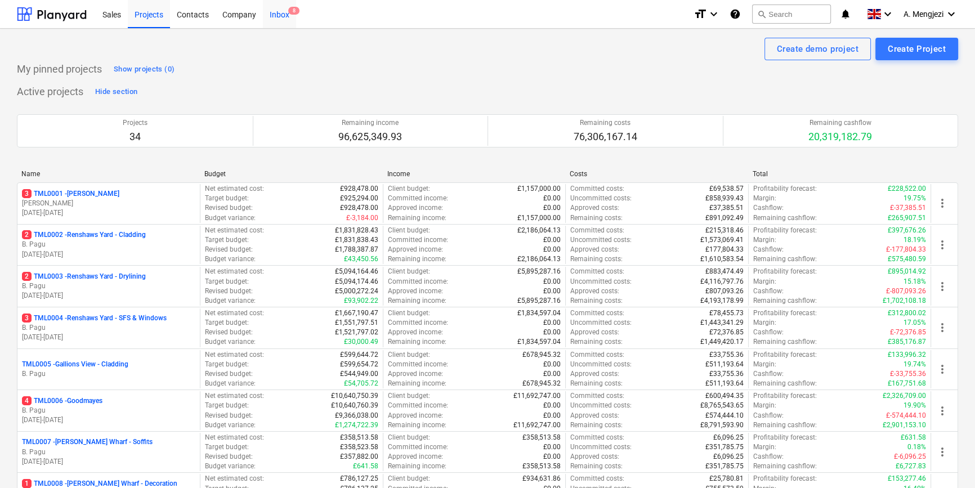
click at [275, 16] on div "Inbox 8" at bounding box center [279, 13] width 33 height 29
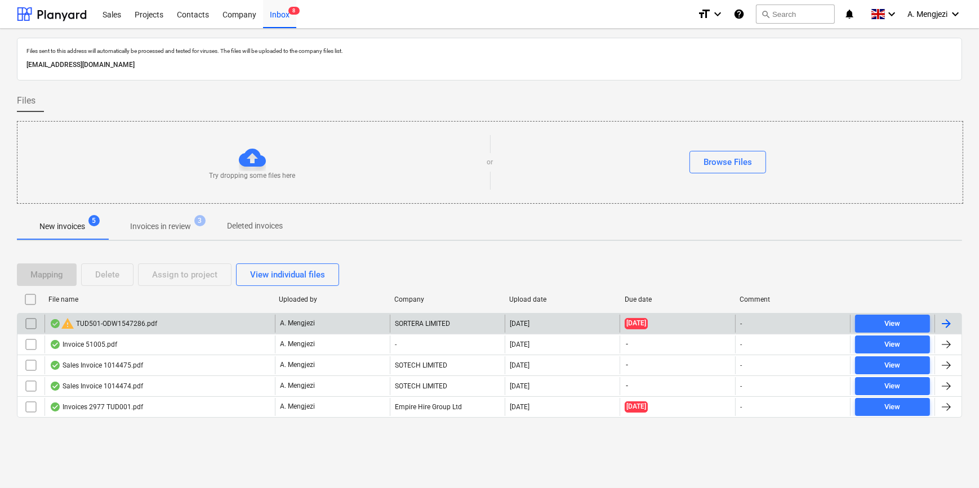
click at [29, 321] on input "checkbox" at bounding box center [31, 324] width 18 height 18
click at [104, 273] on div "Delete" at bounding box center [107, 274] width 24 height 15
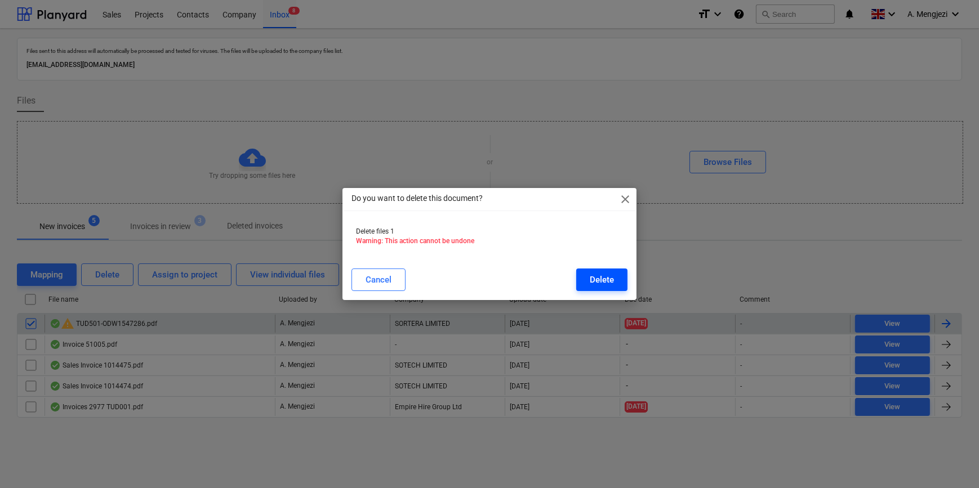
click at [600, 275] on div "Delete" at bounding box center [601, 279] width 24 height 15
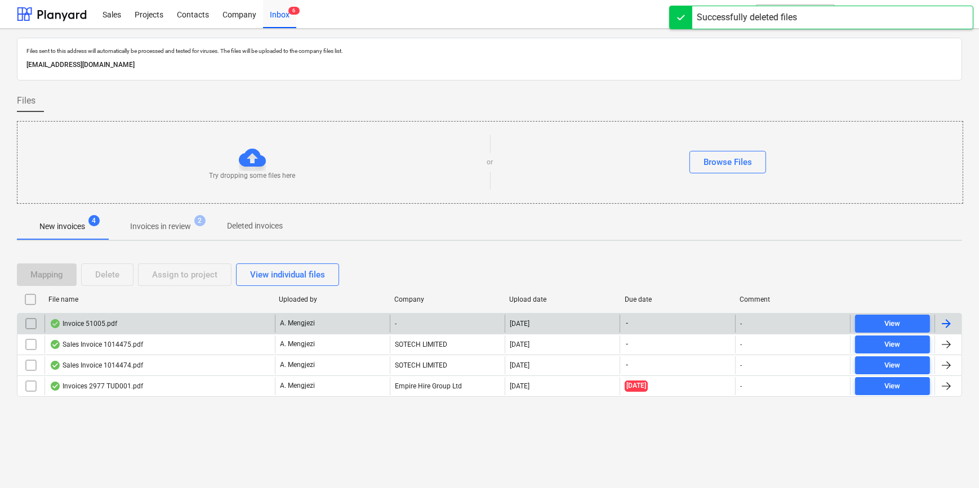
click at [158, 225] on p "Invoices in review" at bounding box center [160, 227] width 61 height 12
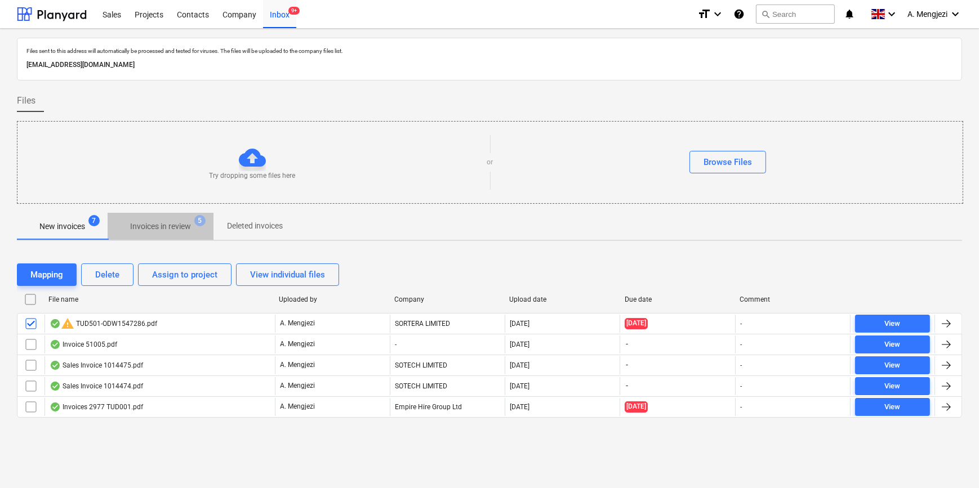
click at [158, 227] on p "Invoices in review" at bounding box center [160, 227] width 61 height 12
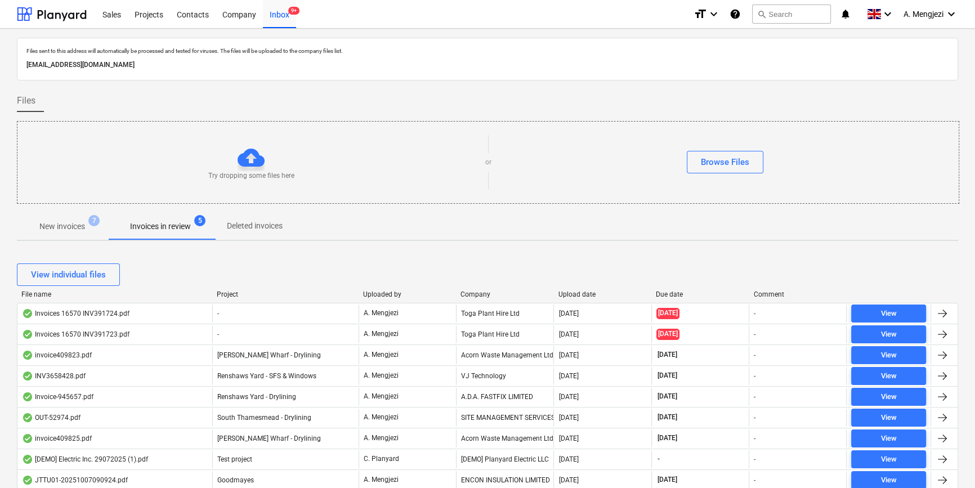
click at [472, 297] on div "Company" at bounding box center [505, 295] width 88 height 8
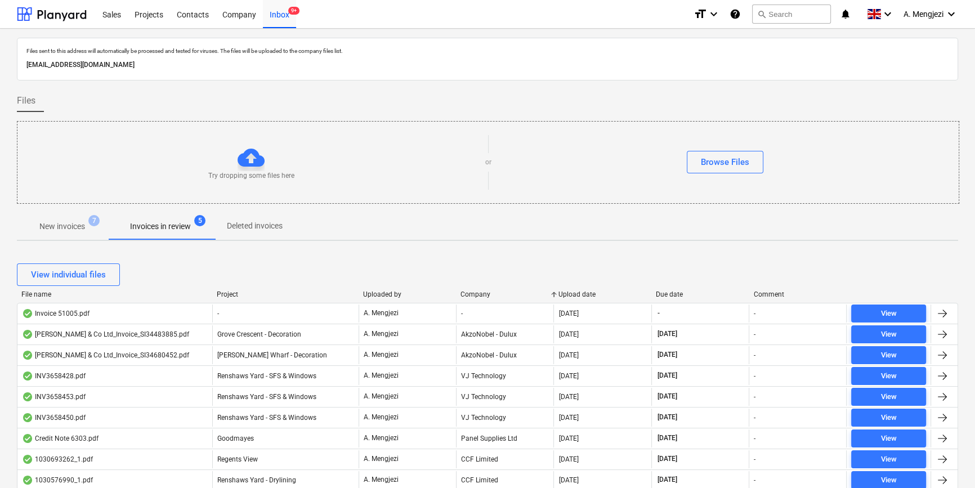
click at [479, 292] on div "Company" at bounding box center [505, 295] width 88 height 8
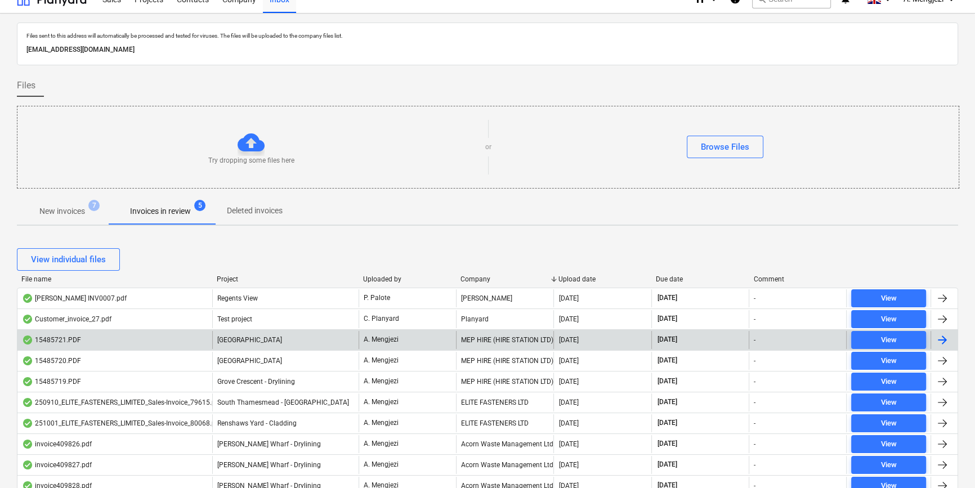
scroll to position [256, 0]
